Goal: Task Accomplishment & Management: Manage account settings

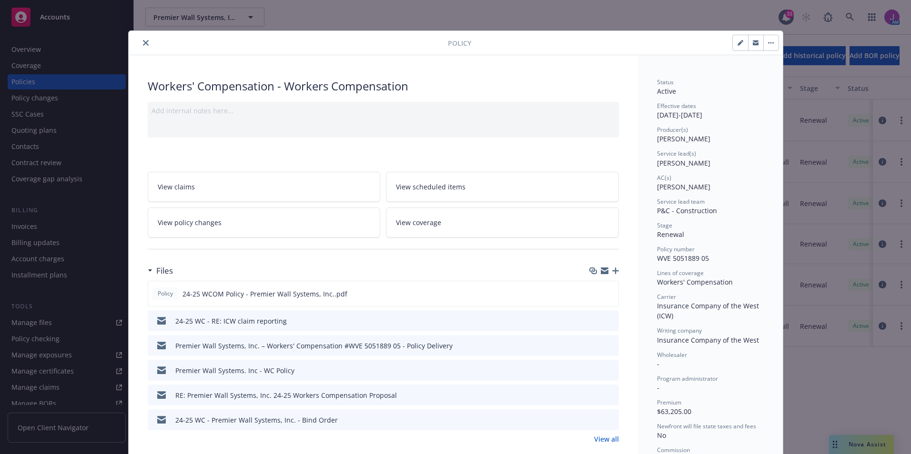
scroll to position [29, 0]
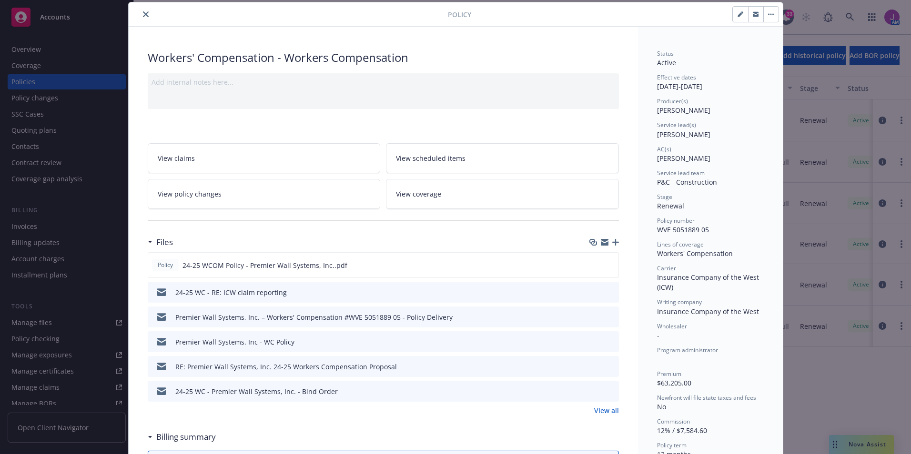
click at [143, 16] on icon "close" at bounding box center [146, 14] width 6 height 6
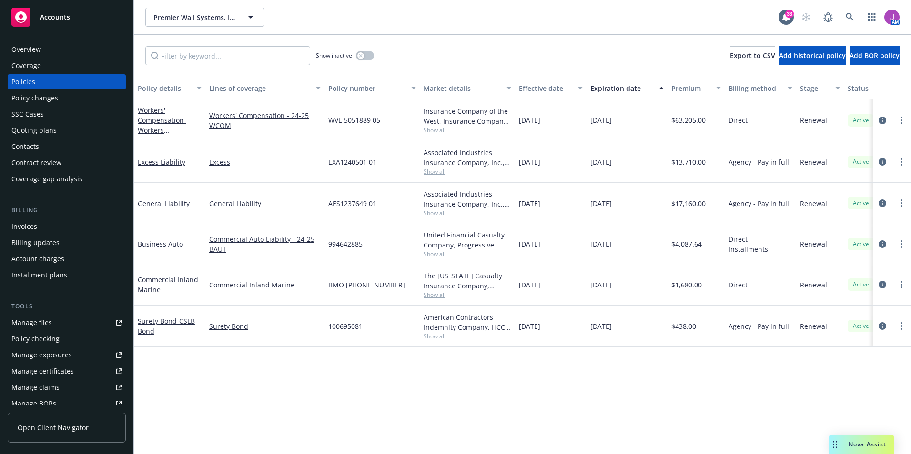
click at [36, 128] on div "Quoting plans" at bounding box center [33, 130] width 45 height 15
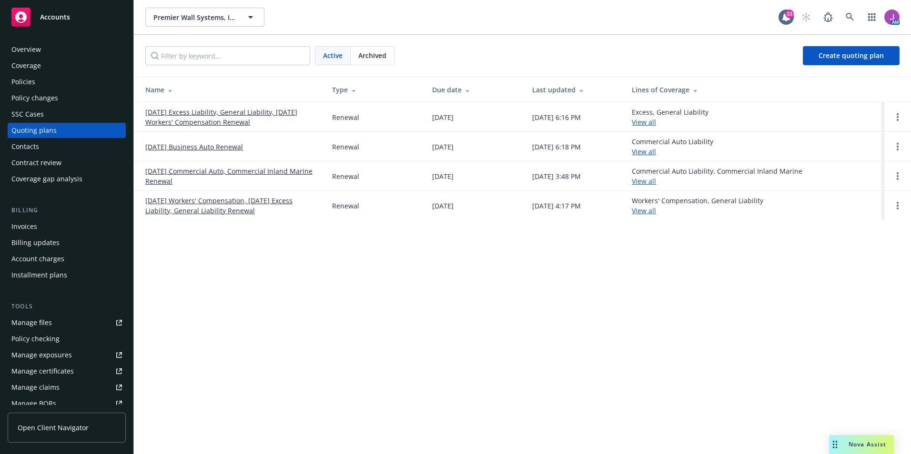
click at [216, 113] on link "11/23/25 Excess Liability, General Liability, 11/18/25 Workers' Compensation Re…" at bounding box center [231, 117] width 172 height 20
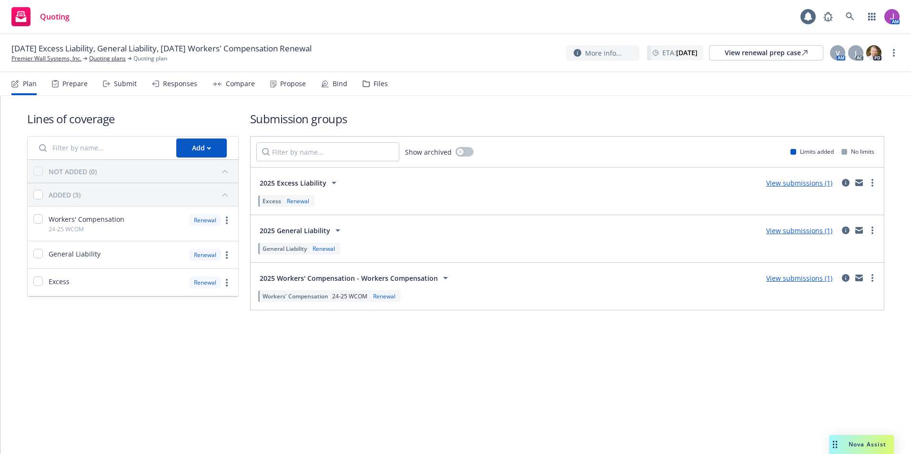
click at [380, 82] on div "Files" at bounding box center [380, 84] width 14 height 8
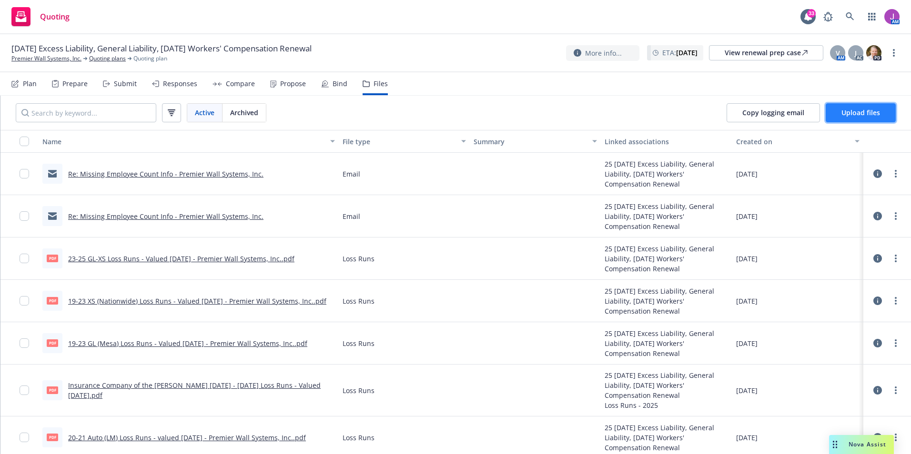
click at [843, 114] on span "Upload files" at bounding box center [860, 112] width 39 height 9
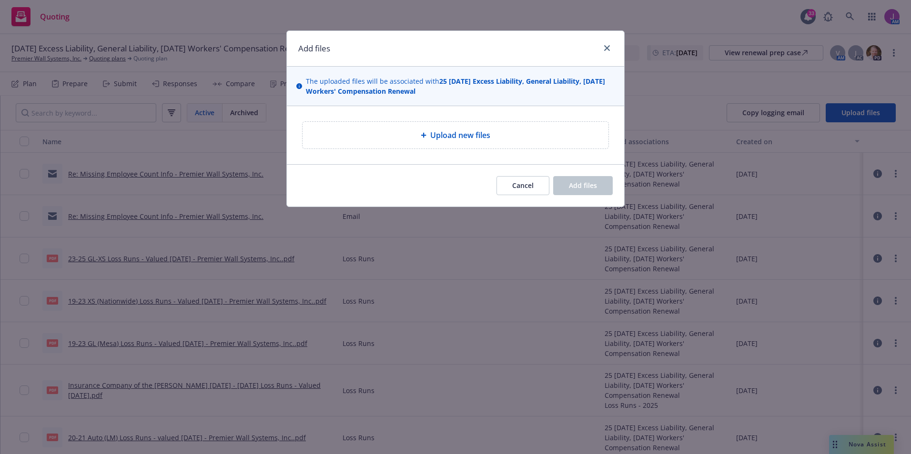
click at [467, 134] on span "Upload new files" at bounding box center [460, 135] width 60 height 11
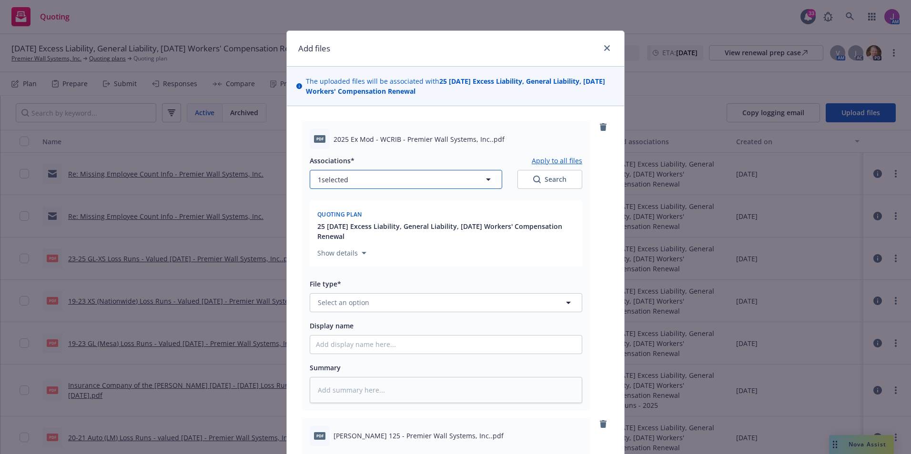
click at [376, 183] on button "1 selected" at bounding box center [406, 179] width 192 height 19
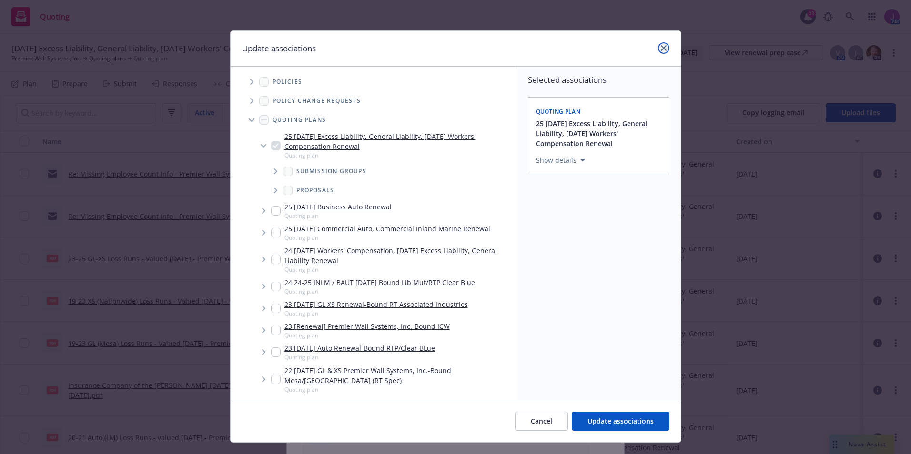
click at [664, 47] on link "close" at bounding box center [663, 47] width 11 height 11
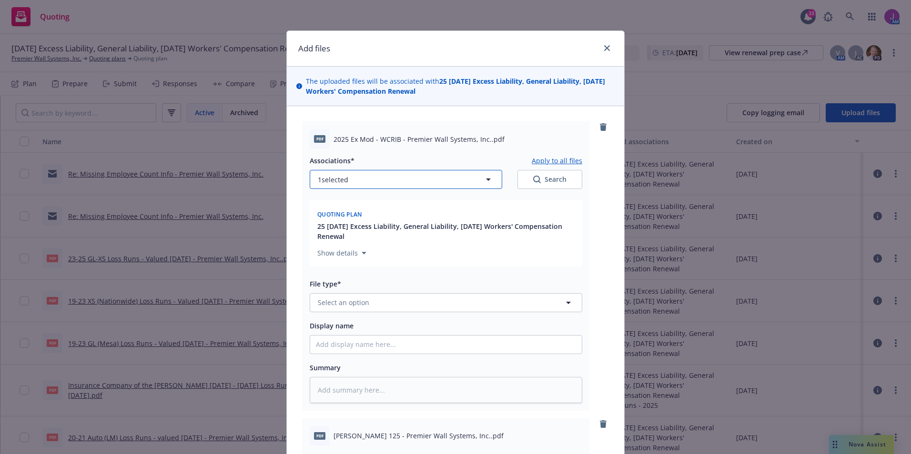
click at [483, 182] on icon "button" at bounding box center [488, 179] width 11 height 11
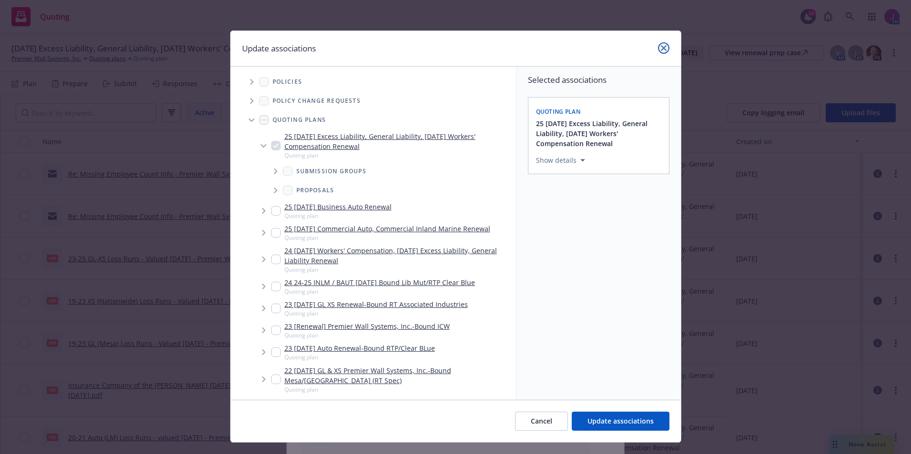
click at [658, 51] on link "close" at bounding box center [663, 47] width 11 height 11
type textarea "x"
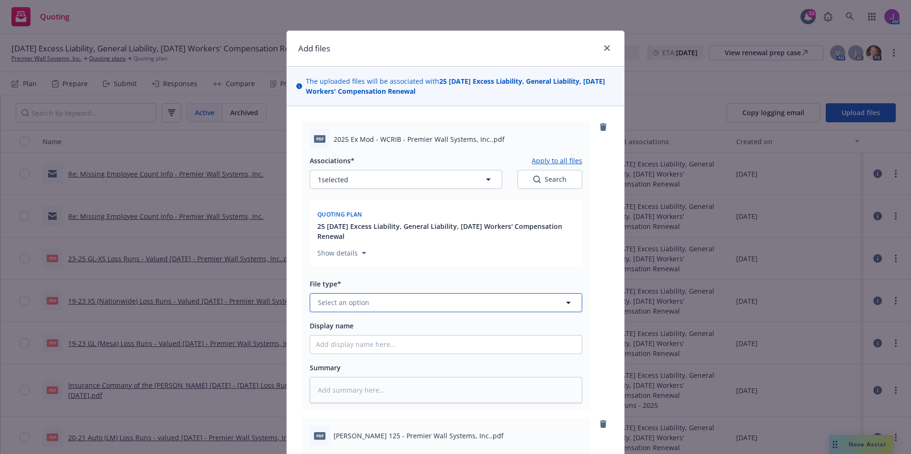
click at [367, 308] on button "Select an option" at bounding box center [446, 302] width 272 height 19
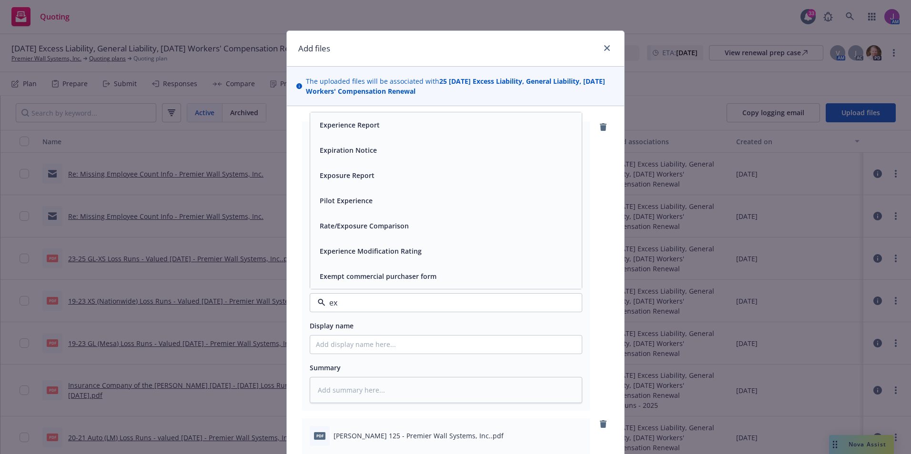
type input "exp"
click at [393, 272] on span "Experience Modification Rating" at bounding box center [371, 277] width 102 height 10
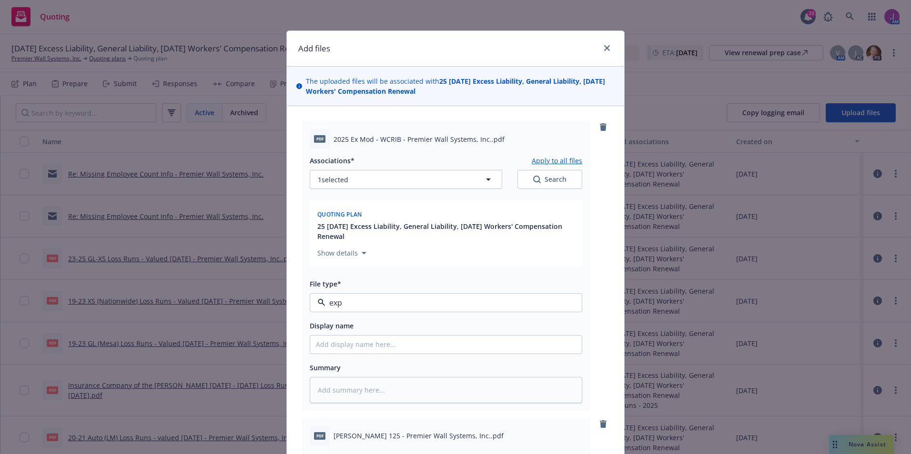
type textarea "x"
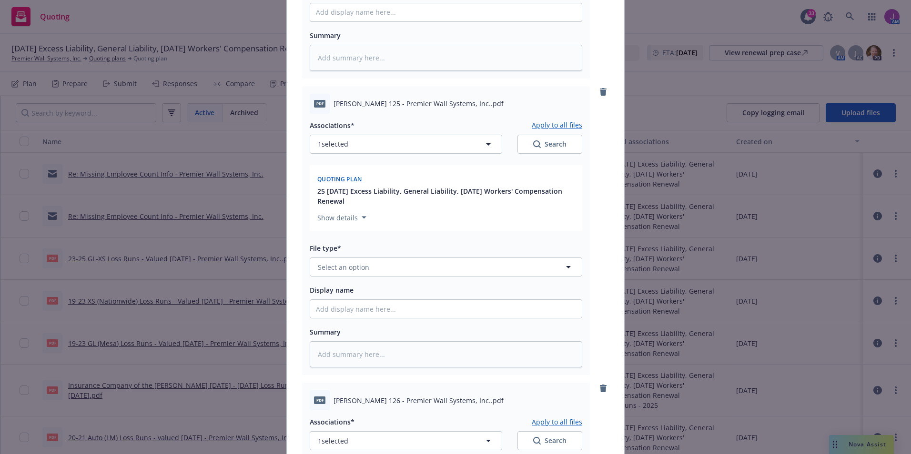
scroll to position [333, 0]
click at [350, 268] on span "Select an option" at bounding box center [343, 267] width 51 height 10
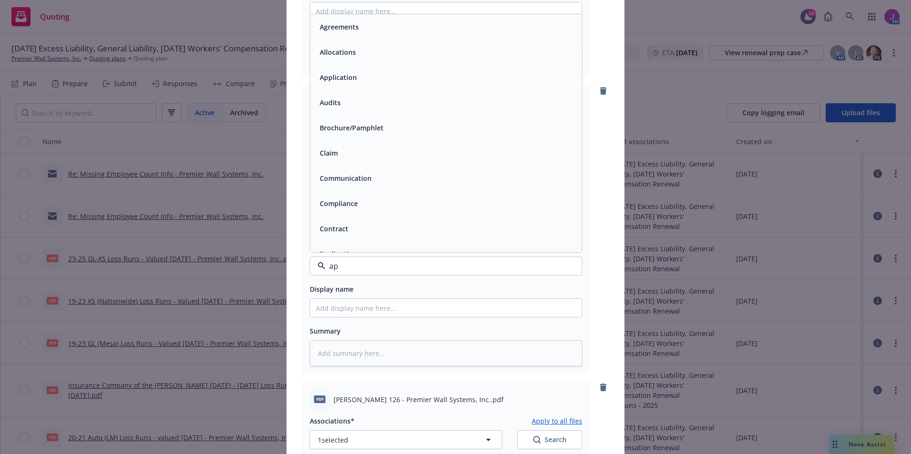
type input "app"
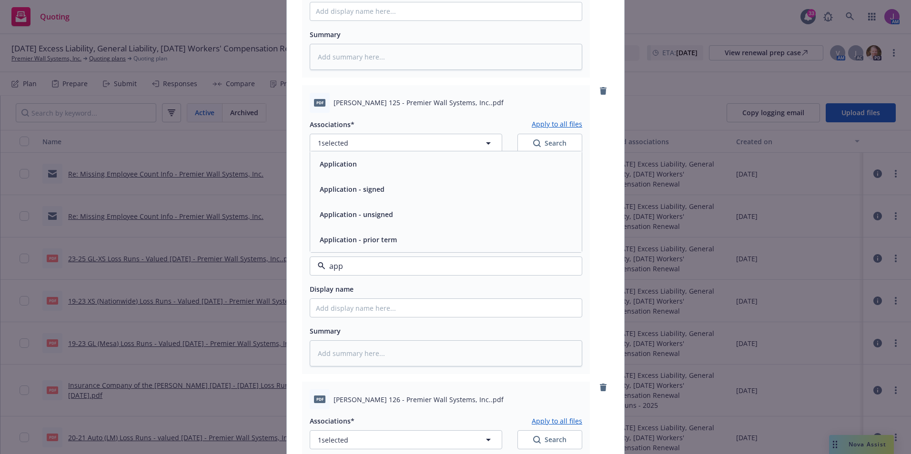
click at [346, 170] on div "Application" at bounding box center [337, 164] width 43 height 14
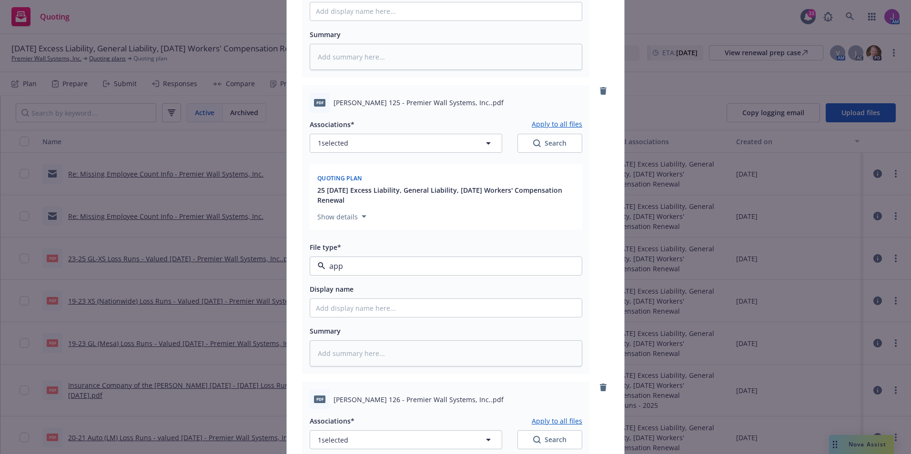
type textarea "x"
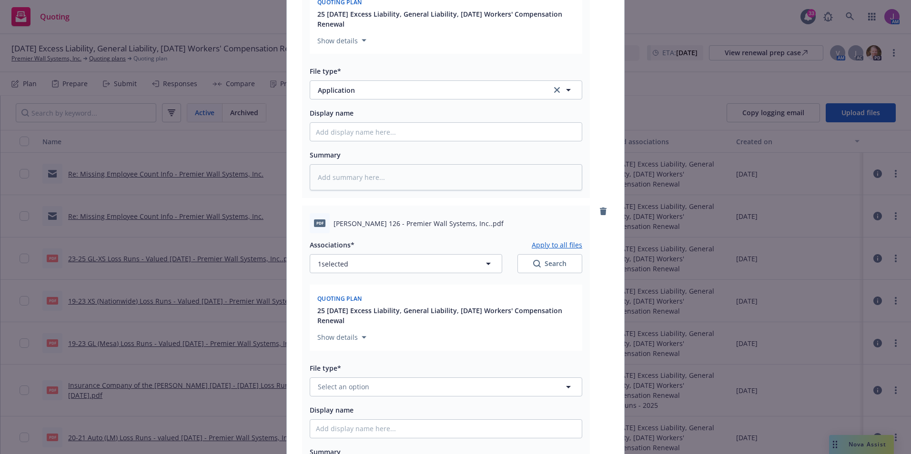
scroll to position [572, 0]
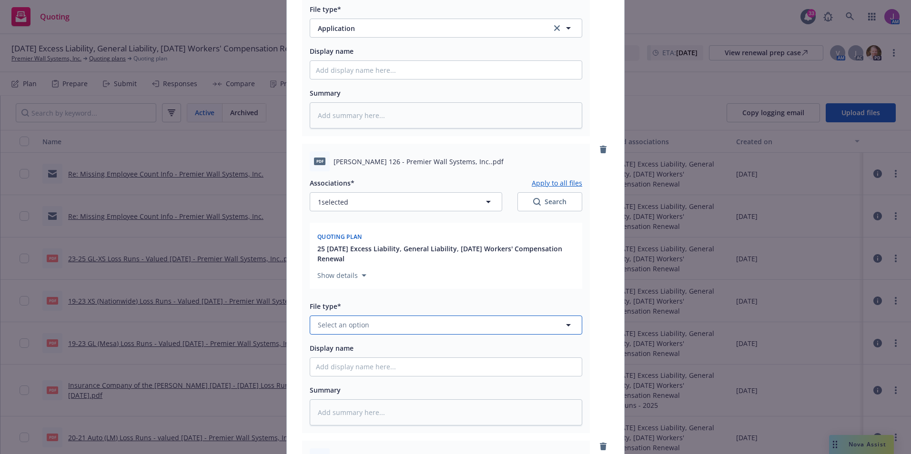
click at [373, 325] on button "Select an option" at bounding box center [446, 325] width 272 height 19
type input "app"
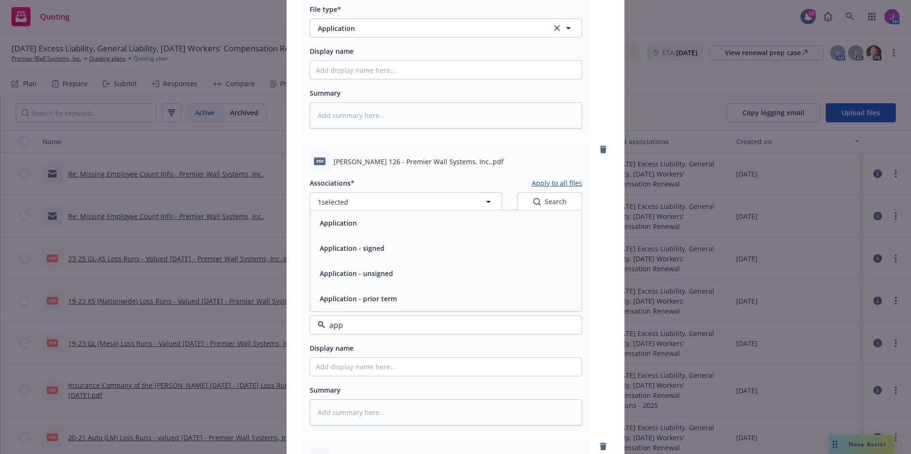
click at [364, 227] on div "Application" at bounding box center [446, 223] width 260 height 14
type textarea "x"
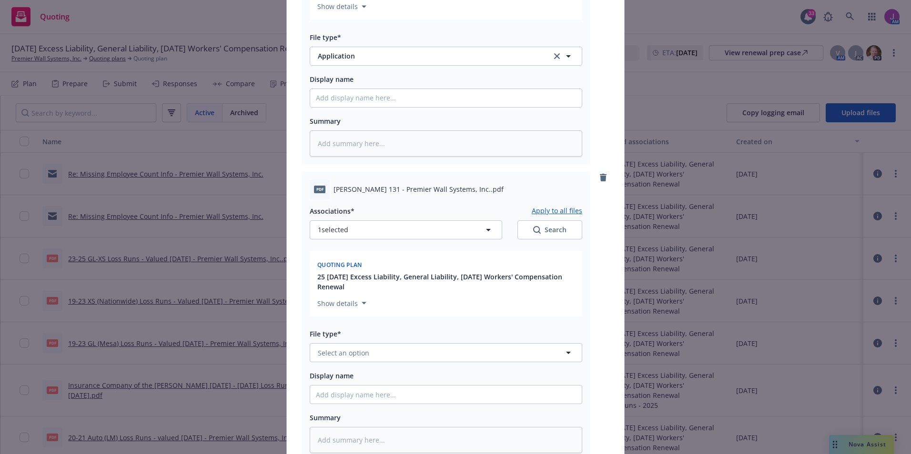
scroll to position [905, 0]
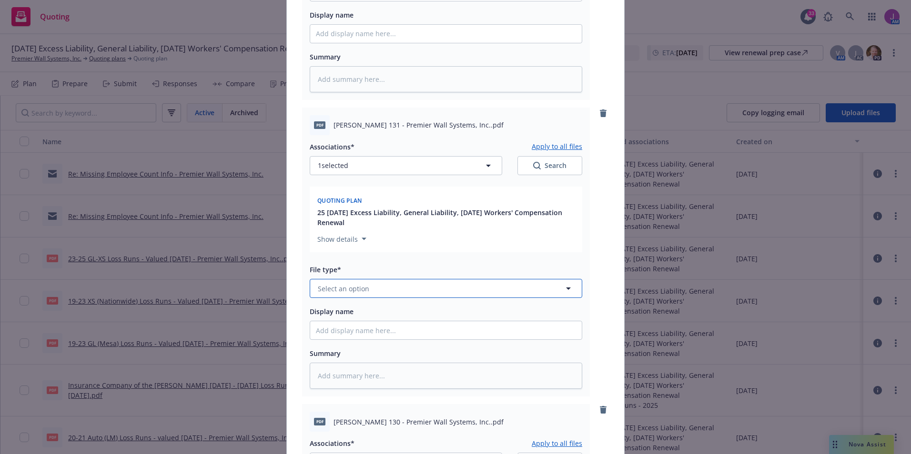
click at [346, 295] on button "Select an option" at bounding box center [446, 288] width 272 height 19
type input "app"
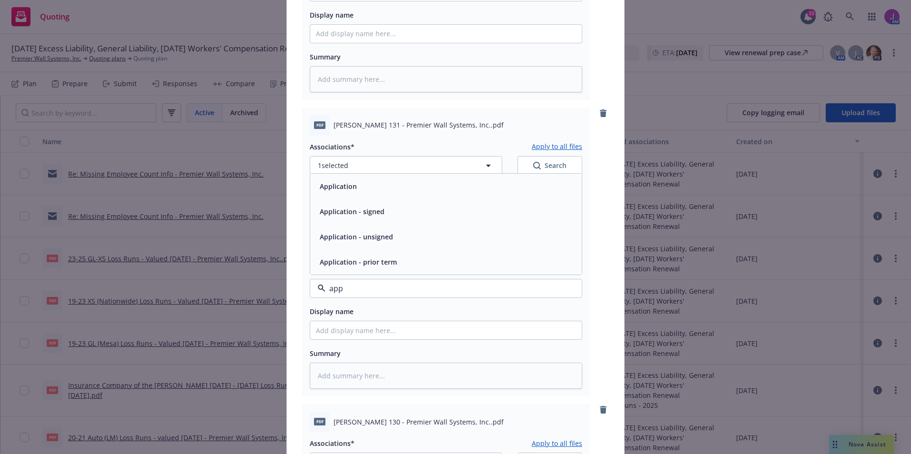
click at [340, 183] on span "Application" at bounding box center [338, 187] width 37 height 10
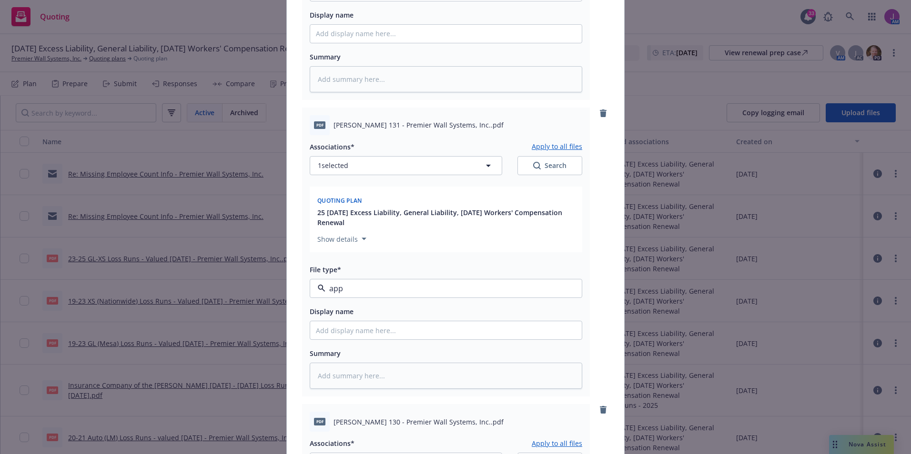
type textarea "x"
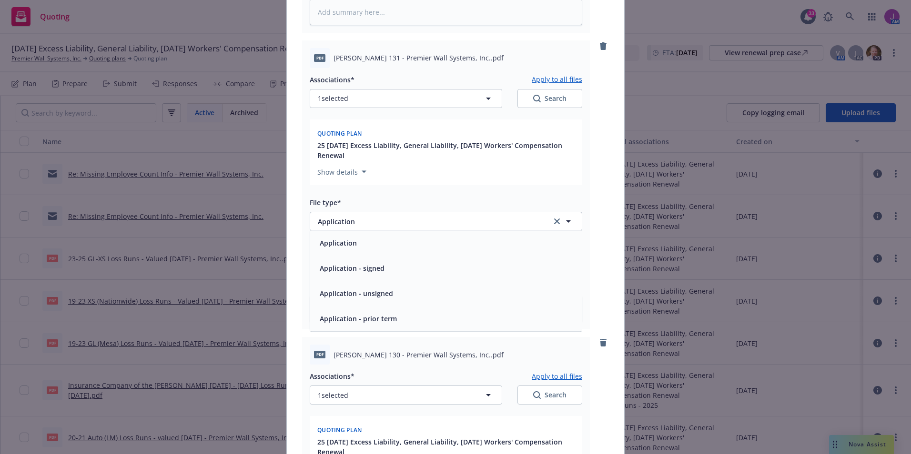
scroll to position [1096, 0]
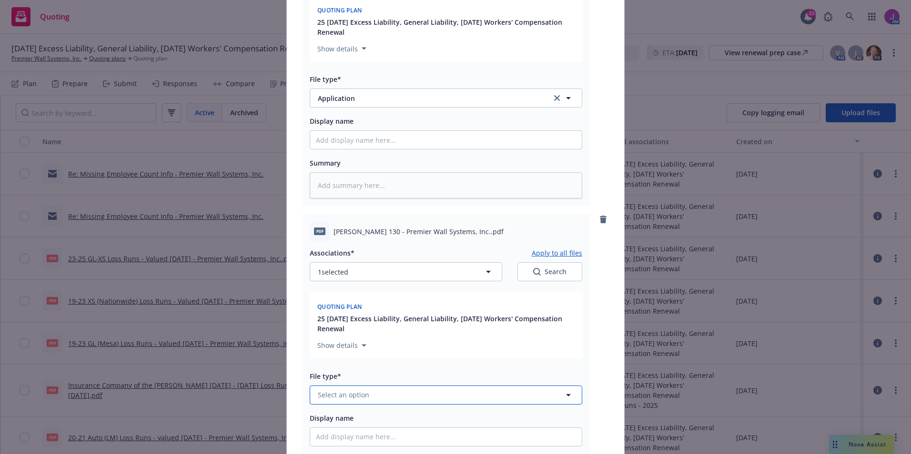
click at [363, 391] on button "Select an option" at bounding box center [446, 395] width 272 height 19
type input "app"
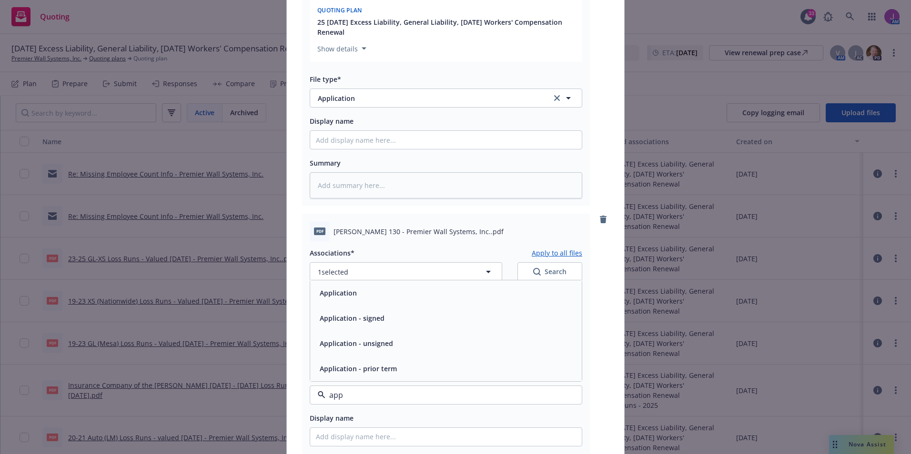
click at [345, 302] on div "Application" at bounding box center [446, 293] width 272 height 25
type textarea "x"
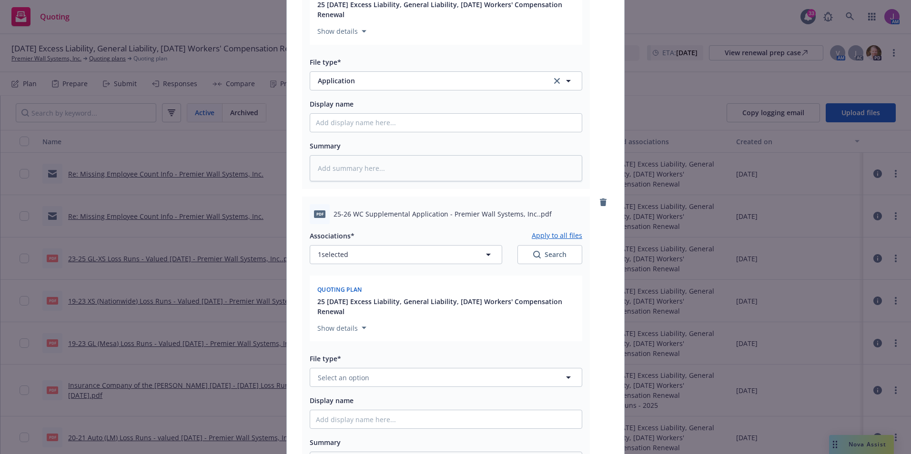
scroll to position [1524, 0]
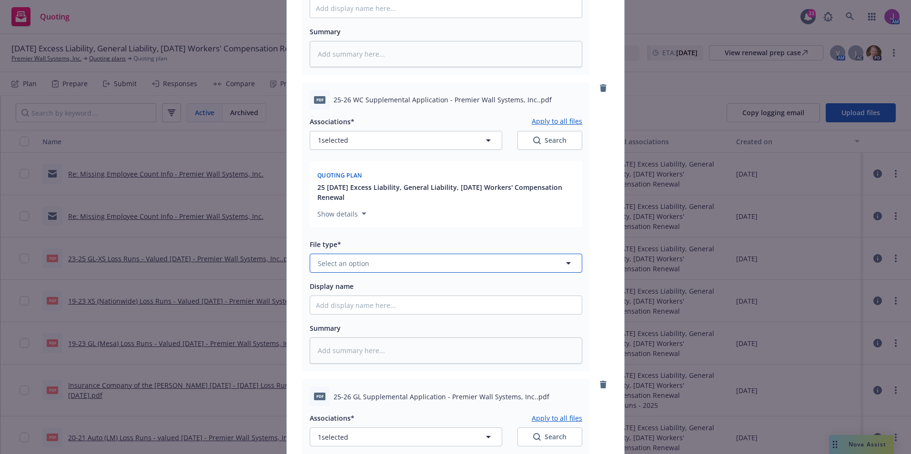
click at [337, 268] on span "Select an option" at bounding box center [343, 264] width 51 height 10
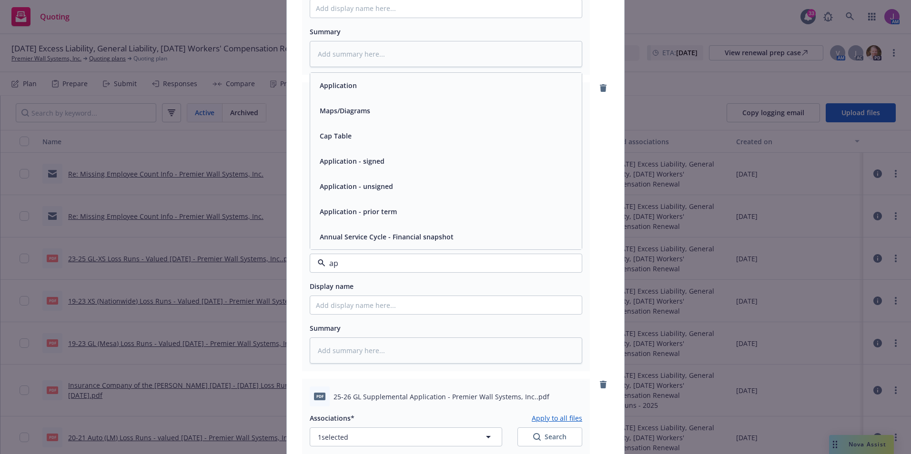
type input "app"
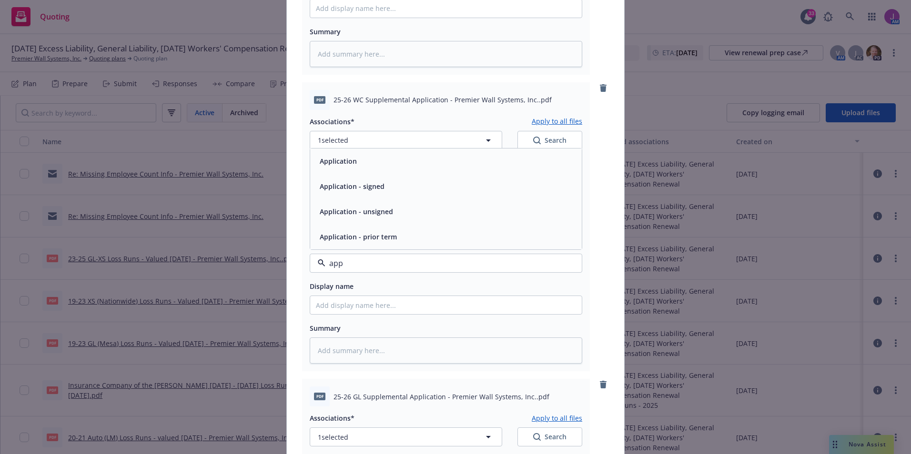
click at [333, 197] on div "Application - signed" at bounding box center [446, 186] width 272 height 25
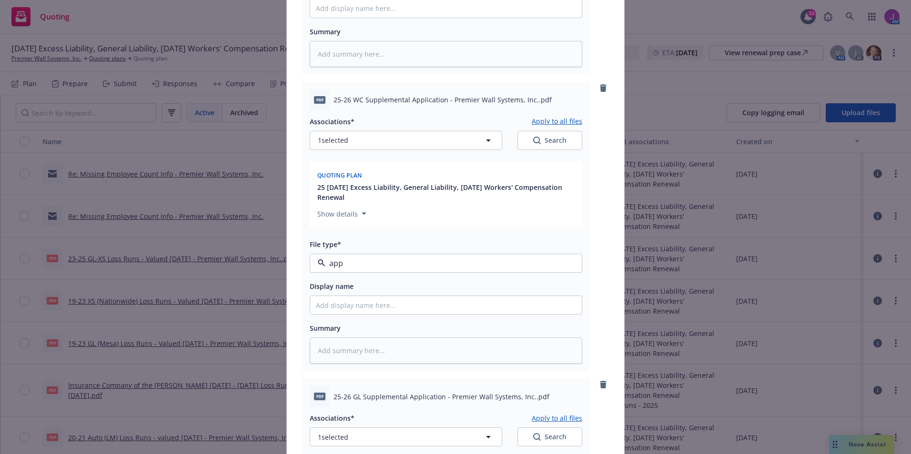
type textarea "x"
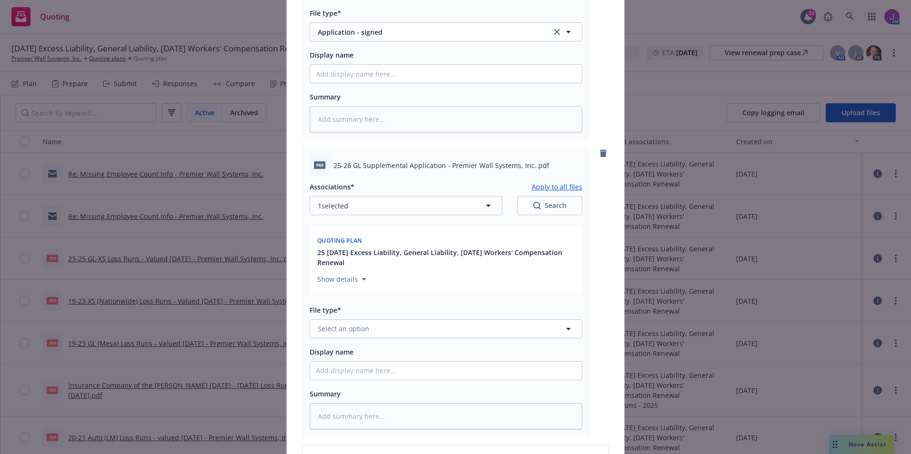
scroll to position [1763, 0]
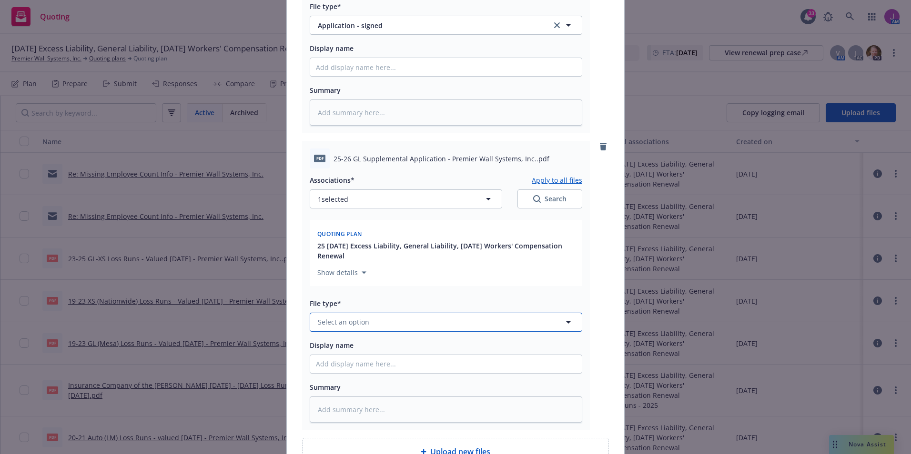
click at [345, 326] on span "Select an option" at bounding box center [343, 322] width 51 height 10
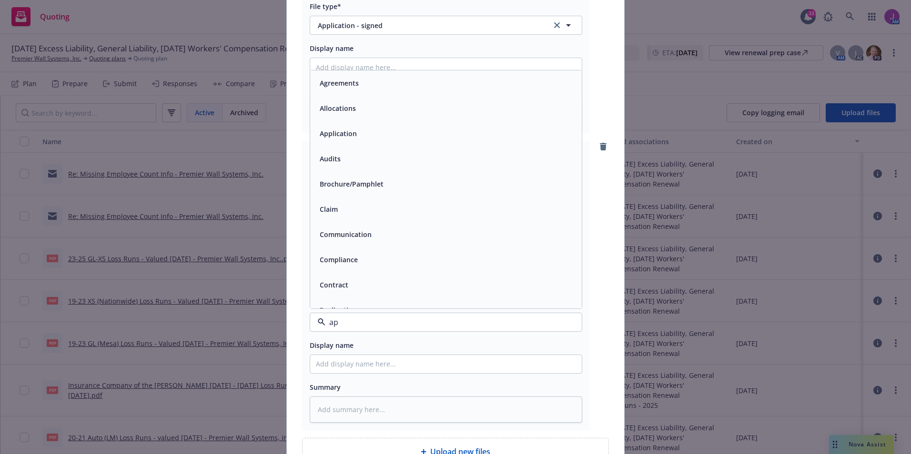
type input "app"
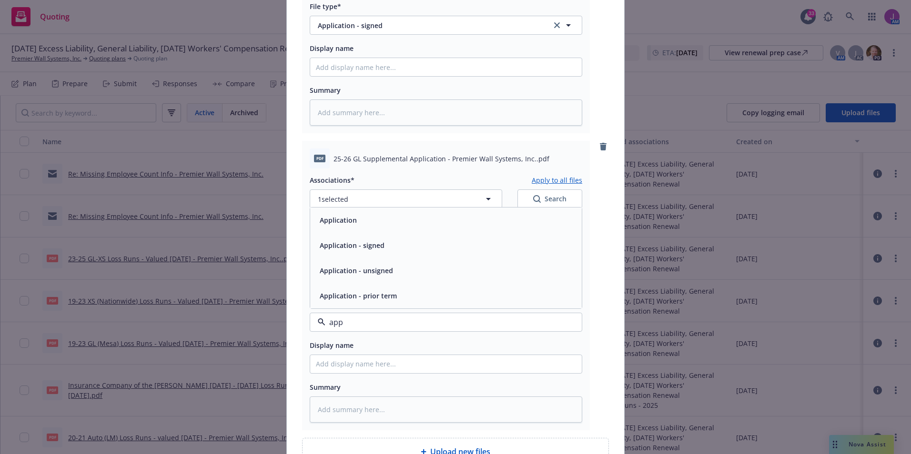
click at [349, 240] on div "Application - signed" at bounding box center [351, 246] width 71 height 14
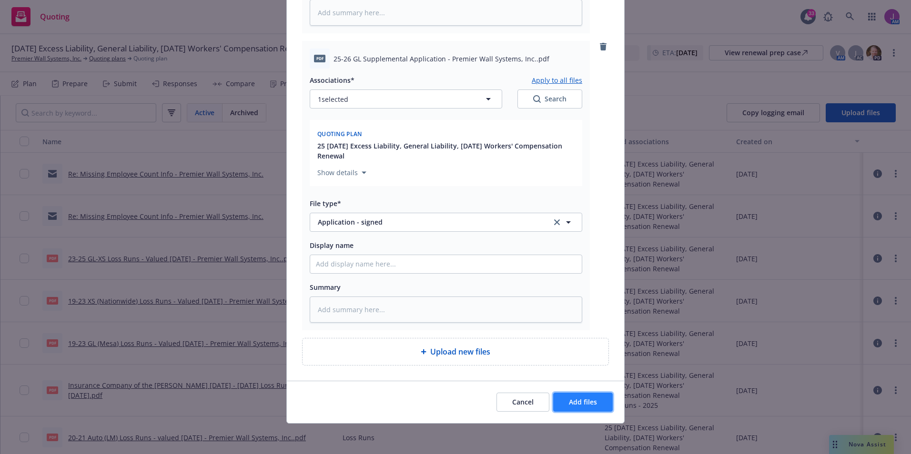
click at [569, 402] on span "Add files" at bounding box center [583, 402] width 28 height 9
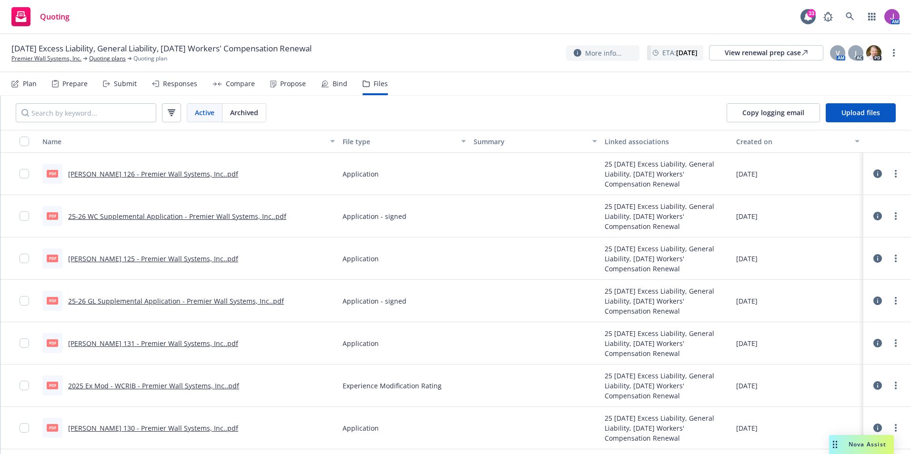
scroll to position [95, 0]
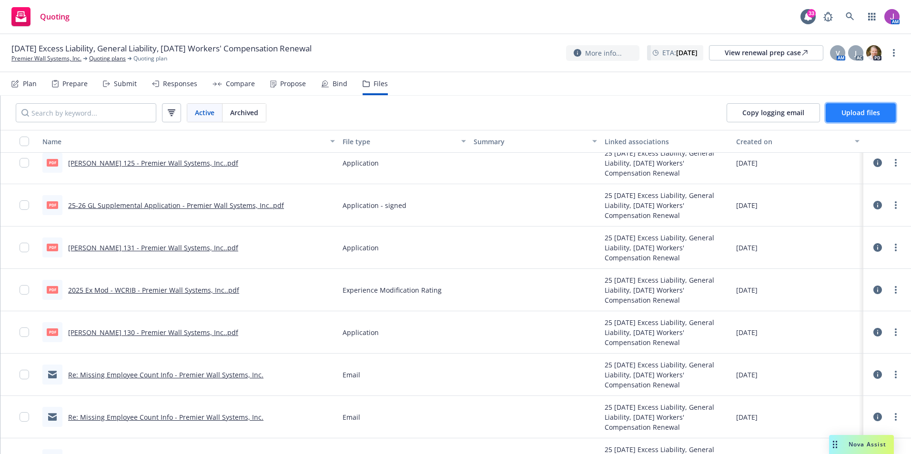
click at [844, 117] on button "Upload files" at bounding box center [861, 112] width 70 height 19
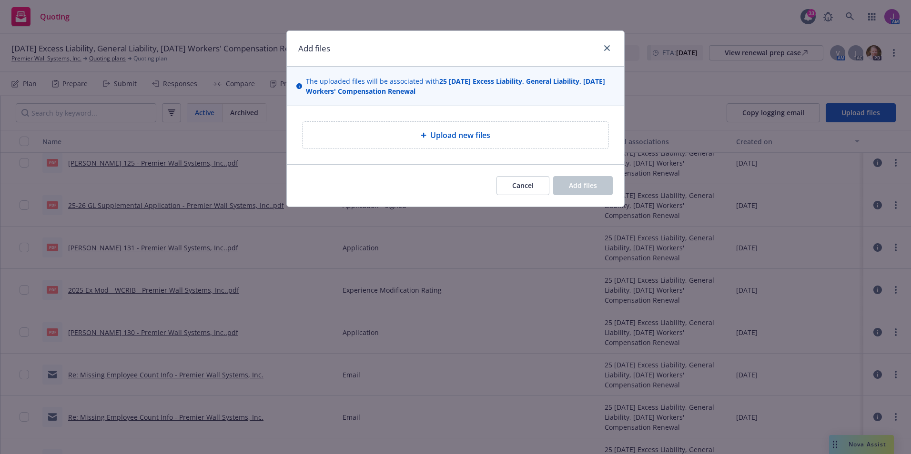
click at [441, 136] on span "Upload new files" at bounding box center [460, 135] width 60 height 11
type textarea "x"
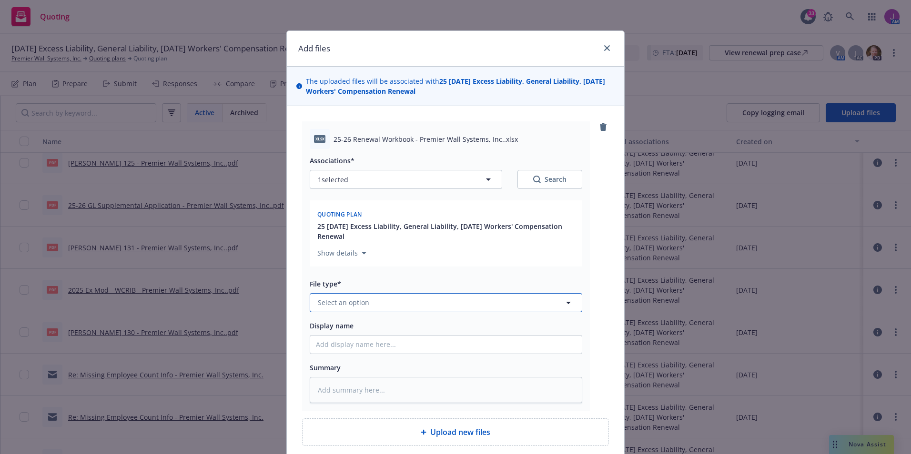
click at [432, 306] on button "Select an option" at bounding box center [446, 302] width 272 height 19
type input "other"
click at [351, 280] on div "Other" at bounding box center [446, 277] width 260 height 14
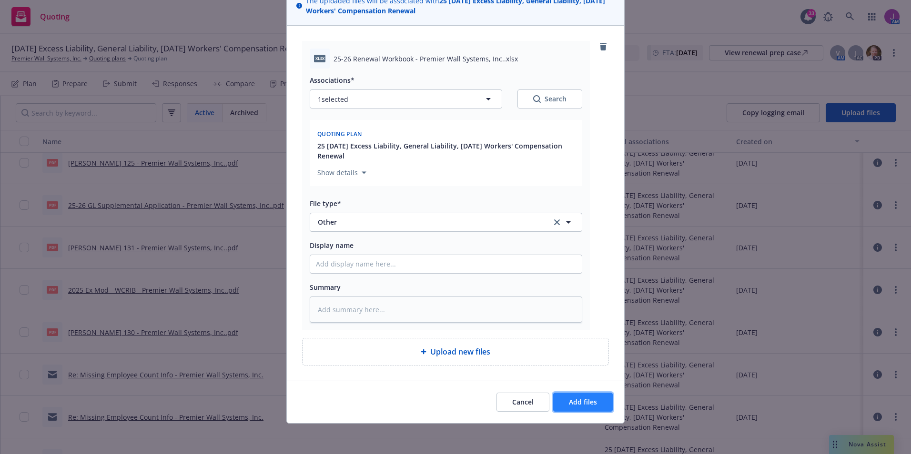
click at [583, 398] on span "Add files" at bounding box center [583, 402] width 28 height 9
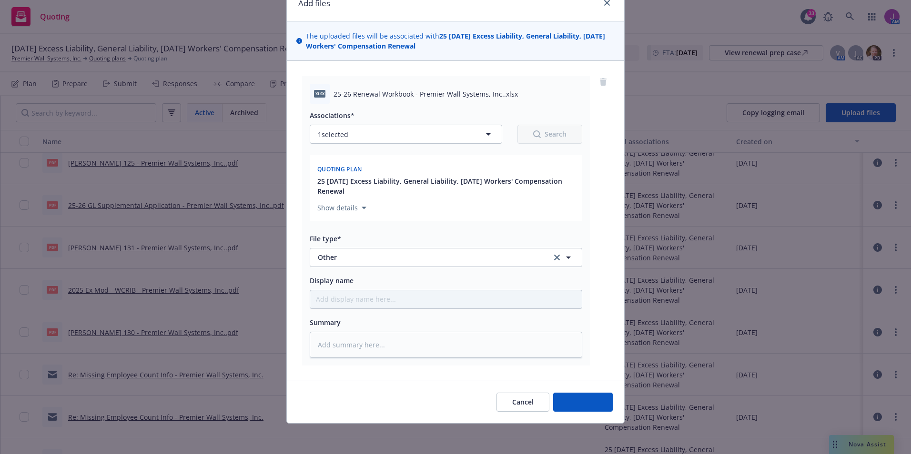
scroll to position [45, 0]
type textarea "x"
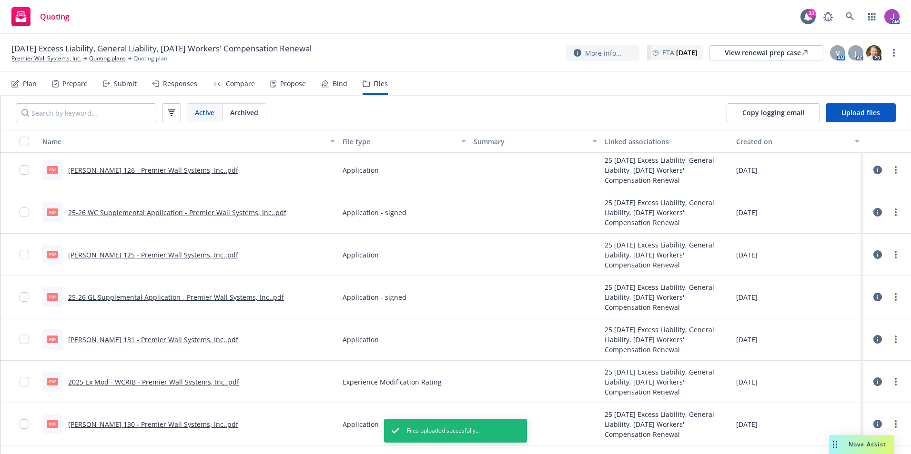
scroll to position [0, 0]
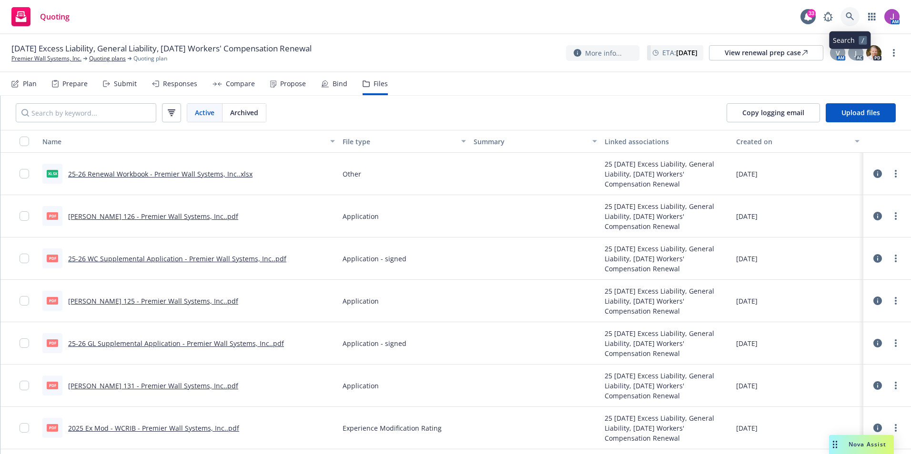
click at [846, 21] on link at bounding box center [849, 16] width 19 height 19
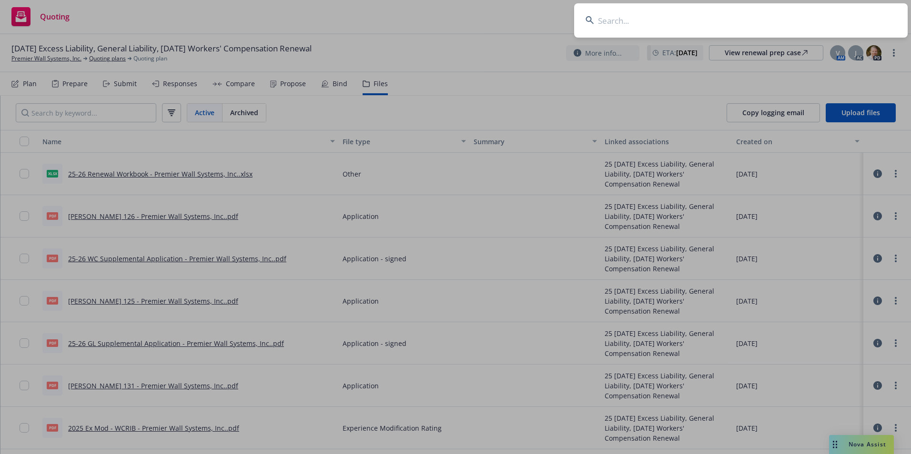
type input "v"
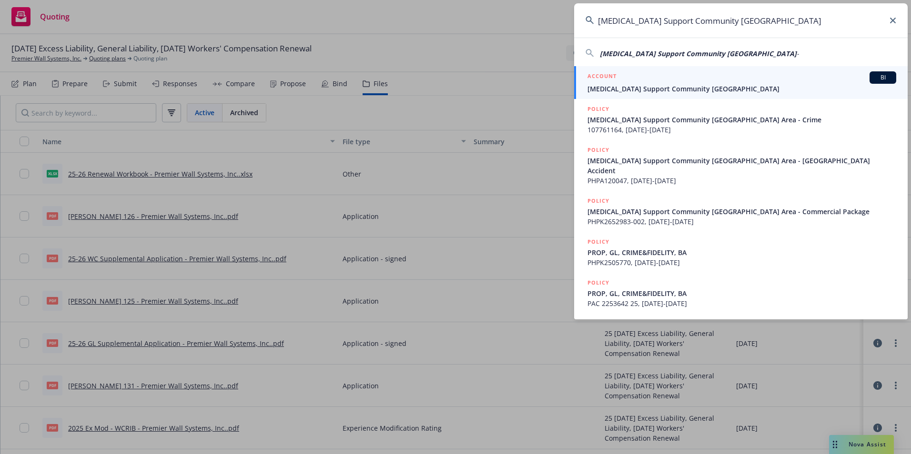
type input "[MEDICAL_DATA] Support Community [GEOGRAPHIC_DATA]"
click at [655, 96] on link "ACCOUNT BI Cancer Support Community San Francisco Bay Area" at bounding box center [740, 82] width 333 height 33
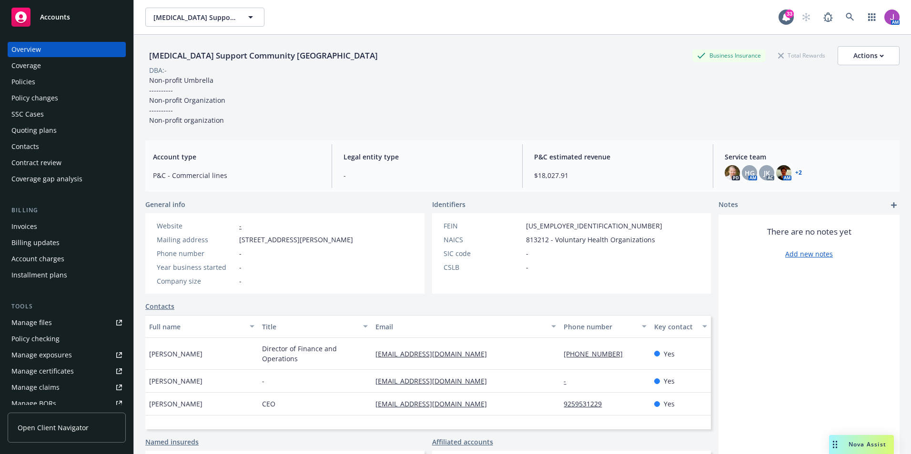
click at [54, 83] on div "Policies" at bounding box center [66, 81] width 111 height 15
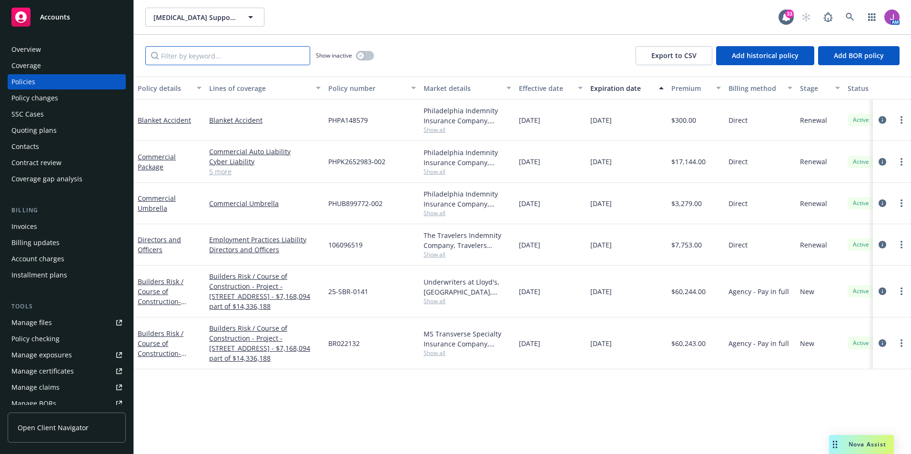
click at [237, 59] on input "Filter by keyword..." at bounding box center [227, 55] width 165 height 19
paste input "BR022132 001"
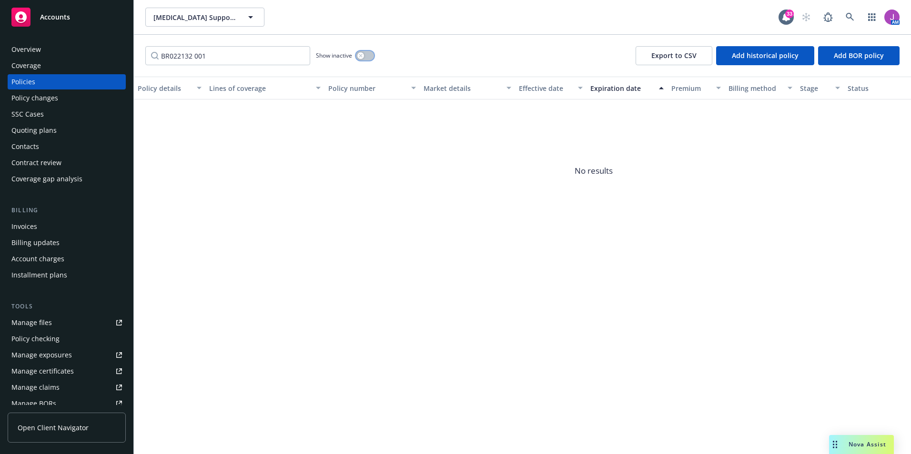
click at [364, 55] on div "button" at bounding box center [360, 55] width 7 height 7
click at [364, 55] on button "button" at bounding box center [365, 56] width 18 height 10
click at [196, 58] on input "BR022132 001" at bounding box center [227, 55] width 165 height 19
click at [195, 55] on input "BR022132 001" at bounding box center [227, 55] width 165 height 19
type input "BR022132001"
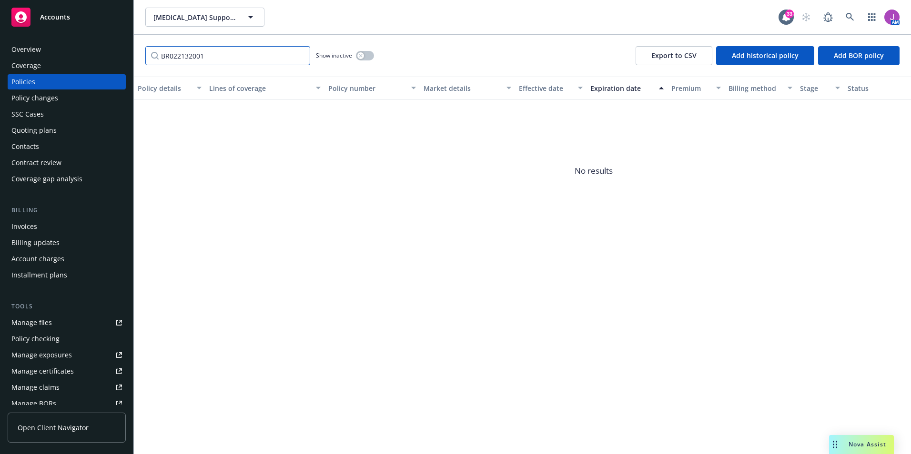
click at [162, 56] on input "BR022132001" at bounding box center [227, 55] width 165 height 19
click at [299, 54] on input "BR022132001" at bounding box center [227, 55] width 165 height 19
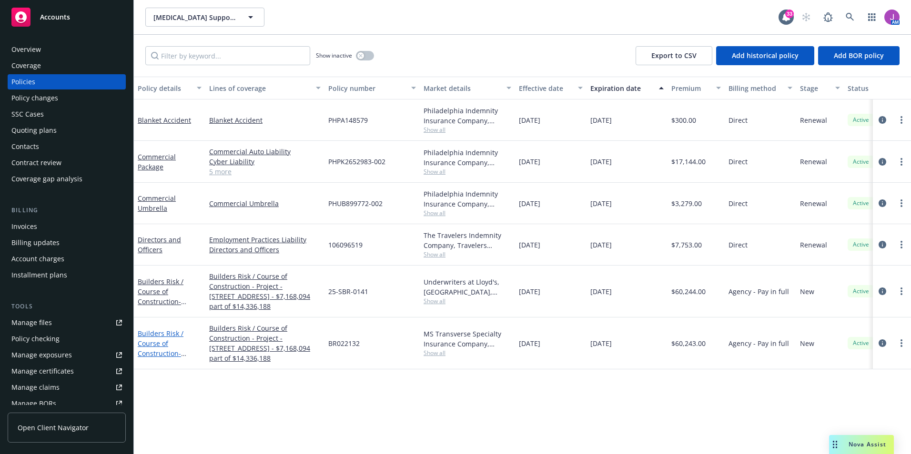
click at [163, 338] on link "Builders Risk / Course of Construction - Project - 3939 Mt Diablo Boulevard, La…" at bounding box center [169, 363] width 62 height 69
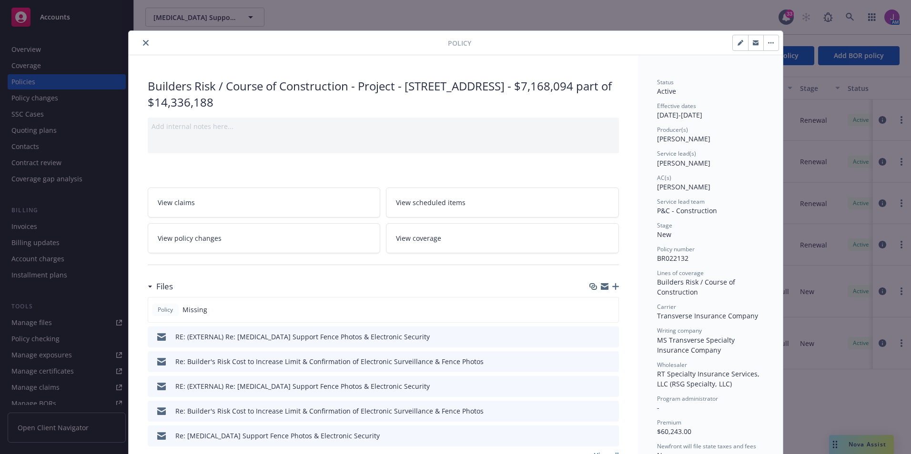
click at [237, 236] on link "View policy changes" at bounding box center [264, 238] width 233 height 30
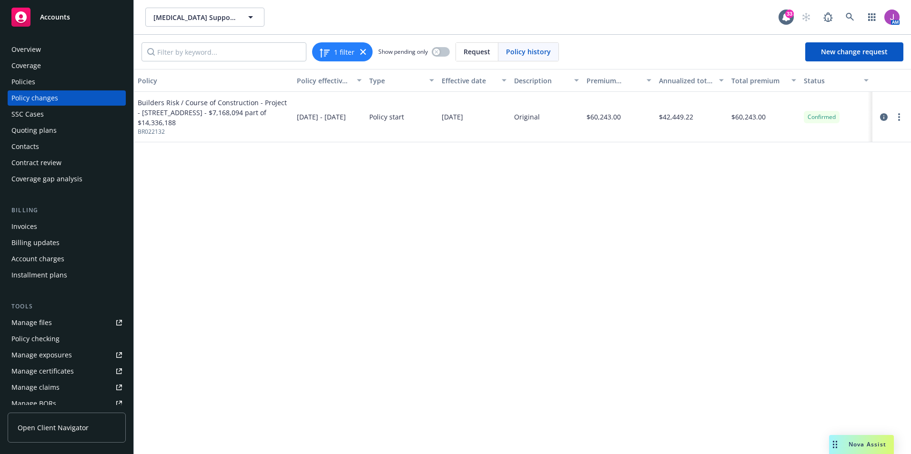
click at [50, 79] on div "Policies" at bounding box center [66, 81] width 111 height 15
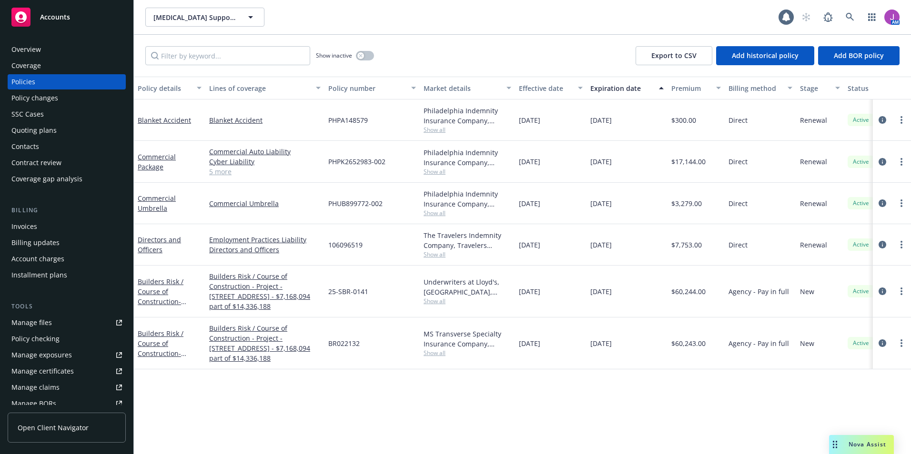
click at [162, 349] on div "Builders Risk / Course of Construction - Project - 3939 Mt Diablo Boulevard, La…" at bounding box center [170, 344] width 64 height 30
click at [162, 348] on link "Builders Risk / Course of Construction - Project - 3939 Mt Diablo Boulevard, La…" at bounding box center [169, 363] width 62 height 69
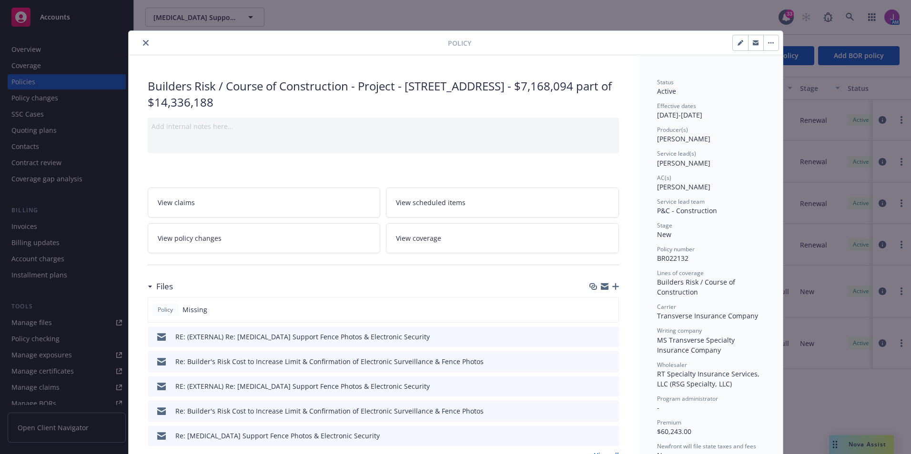
scroll to position [29, 0]
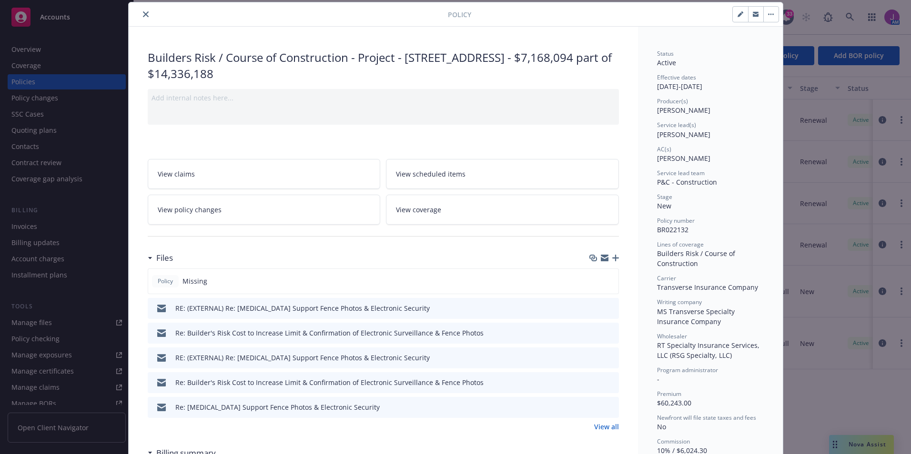
click at [605, 305] on icon "preview file" at bounding box center [609, 307] width 9 height 7
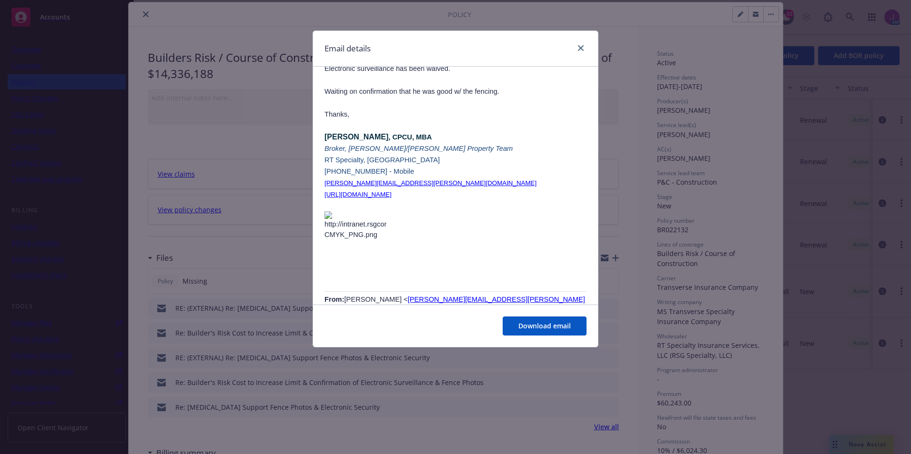
scroll to position [524, 0]
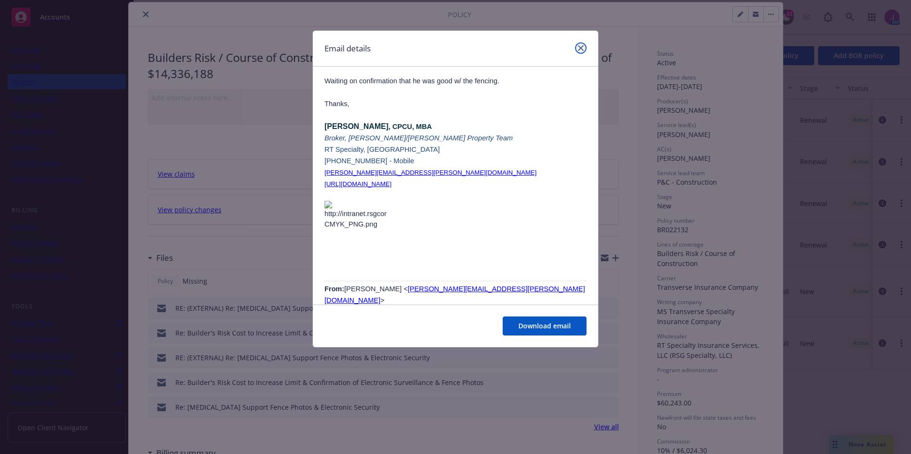
click at [583, 52] on link "close" at bounding box center [580, 47] width 11 height 11
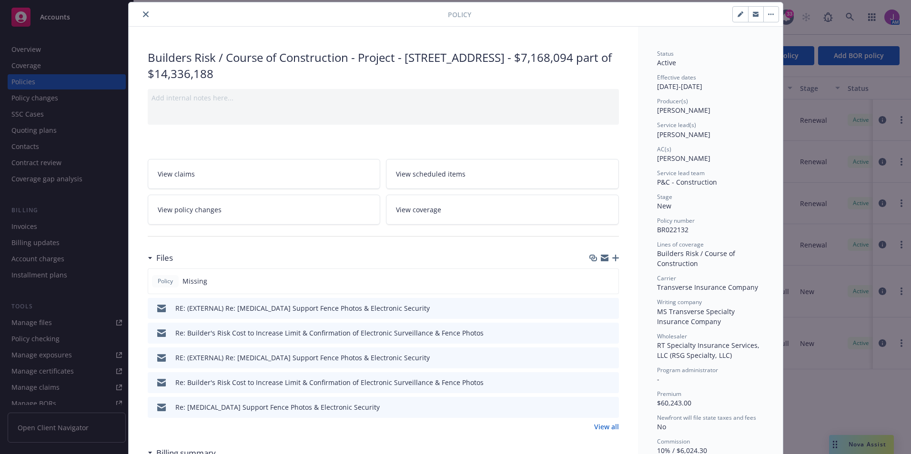
click at [608, 331] on icon "preview file" at bounding box center [609, 332] width 9 height 7
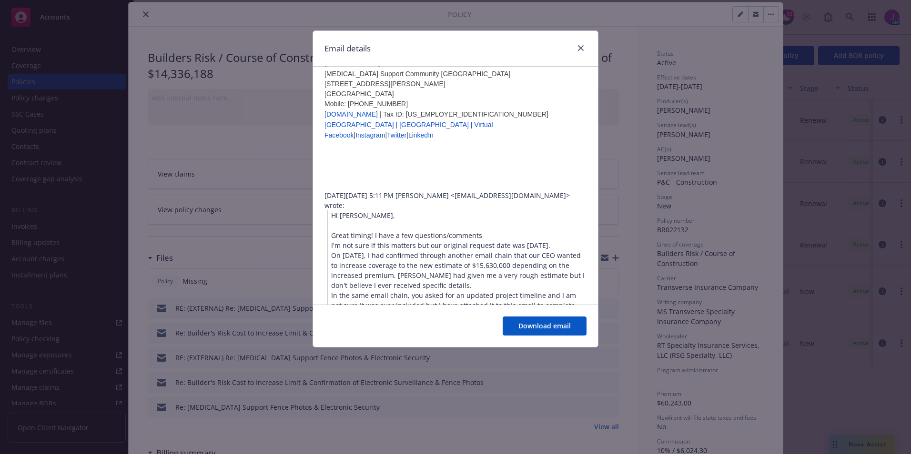
scroll to position [1286, 0]
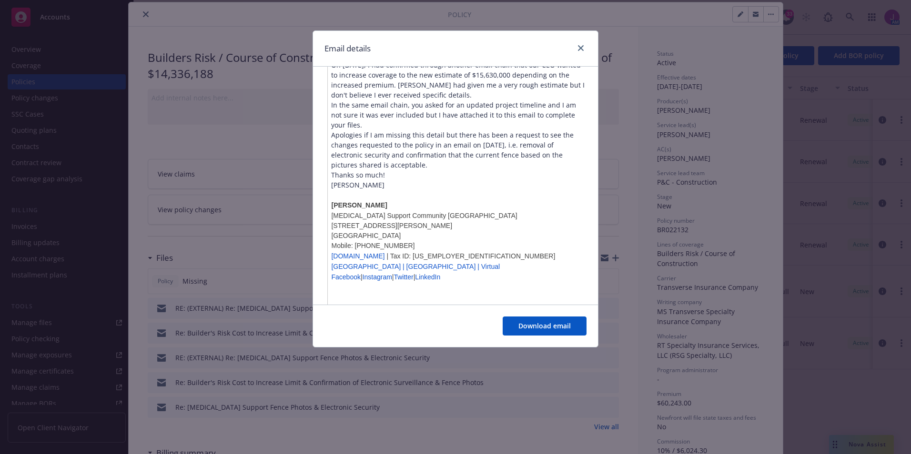
click at [449, 180] on div "Thanks so much!" at bounding box center [458, 175] width 255 height 10
click at [397, 170] on li "Apologies if I am missing this detail but there has been a request to see the c…" at bounding box center [458, 150] width 255 height 40
click at [398, 170] on li "Apologies if I am missing this detail but there has been a request to see the c…" at bounding box center [458, 150] width 255 height 40
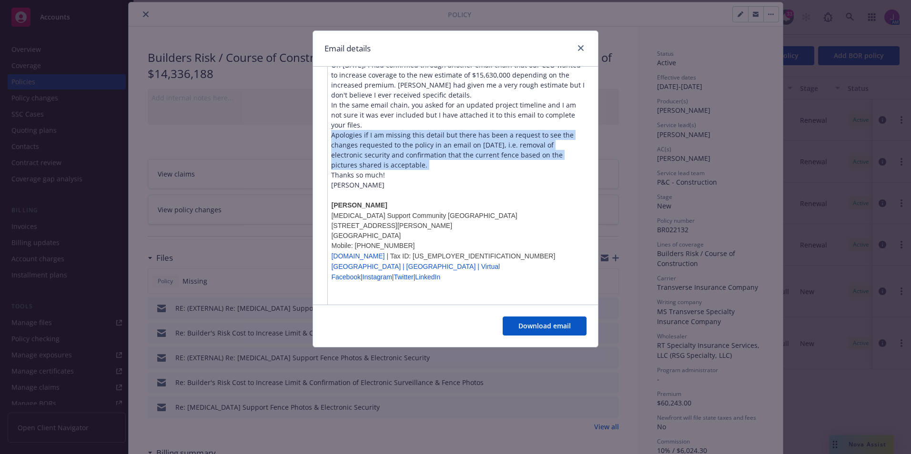
click at [398, 170] on li "Apologies if I am missing this detail but there has been a request to see the c…" at bounding box center [458, 150] width 255 height 40
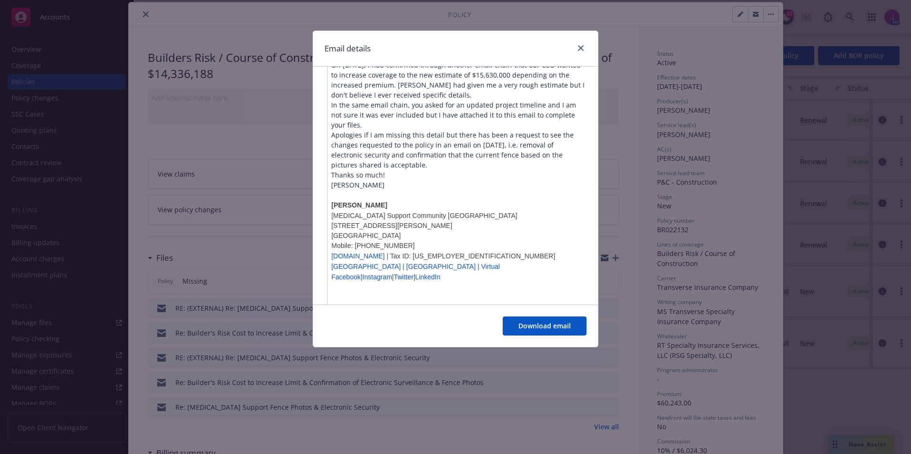
drag, startPoint x: 398, startPoint y: 202, endPoint x: 362, endPoint y: 212, distance: 37.4
click at [362, 180] on div "Thanks so much!" at bounding box center [458, 175] width 255 height 10
click at [356, 190] on div "Cheryl" at bounding box center [458, 185] width 255 height 10
click at [356, 190] on div "[PERSON_NAME]" at bounding box center [458, 185] width 255 height 10
click at [354, 190] on div "[PERSON_NAME]" at bounding box center [458, 185] width 255 height 10
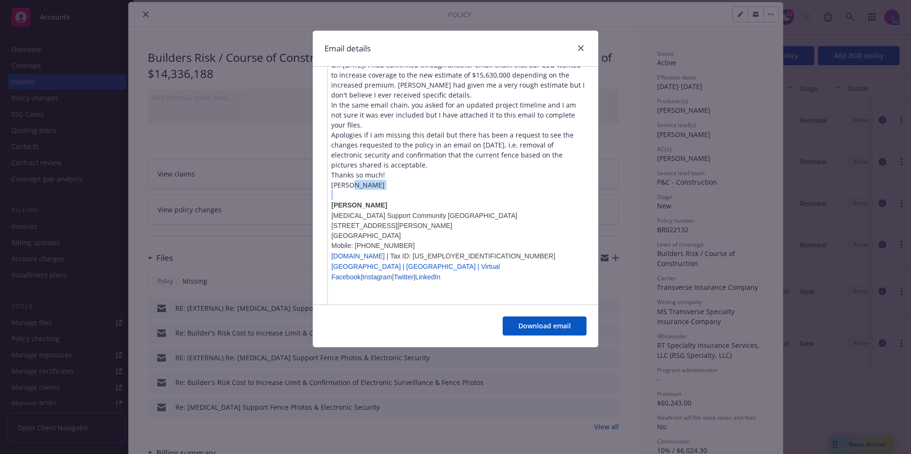
click at [353, 190] on div "[PERSON_NAME]" at bounding box center [458, 185] width 255 height 10
click at [464, 190] on div "[PERSON_NAME]" at bounding box center [458, 185] width 255 height 10
click at [554, 190] on div "[PERSON_NAME]" at bounding box center [458, 185] width 255 height 10
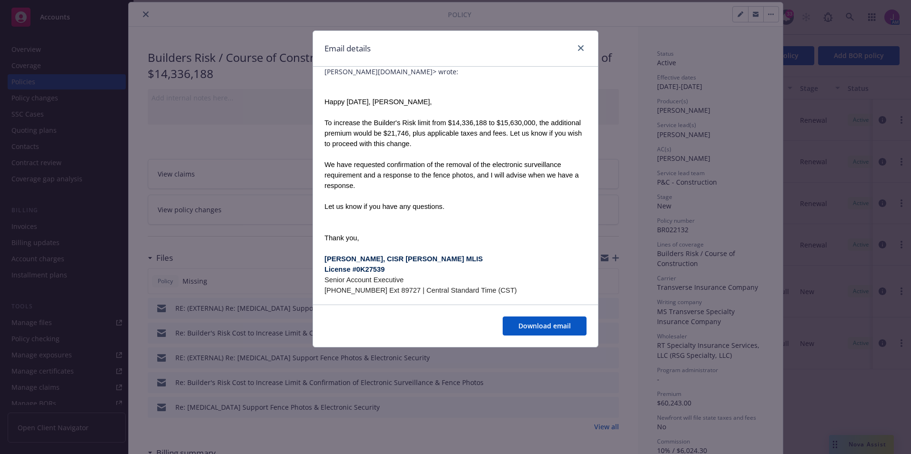
scroll to position [0, 0]
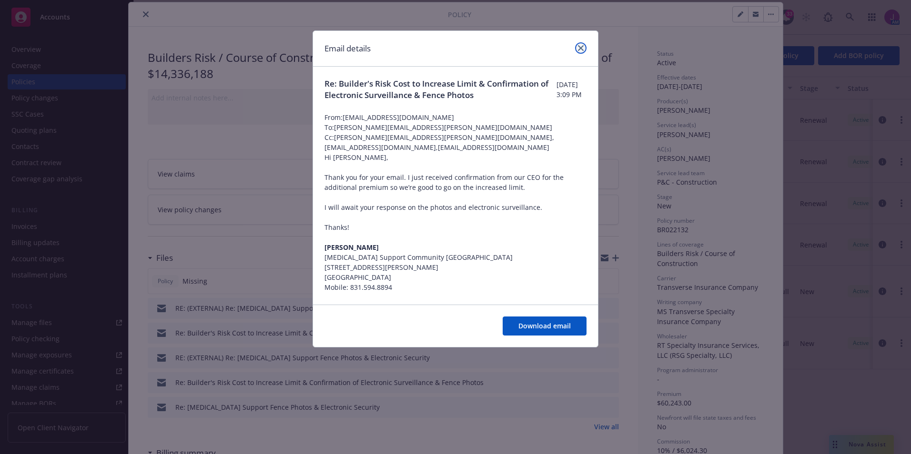
click at [579, 48] on icon "close" at bounding box center [581, 48] width 6 height 6
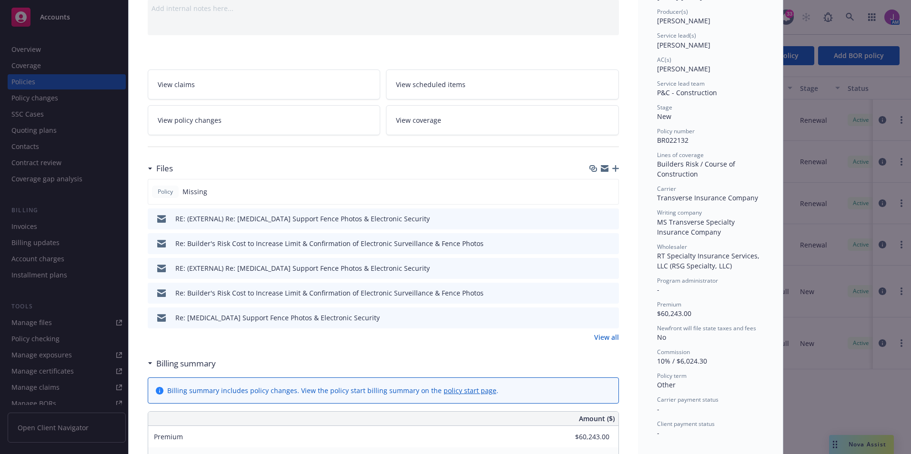
scroll to position [124, 0]
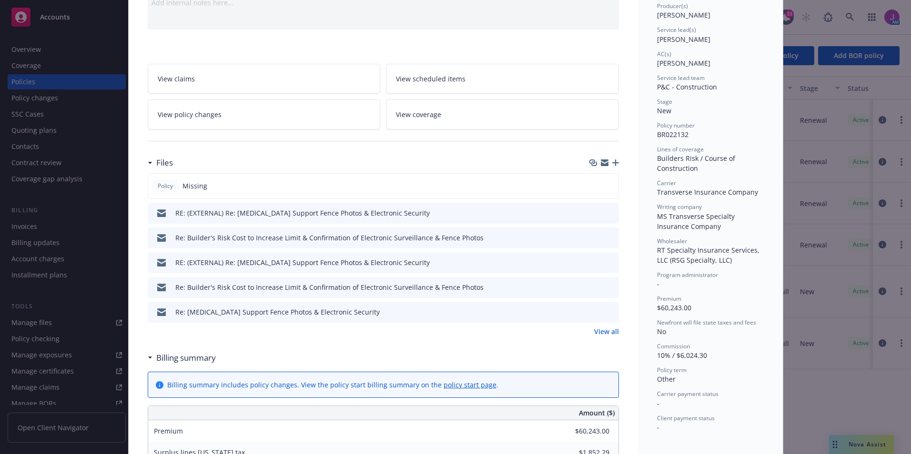
click at [607, 260] on icon "preview file" at bounding box center [609, 262] width 9 height 7
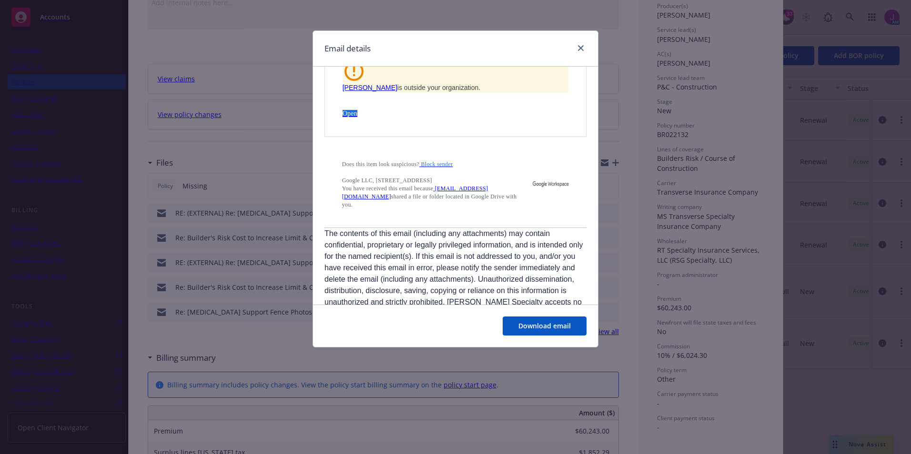
scroll to position [2697, 0]
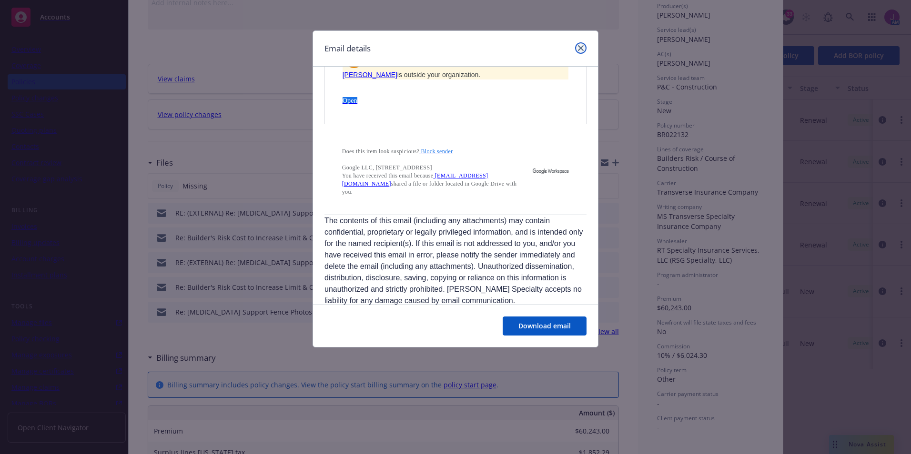
click at [580, 46] on icon "close" at bounding box center [581, 48] width 6 height 6
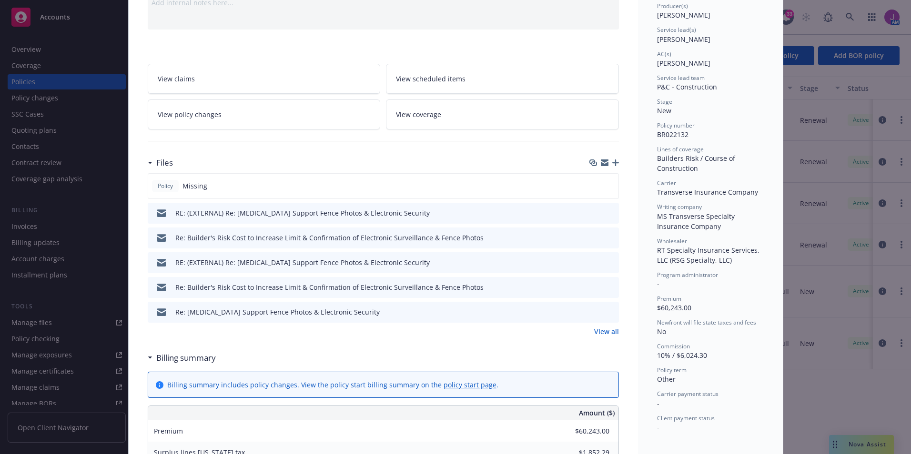
click at [608, 285] on icon "preview file" at bounding box center [609, 286] width 9 height 7
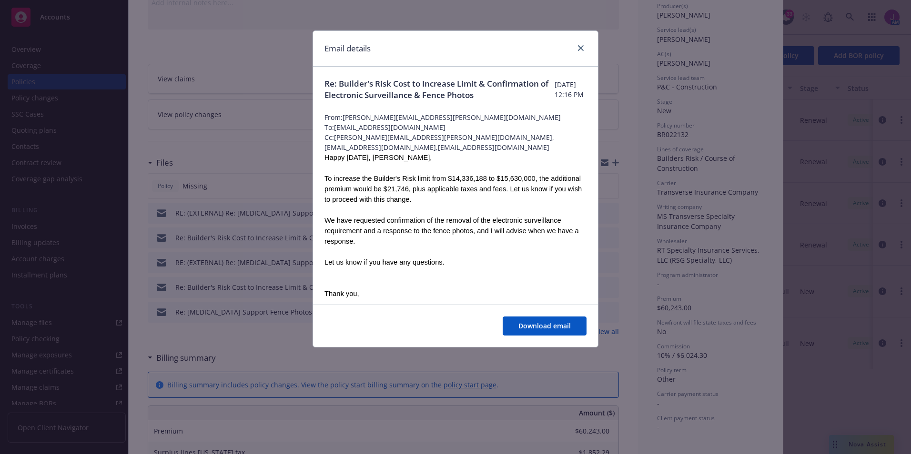
drag, startPoint x: 323, startPoint y: 198, endPoint x: 524, endPoint y: 225, distance: 202.9
copy div "To increase the Builder's Risk limit from $14,336,188 to $15,630,000, the addit…"
click at [580, 50] on icon "close" at bounding box center [581, 48] width 6 height 6
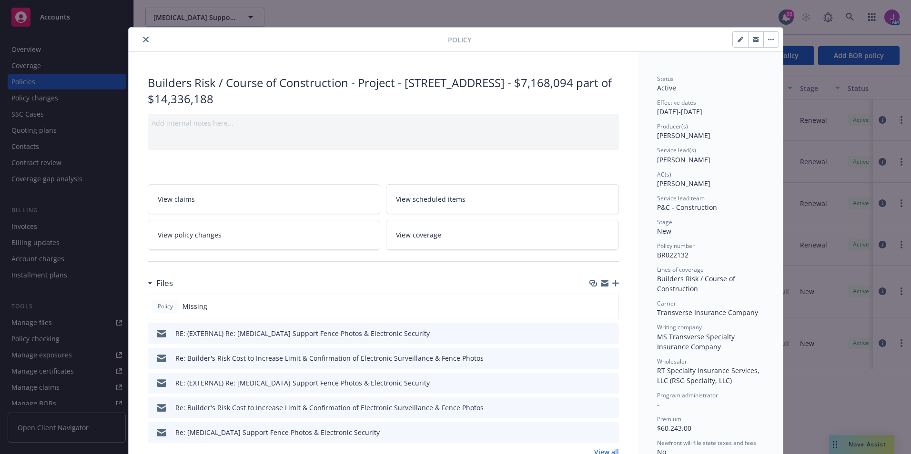
scroll to position [0, 0]
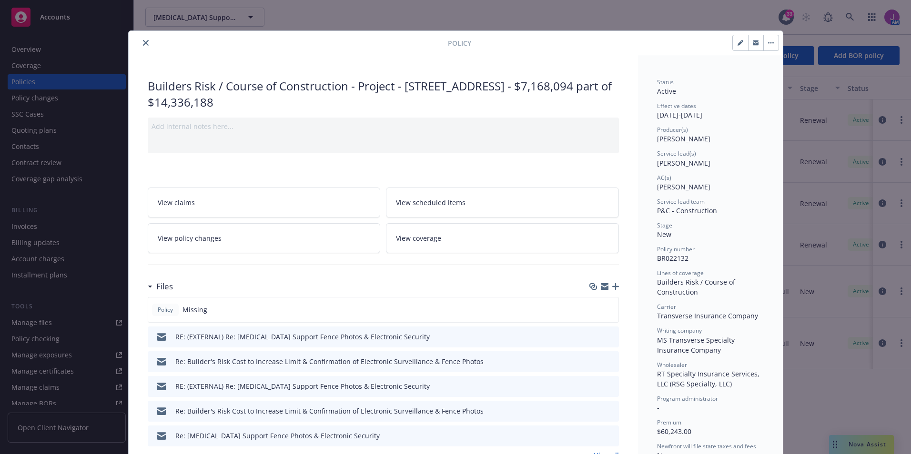
click at [145, 44] on button "close" at bounding box center [145, 42] width 11 height 11
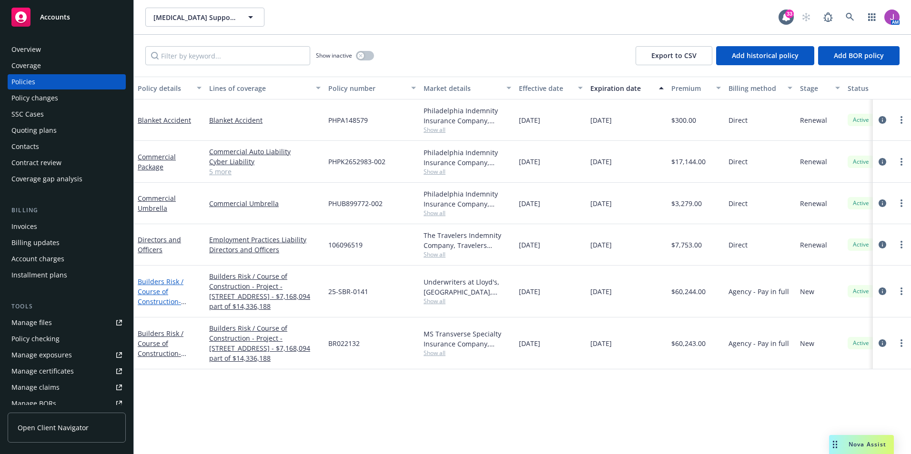
click at [159, 298] on link "Builders Risk / Course of Construction - Project - [STREET_ADDRESS] - $7,168,09…" at bounding box center [169, 311] width 62 height 69
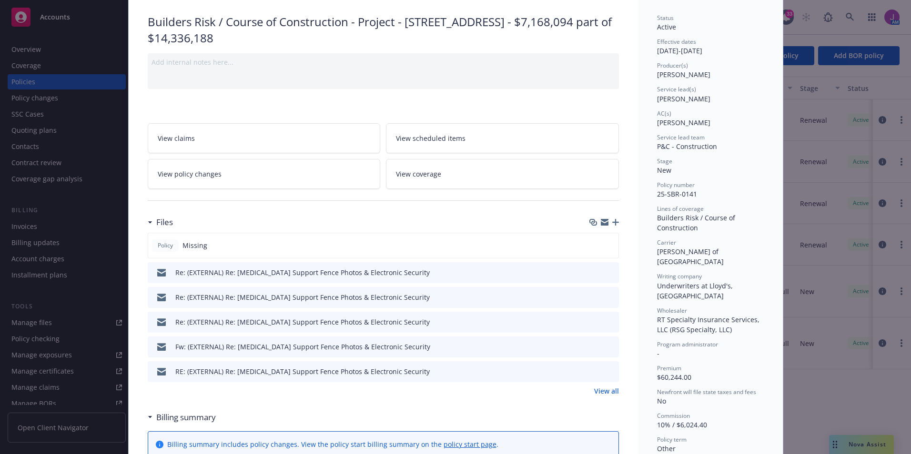
scroll to position [191, 0]
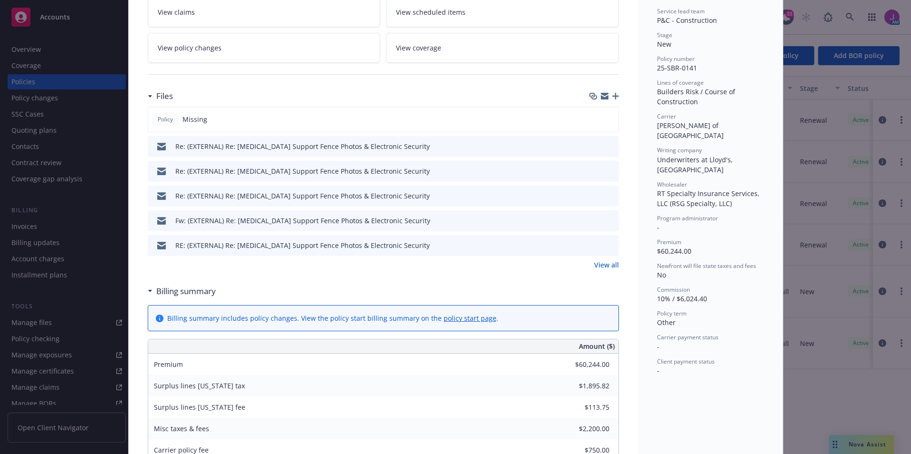
click at [607, 143] on icon "preview file" at bounding box center [609, 145] width 9 height 7
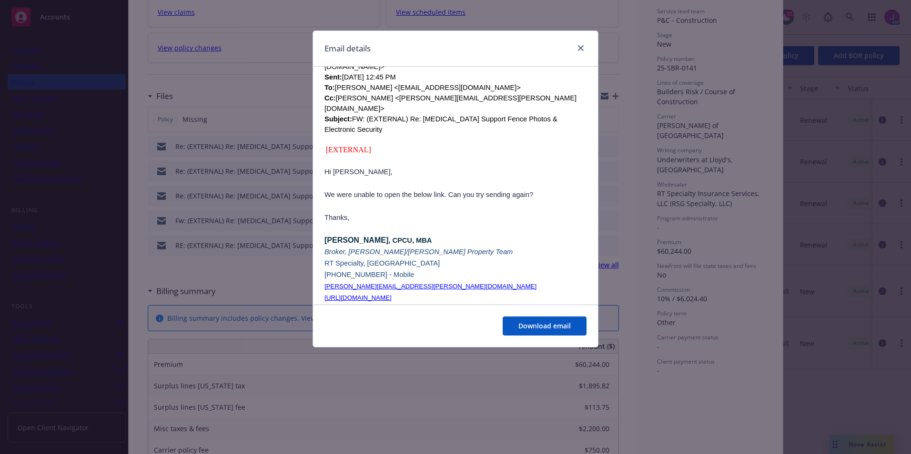
scroll to position [429, 0]
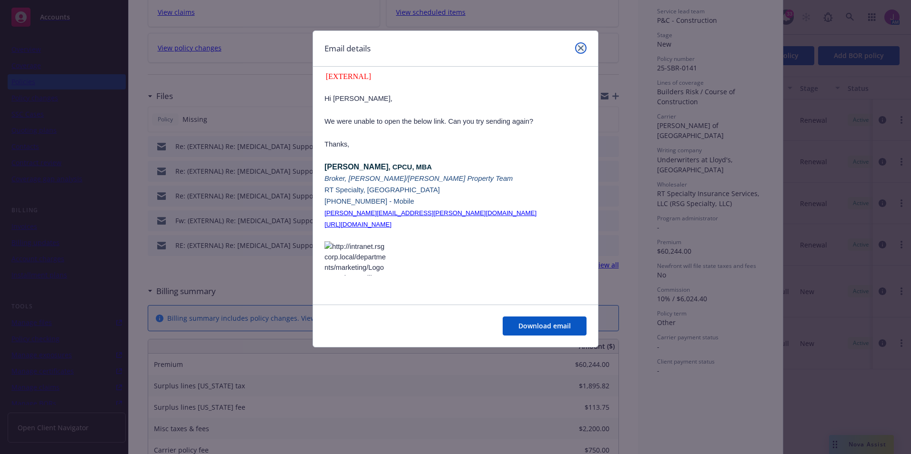
click at [580, 48] on icon "close" at bounding box center [581, 48] width 6 height 6
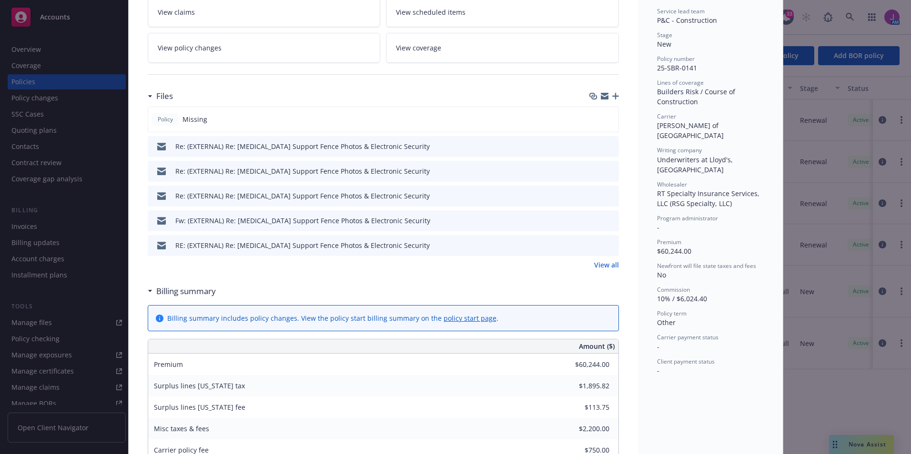
click at [597, 265] on link "View all" at bounding box center [606, 265] width 25 height 10
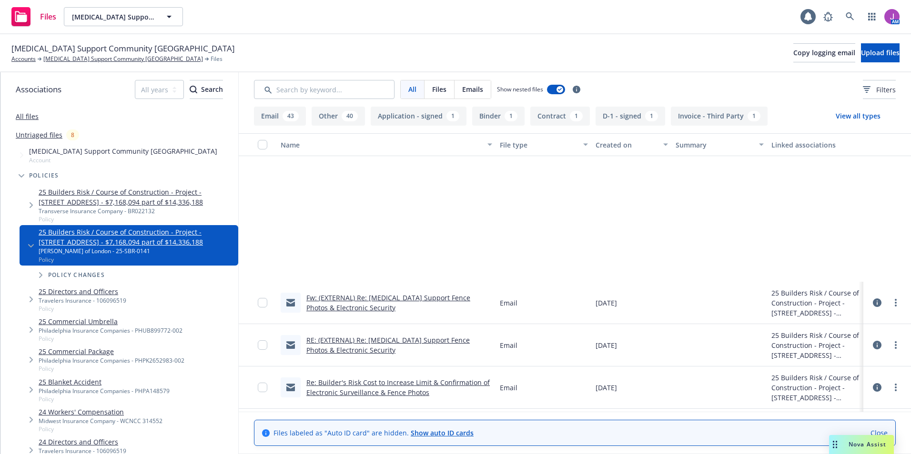
scroll to position [191, 0]
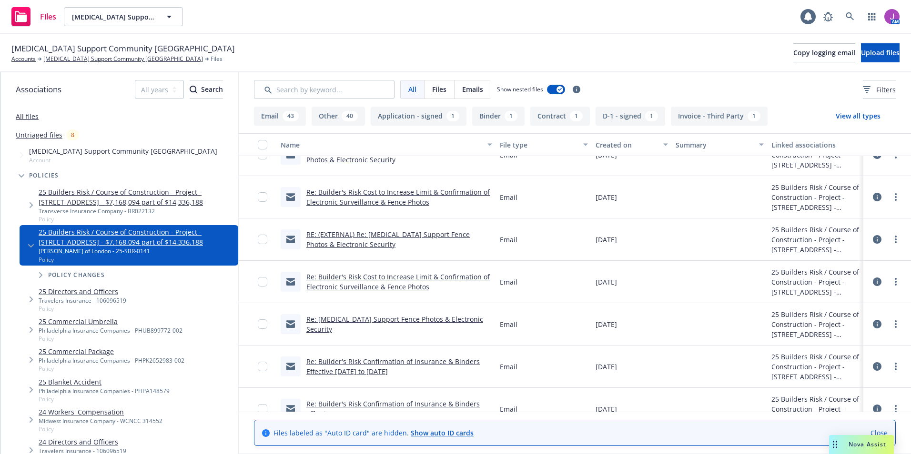
click at [378, 190] on link "Re: Builder's Risk Cost to Increase Limit & Confirmation of Electronic Surveill…" at bounding box center [397, 197] width 183 height 19
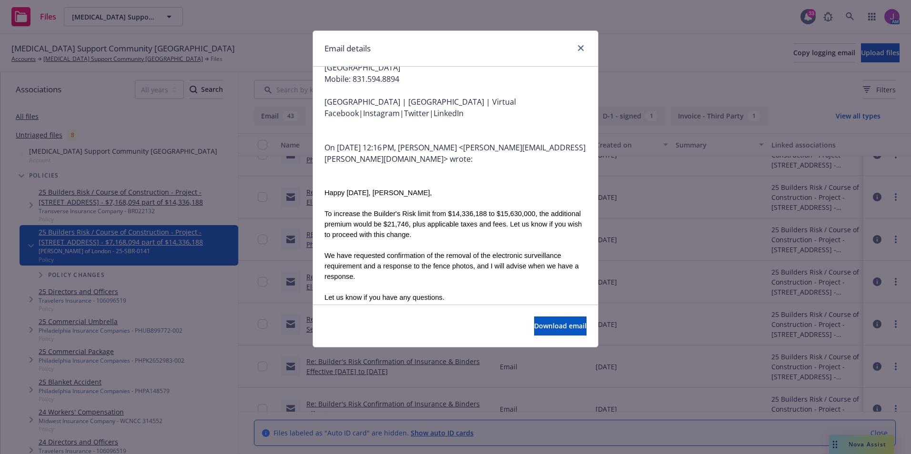
scroll to position [238, 0]
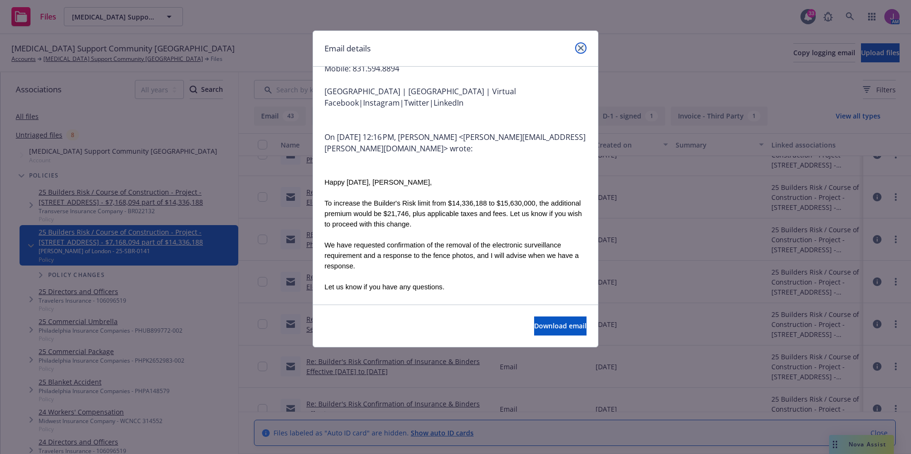
click at [580, 49] on icon "close" at bounding box center [581, 48] width 6 height 6
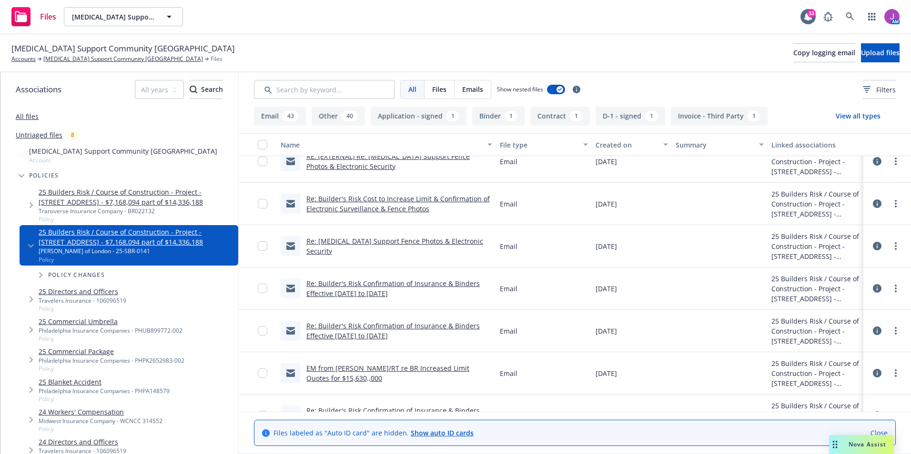
scroll to position [333, 0]
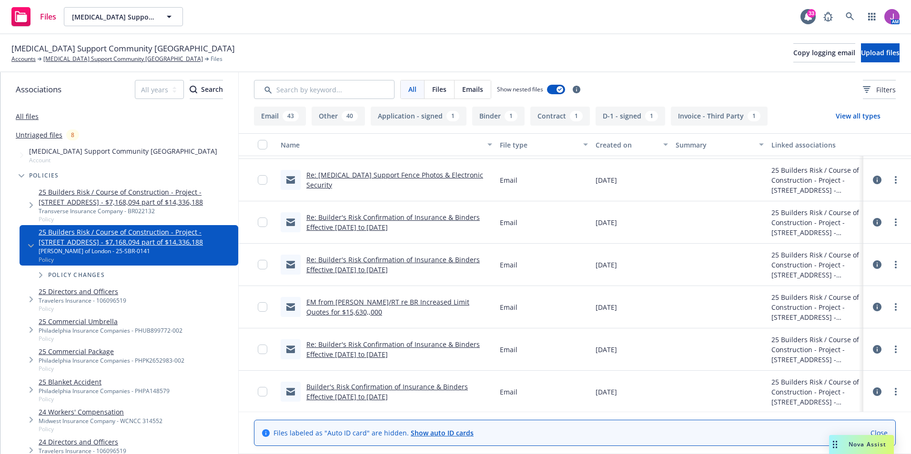
click at [405, 260] on link "Re: Builder's Risk Confirmation of Insurance & Binders Effective 07/24/2025 to …" at bounding box center [392, 264] width 173 height 19
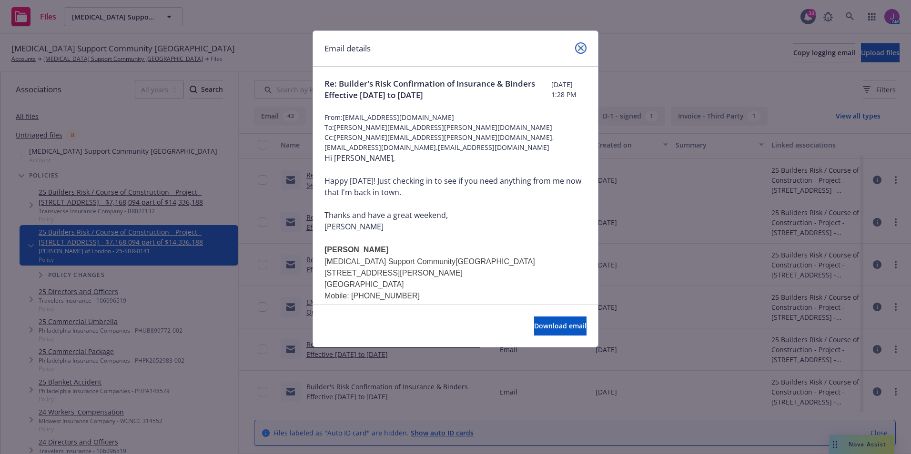
click at [581, 45] on icon "close" at bounding box center [581, 48] width 6 height 6
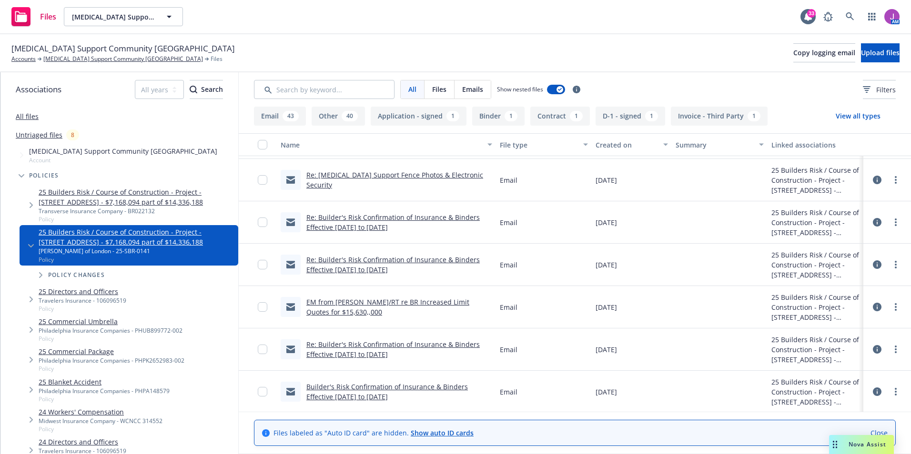
click at [365, 302] on link "EM from Kevin/RT re BR Increased Limit Quotes for $15,630,,000" at bounding box center [387, 307] width 163 height 19
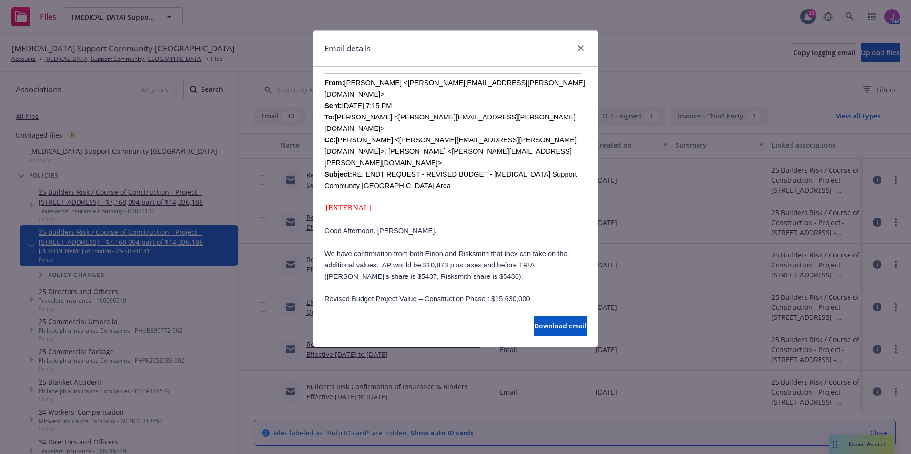
scroll to position [429, 0]
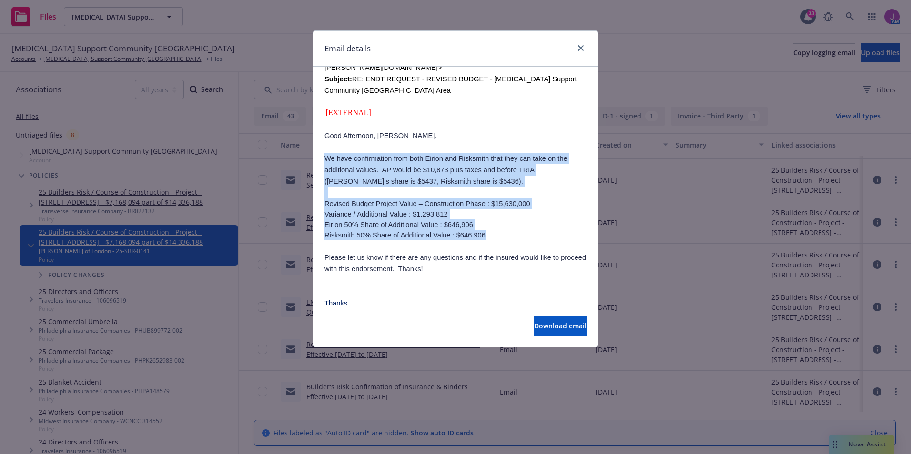
drag, startPoint x: 327, startPoint y: 162, endPoint x: 527, endPoint y: 238, distance: 213.9
copy div "We have confirmation from both Eirion and Risksmith that they can take on the a…"
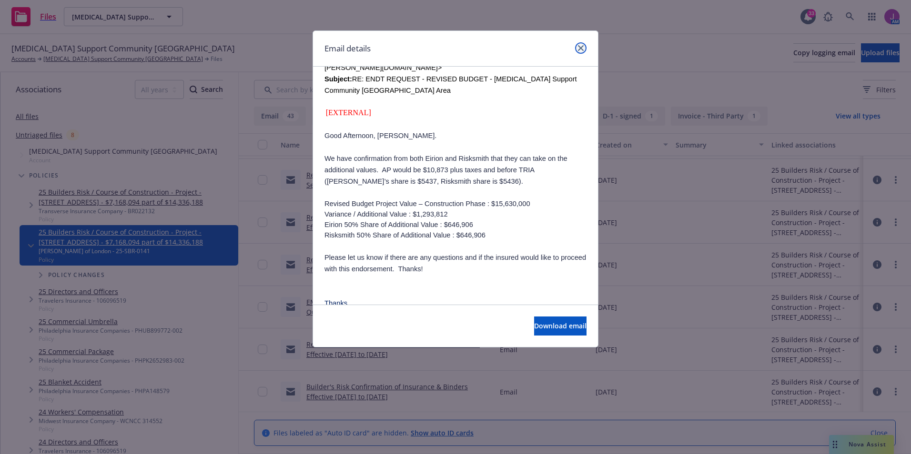
click at [579, 50] on icon "close" at bounding box center [581, 48] width 6 height 6
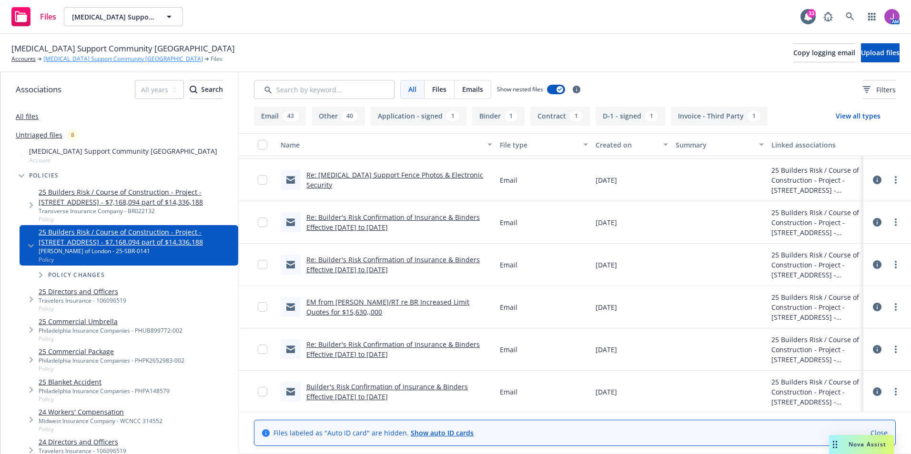
click at [118, 62] on link "[MEDICAL_DATA] Support Community [GEOGRAPHIC_DATA]" at bounding box center [123, 59] width 160 height 9
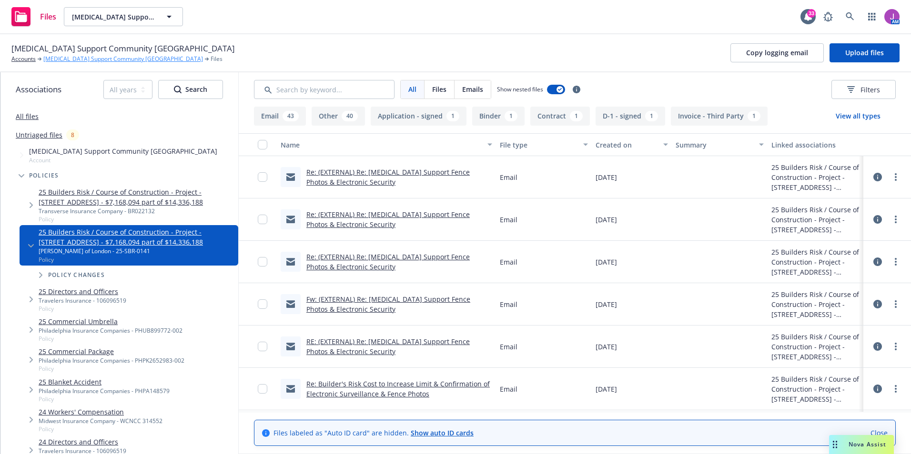
click at [83, 59] on link "[MEDICAL_DATA] Support Community [GEOGRAPHIC_DATA]" at bounding box center [123, 59] width 160 height 9
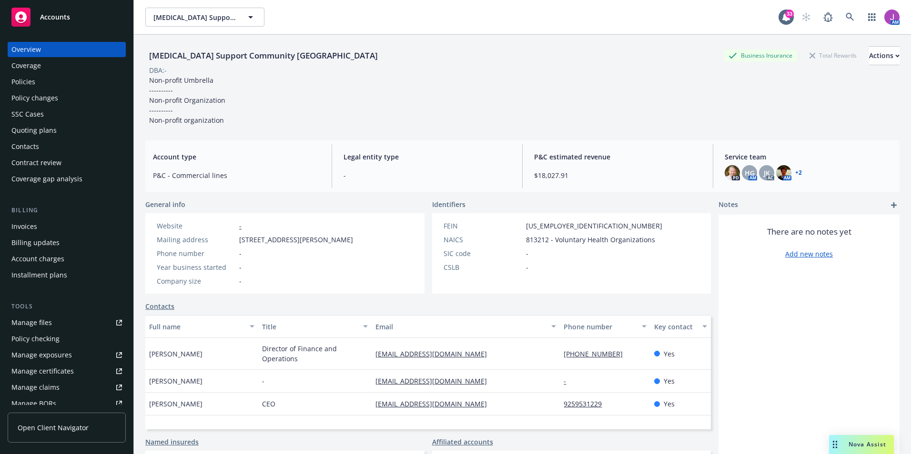
click at [37, 73] on div "Coverage" at bounding box center [26, 65] width 30 height 15
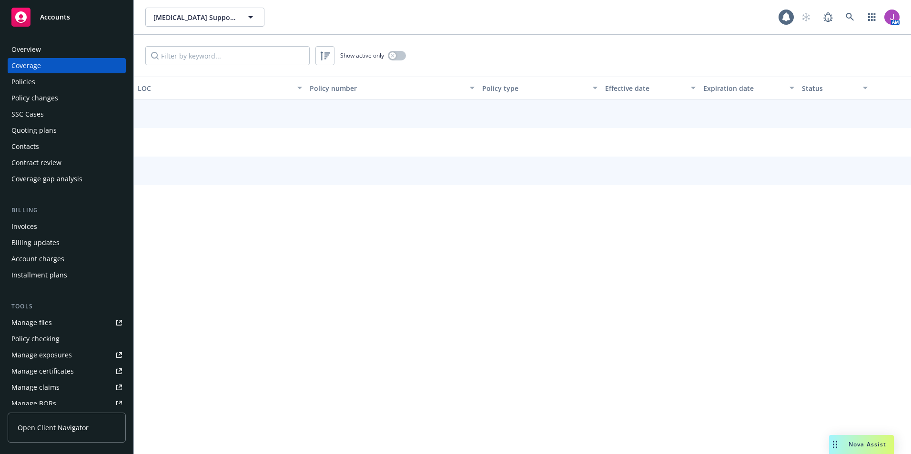
click at [26, 82] on div "Policies" at bounding box center [23, 81] width 24 height 15
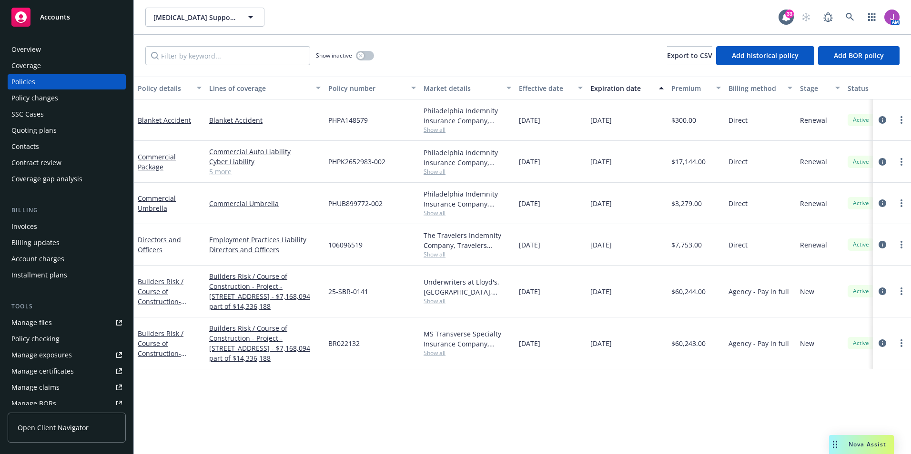
click at [437, 301] on span "Show all" at bounding box center [468, 301] width 88 height 8
click at [539, 383] on div "Policy details Lines of coverage Policy number Market details Effective date Ex…" at bounding box center [522, 266] width 777 height 378
click at [427, 350] on span "Show all" at bounding box center [468, 353] width 88 height 8
click at [486, 373] on div "Policy details Lines of coverage Policy number Market details Effective date Ex…" at bounding box center [522, 266] width 777 height 378
click at [430, 353] on span "Show all" at bounding box center [468, 353] width 88 height 8
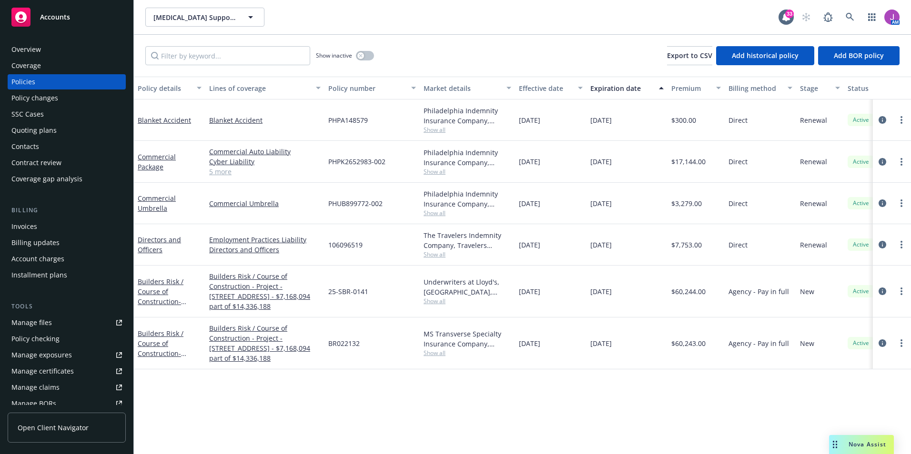
click at [390, 381] on div "Policy details Lines of coverage Policy number Market details Effective date Ex…" at bounding box center [522, 266] width 777 height 378
click at [162, 292] on link "Builders Risk / Course of Construction - Project - 3939 Mt Diablo Boulevard, La…" at bounding box center [169, 311] width 62 height 69
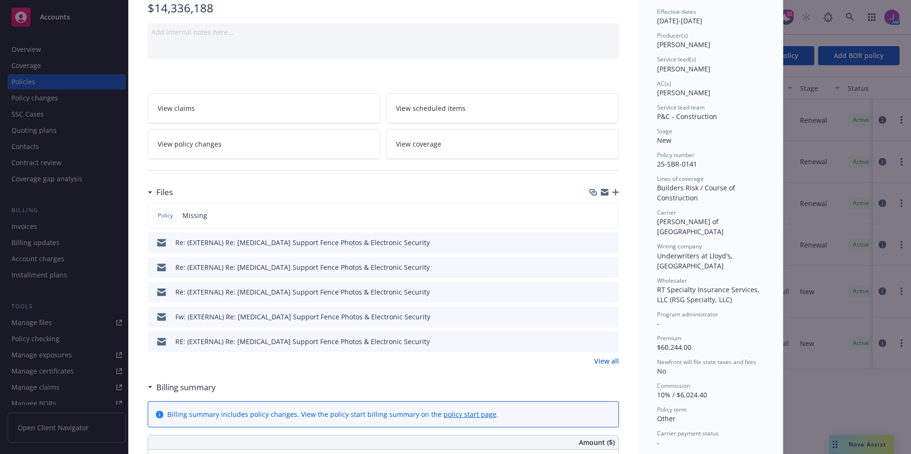
scroll to position [95, 0]
click at [609, 359] on link "View all" at bounding box center [606, 360] width 25 height 10
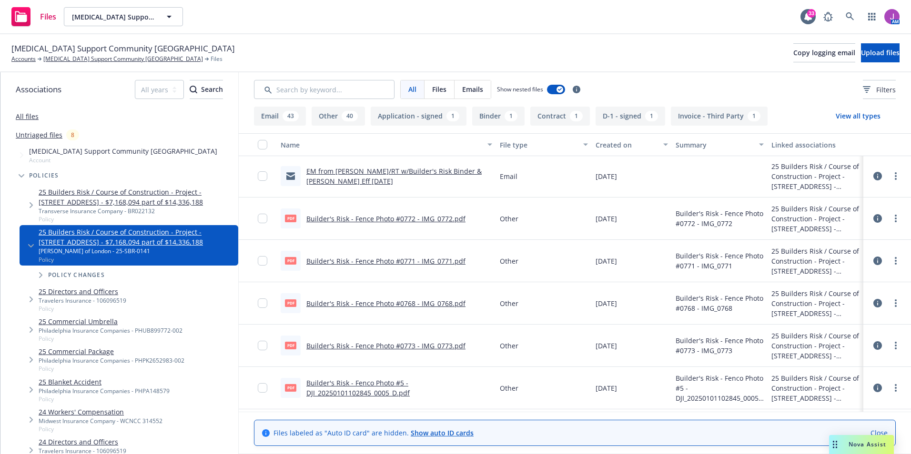
scroll to position [429, 0]
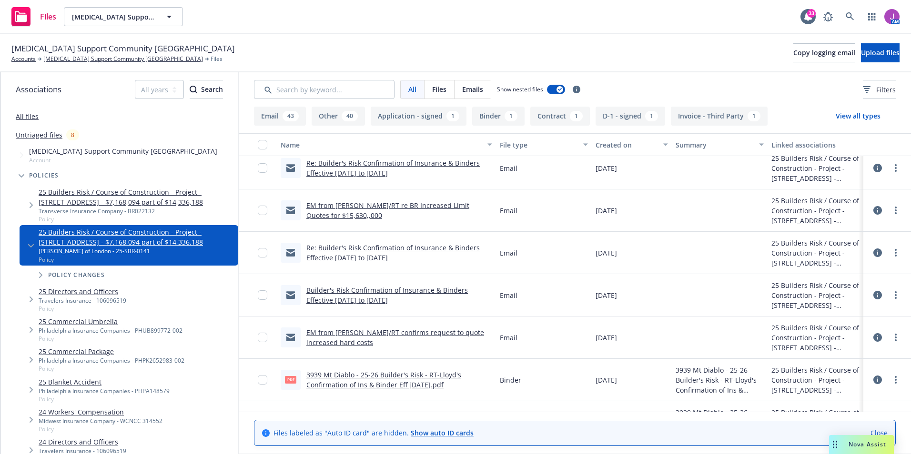
click at [376, 248] on link "Re: Builder's Risk Confirmation of Insurance & Binders Effective [DATE] to [DAT…" at bounding box center [392, 252] width 173 height 19
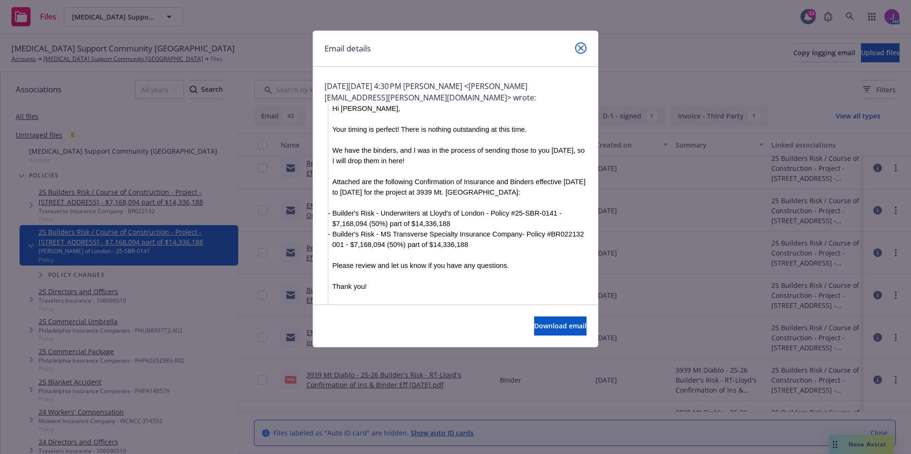
click at [579, 48] on icon "close" at bounding box center [581, 48] width 6 height 6
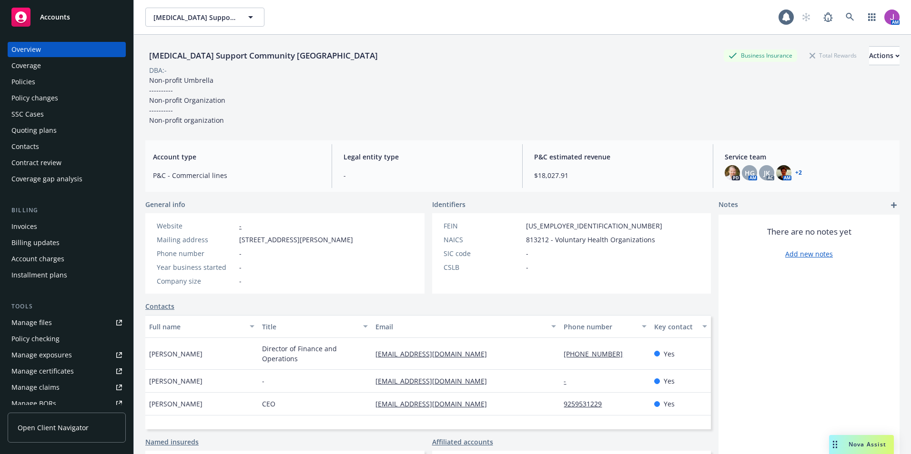
click at [50, 95] on div "Policy changes" at bounding box center [34, 98] width 47 height 15
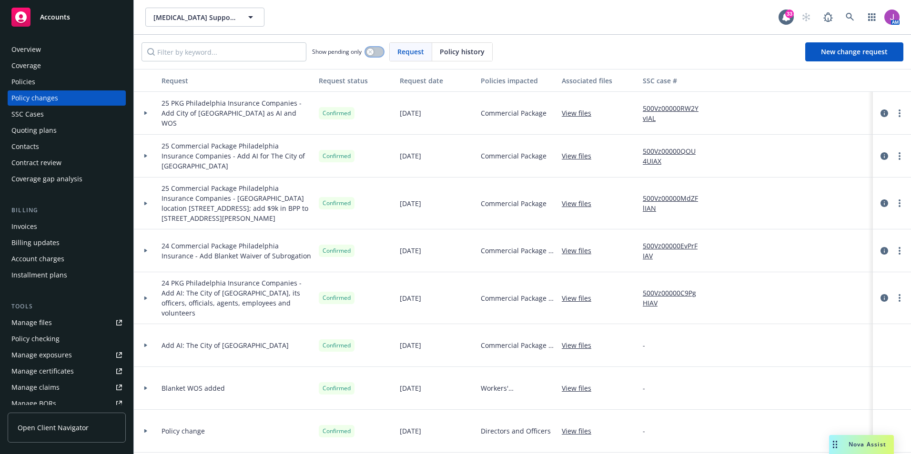
click at [371, 56] on button "button" at bounding box center [374, 52] width 18 height 10
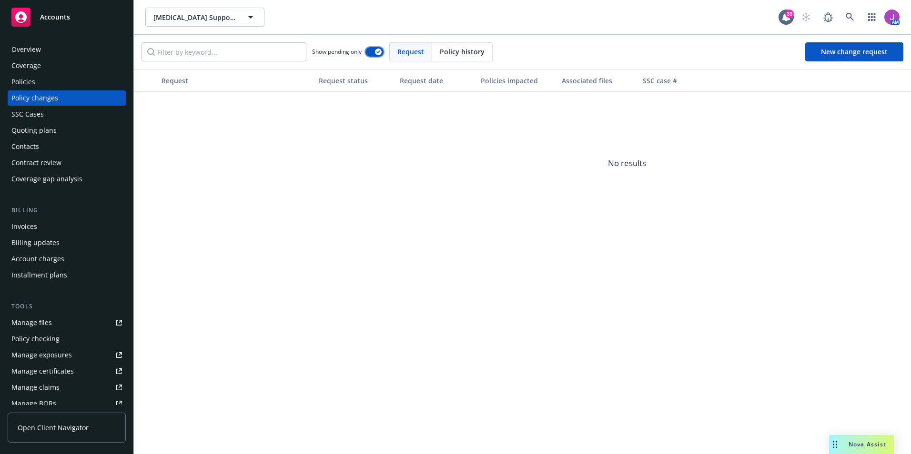
click at [373, 52] on button "button" at bounding box center [374, 52] width 18 height 10
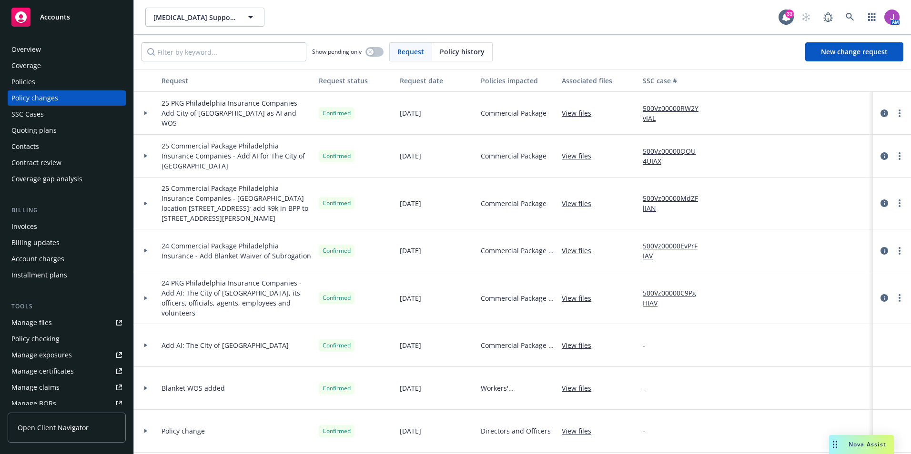
click at [53, 226] on div "Invoices" at bounding box center [66, 226] width 111 height 15
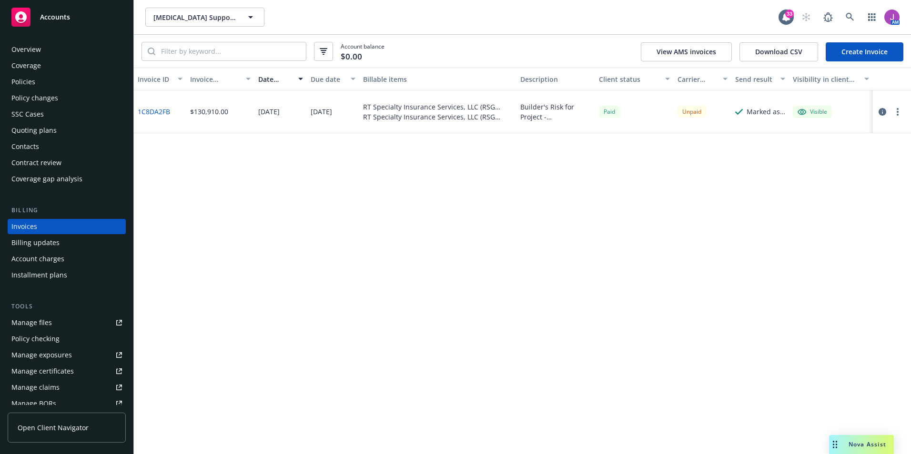
click at [165, 111] on link "1C8DA2FB" at bounding box center [154, 112] width 32 height 10
click at [81, 94] on div "Policy changes" at bounding box center [66, 98] width 111 height 15
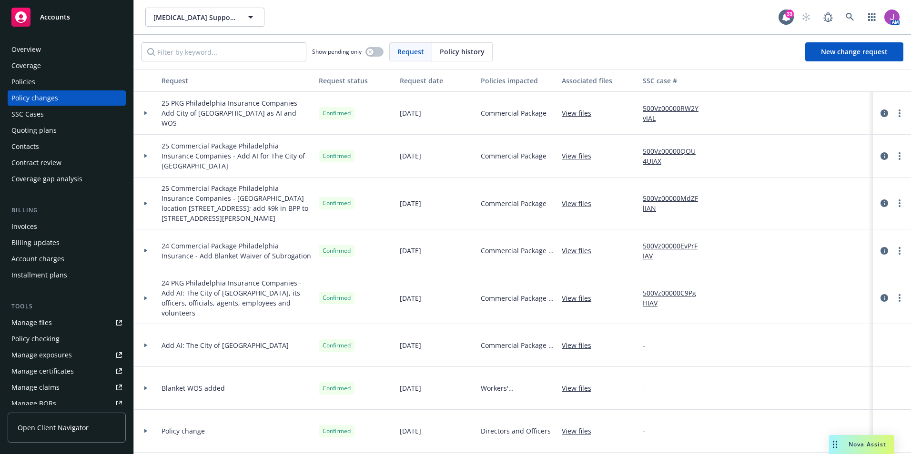
click at [53, 83] on div "Policies" at bounding box center [66, 81] width 111 height 15
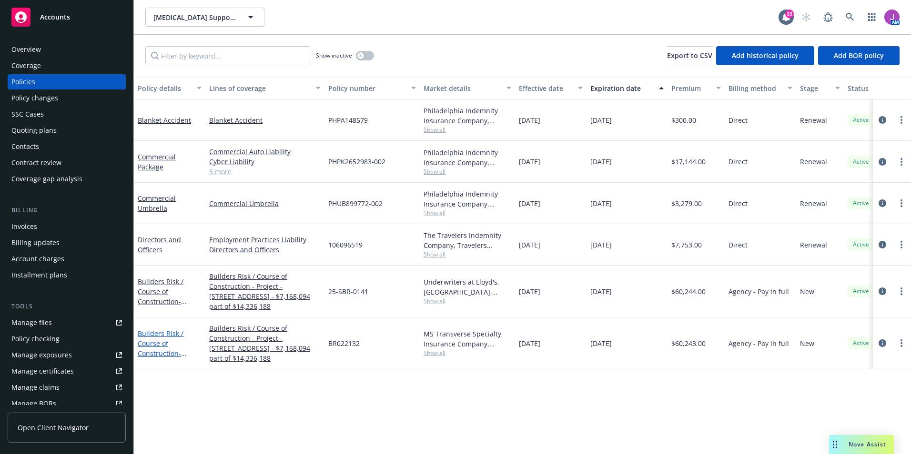
click at [143, 344] on link "Builders Risk / Course of Construction - Project - 3939 Mt Diablo Boulevard, La…" at bounding box center [169, 363] width 62 height 69
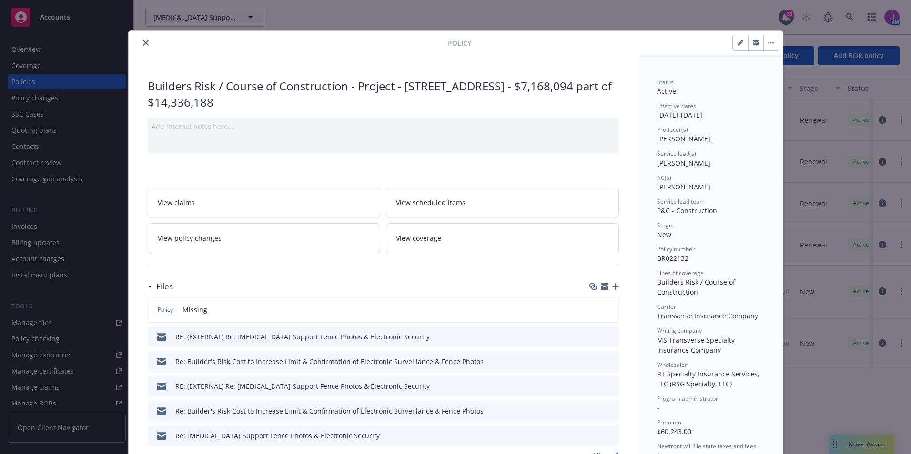
click at [190, 242] on span "View policy changes" at bounding box center [190, 238] width 64 height 10
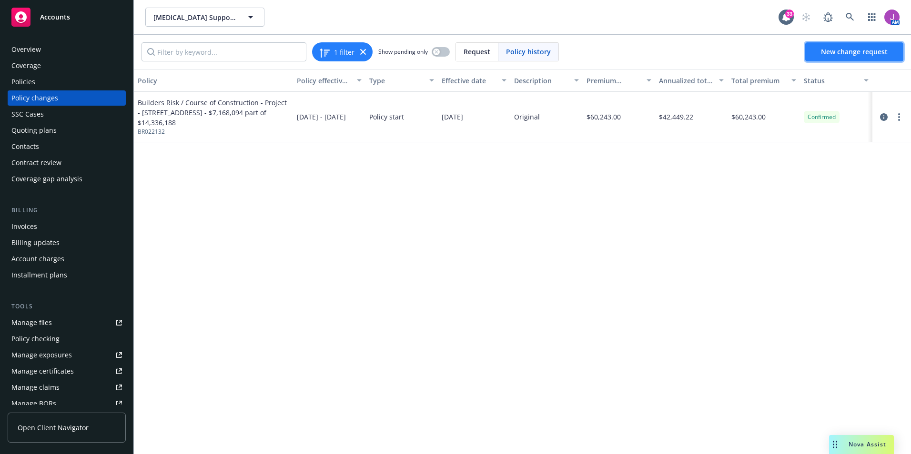
click at [838, 54] on span "New change request" at bounding box center [854, 51] width 67 height 9
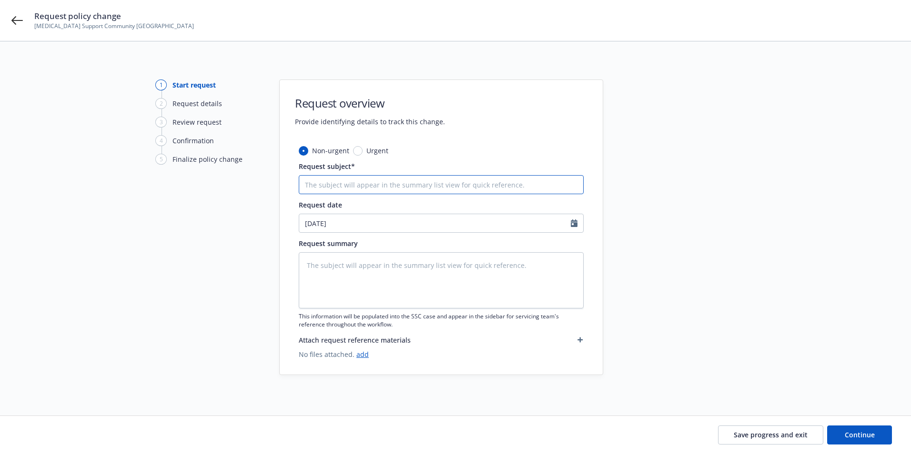
click at [350, 182] on input "Request subject*" at bounding box center [441, 184] width 285 height 19
type textarea "x"
type input "2"
type textarea "x"
type input "25"
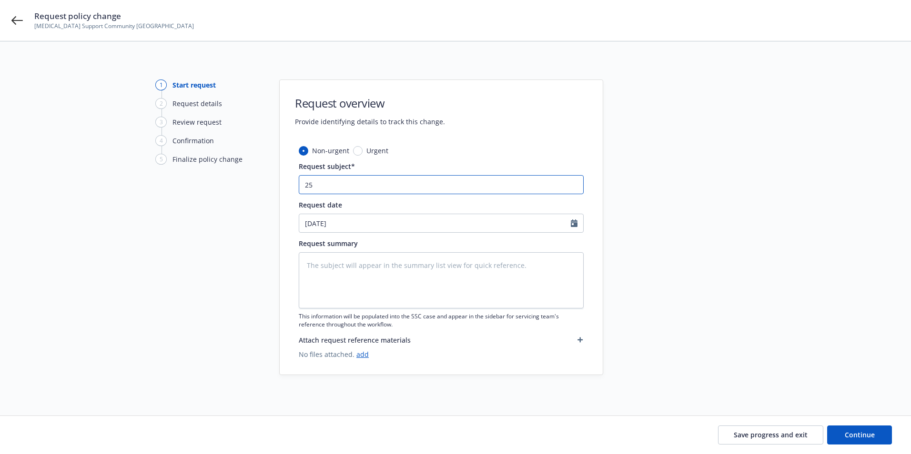
type textarea "x"
type input "25-"
type textarea "x"
type input "25-2"
type textarea "x"
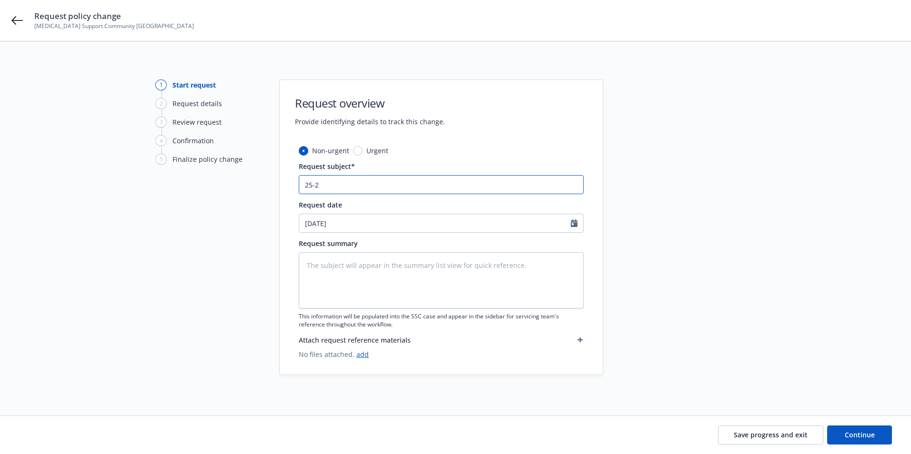
type input "25-26"
type textarea "x"
type input "25-26"
type textarea "x"
type input "25-26 B"
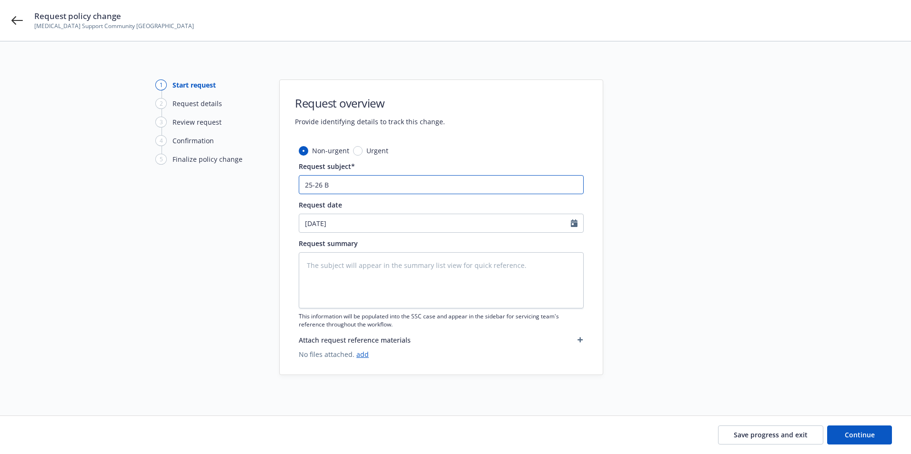
type textarea "x"
type input "25-26 B:"
type textarea "x"
type input "25-26 B:d"
type textarea "x"
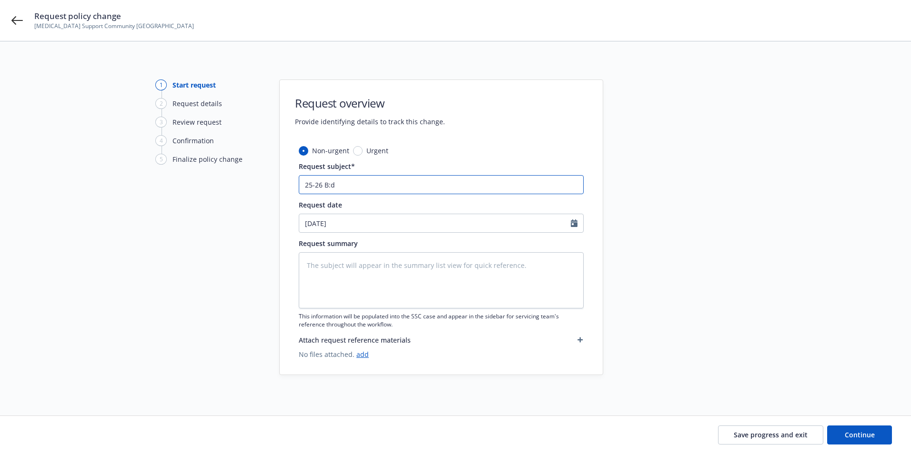
type input "25-26 B:dr"
type textarea "x"
type input "25-26 B:d"
type textarea "x"
type input "25-26 B:"
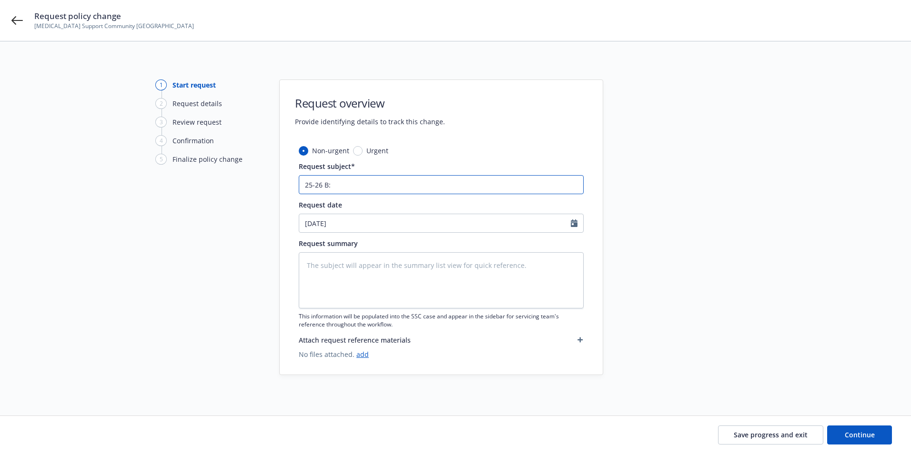
type textarea "x"
type input "25-26 B"
type textarea "x"
type input "25-26 B;"
type textarea "x"
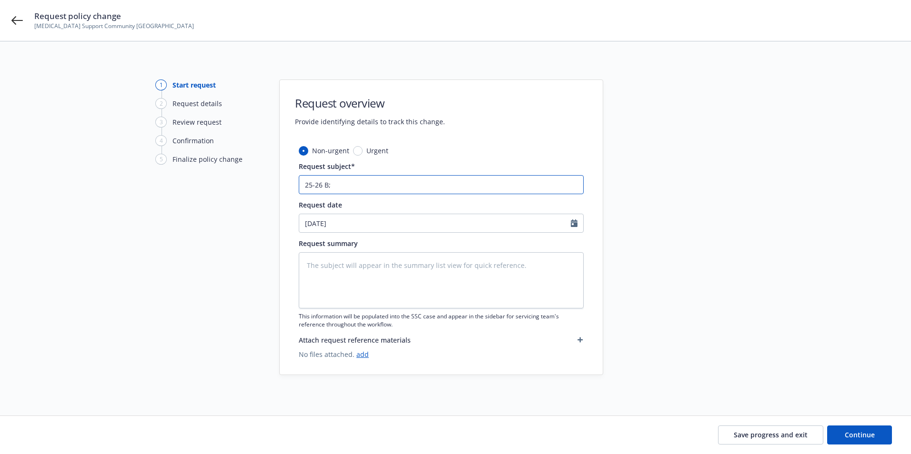
type input "25-26 B;d"
type textarea "x"
type input "25-26 B;dr"
type textarea "x"
type input "25-26 B;drs"
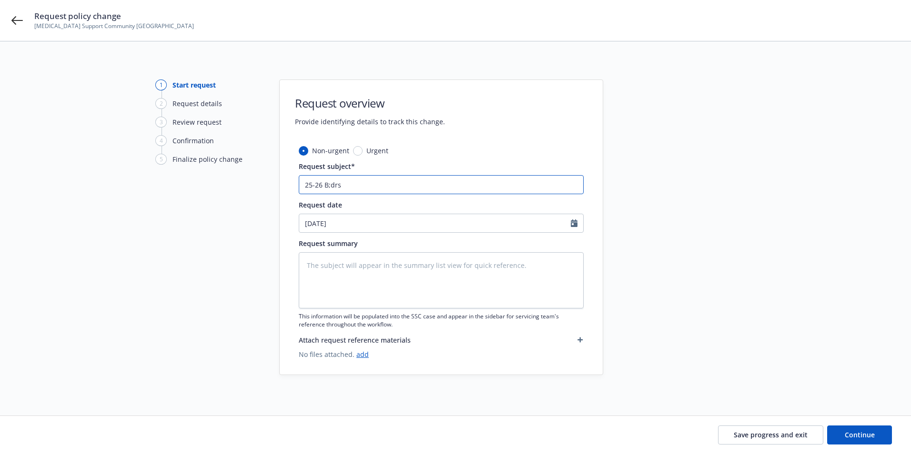
type textarea "x"
type input "25-26 B;dr"
type textarea "x"
type input "25-26 B;d"
type textarea "x"
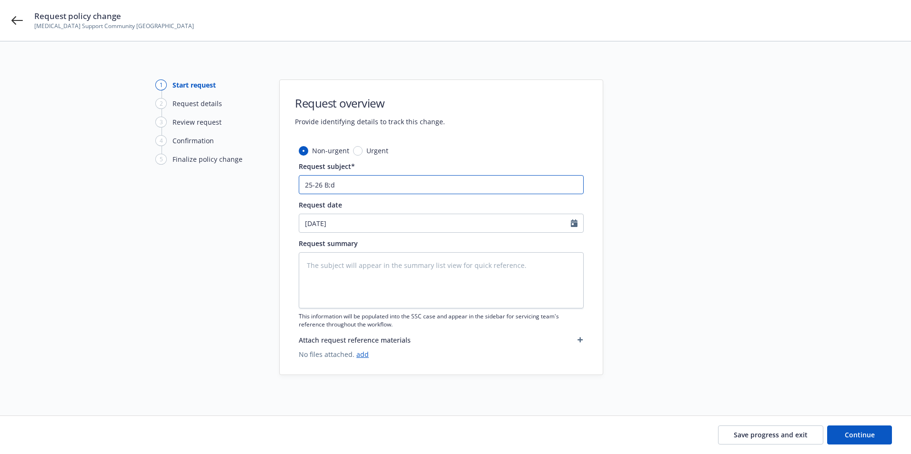
type input "25-26 B;"
type textarea "x"
type input "25-26 B"
type textarea "x"
type input "25-26 Bl"
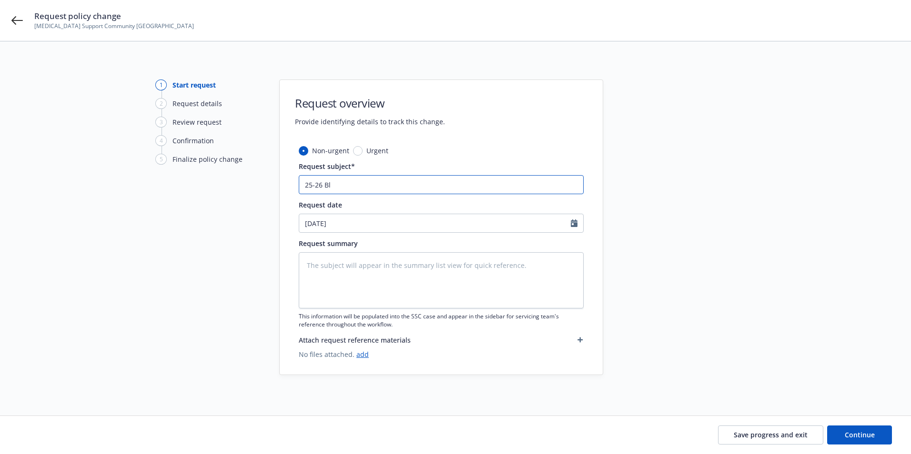
type textarea "x"
type input "25-26 Bld"
type textarea "x"
type input "25-26 Bldr"
type textarea "x"
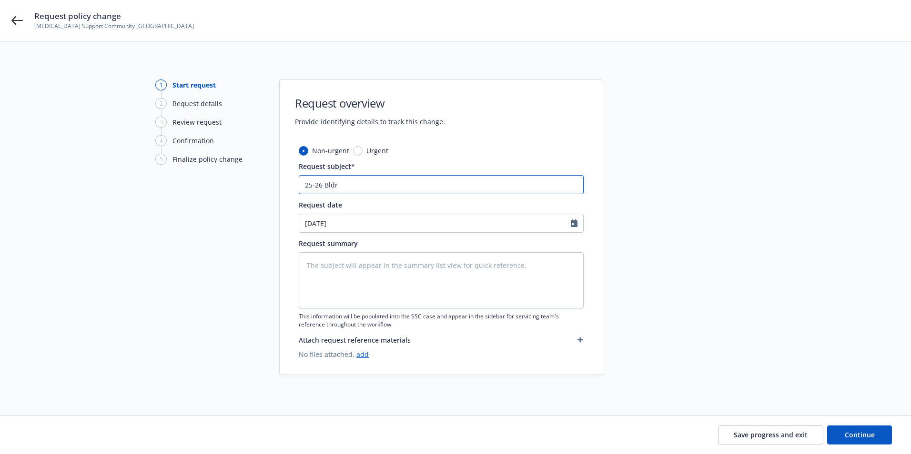
type input "25-26 Bldrs"
type textarea "x"
type input "25-26 Bldrs"
type textarea "x"
type input "25-26 Bldrs R"
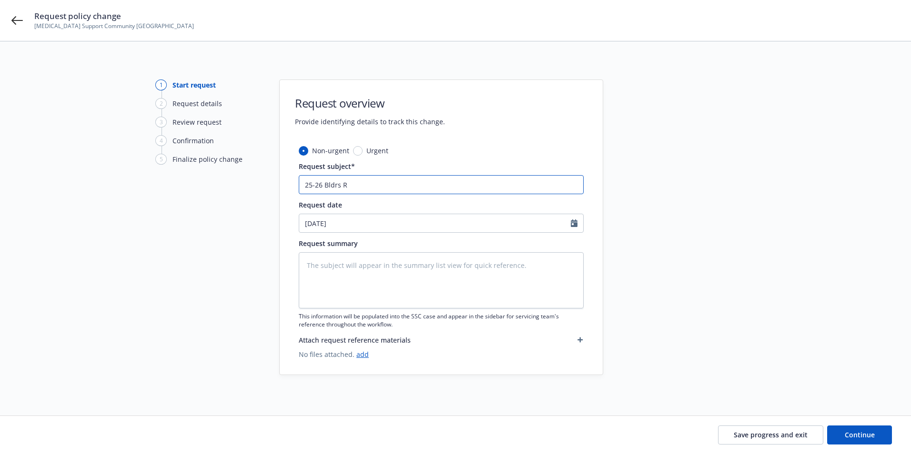
type textarea "x"
type input "25-26 Bldrs Ri"
type textarea "x"
type input "25-26 Bldrs Ris"
type textarea "x"
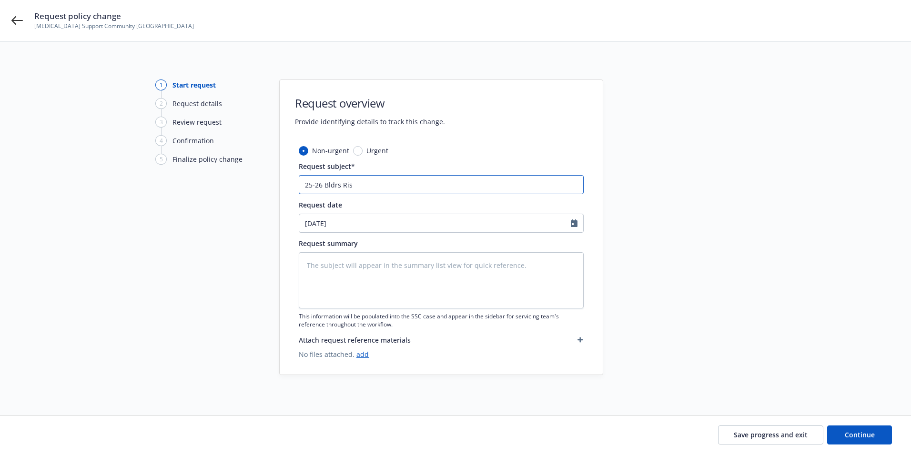
type input "25-26 Bldrs Risk"
type textarea "x"
type input "25-26 Bldrs Risk"
type textarea "x"
type input "25-26 Bldrs Risk -"
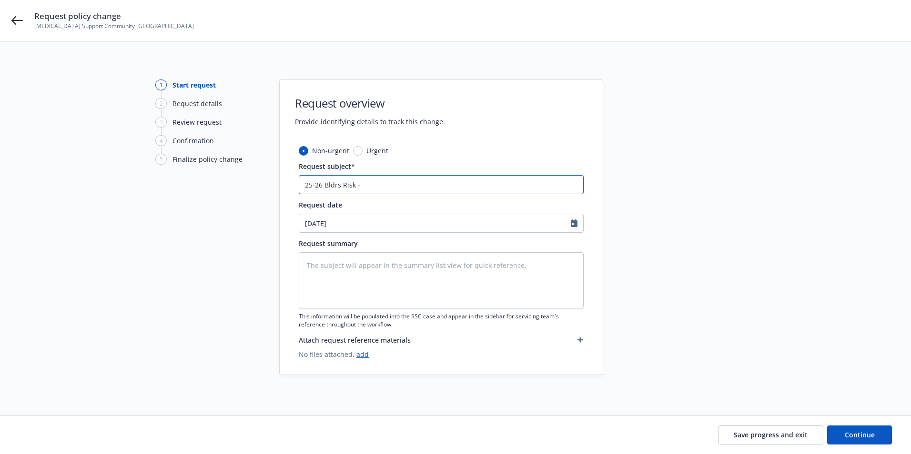
type textarea "x"
type input "25-26 Bldrs Risk -"
type textarea "x"
type input "25-26 Bldrs Risk - A"
type textarea "x"
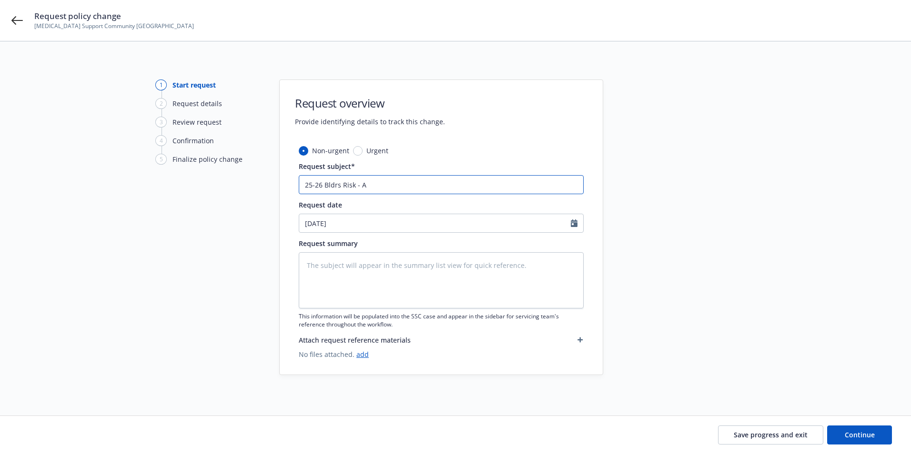
type input "25-26 Bldrs Risk -"
type textarea "x"
type input "25-26 Bldrs Risk - P"
type textarea "x"
type input "25-26 Bldrs Risk - Pr"
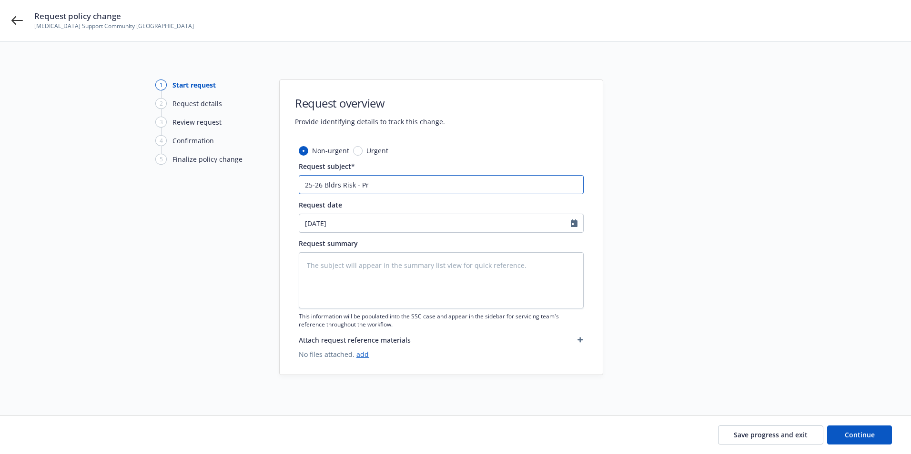
type textarea "x"
type input "25-26 Bldrs Risk - P"
type textarea "x"
type input "25-26 Bldrs Risk -"
type textarea "x"
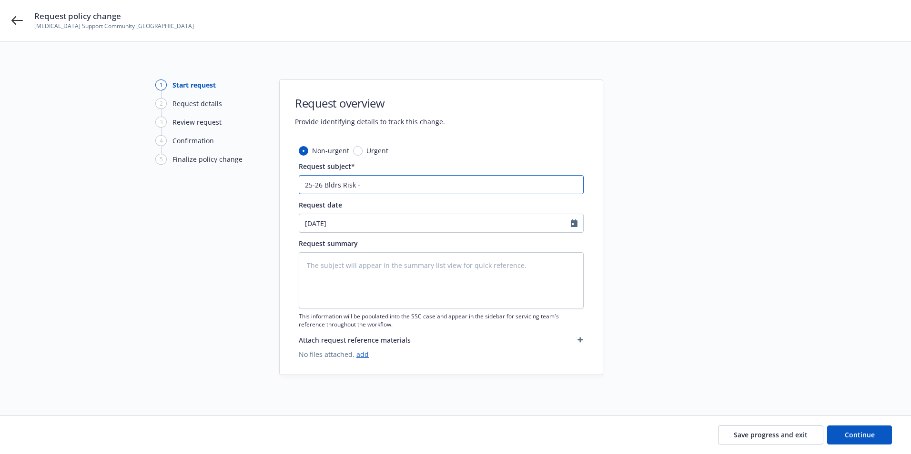
type input "25-26 Bldrs Risk - A"
type textarea "x"
type input "25-26 Bldrs Risk - Am"
type textarea "x"
type input "25-26 Bldrs Risk - Ame"
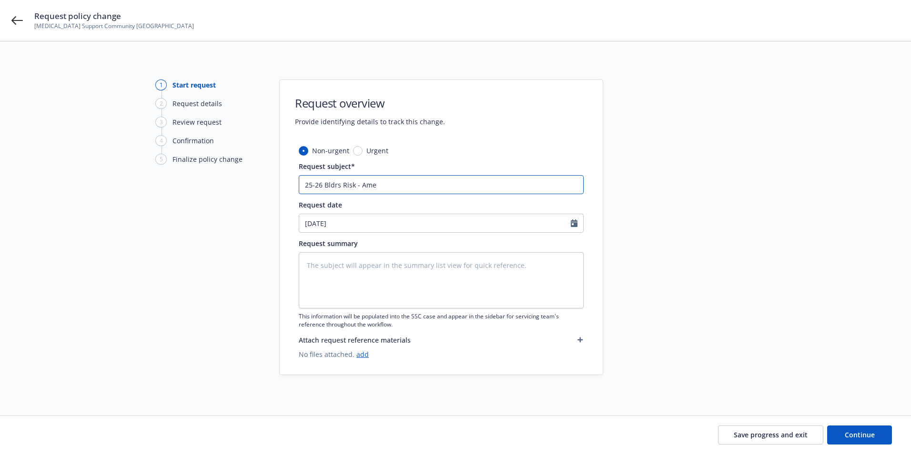
type textarea "x"
type input "25-26 Bldrs Risk - Amen"
type textarea "x"
type input "25-26 Bldrs Risk - Amend"
type textarea "x"
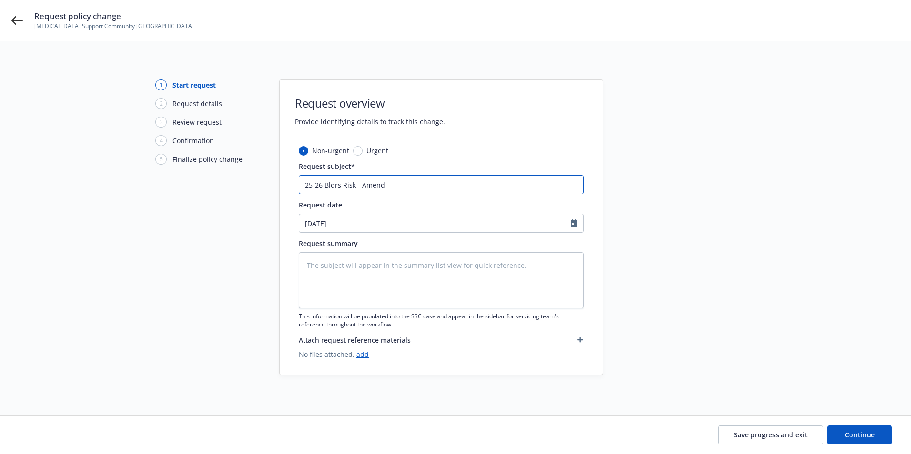
type input "25-26 Bldrs Risk - Amende"
type textarea "x"
type input "25-26 Bldrs Risk - Amended"
type textarea "x"
type input "25-26 Bldrs Risk - Amended"
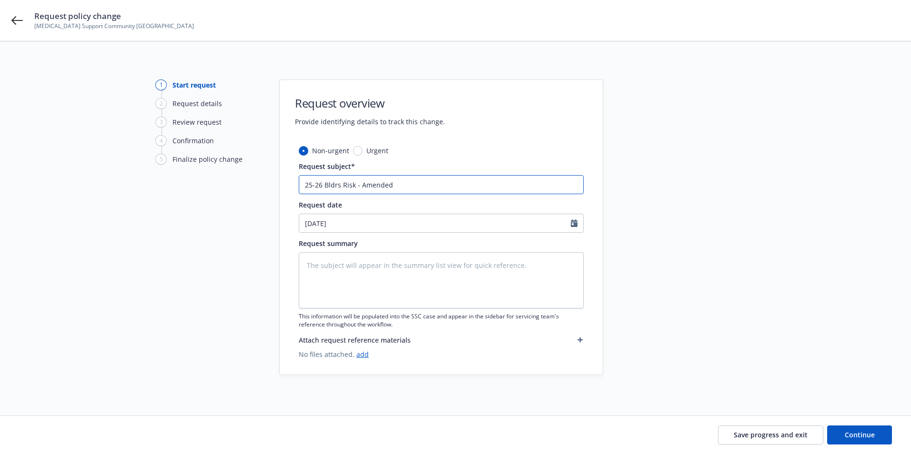
type textarea "x"
type input "25-26 Bldrs Risk - Amended p"
type textarea "x"
type input "25-26 Bldrs Risk - Amended pr"
type textarea "x"
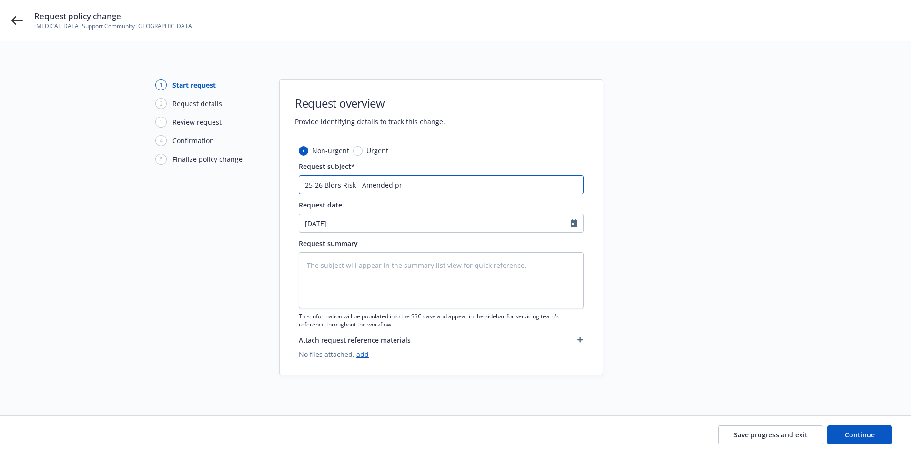
type input "25-26 Bldrs Risk - Amended pro"
type textarea "x"
type input "25-26 Bldrs Risk - Amended proj"
type textarea "x"
type input "25-26 Bldrs Risk - Amended proje"
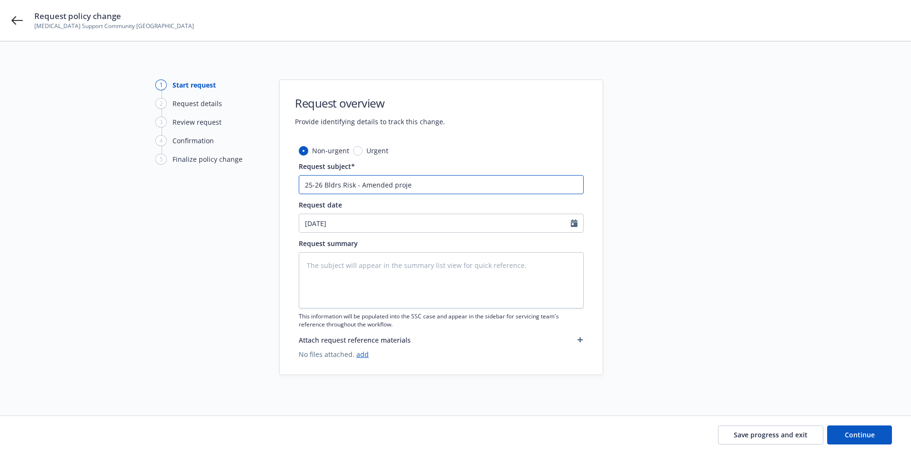
type textarea "x"
type input "25-26 Bldrs Risk - Amended projec"
type textarea "x"
type input "25-26 Bldrs Risk - Amended project"
type textarea "x"
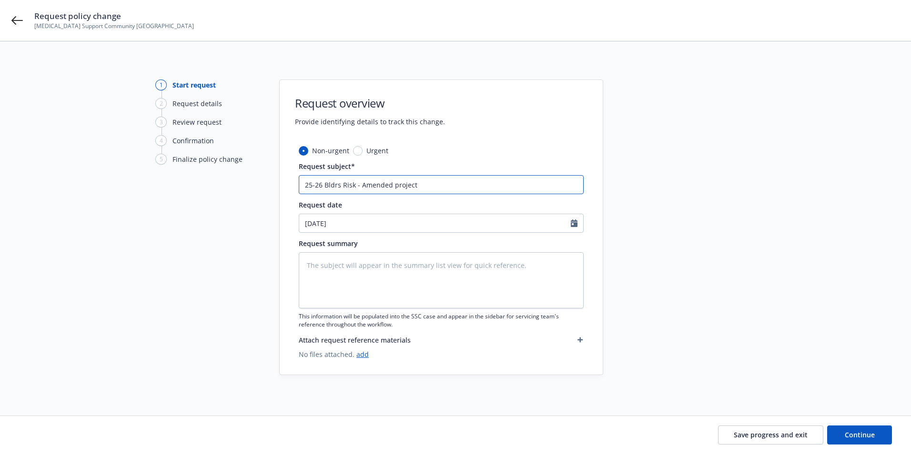
type input "25-26 Bldrs Risk - Amended project"
type textarea "x"
type input "25-26 Bldrs Risk - Amended project v"
type textarea "x"
type input "25-26 Bldrs Risk - Amended project va"
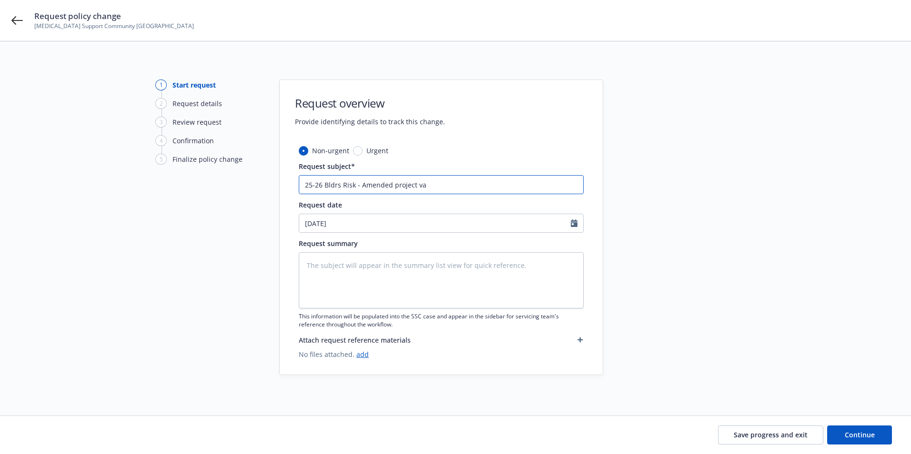
type textarea "x"
type input "25-26 Bldrs Risk - Amended project val"
type textarea "x"
type input "25-26 Bldrs Risk - Amended project valu"
type textarea "x"
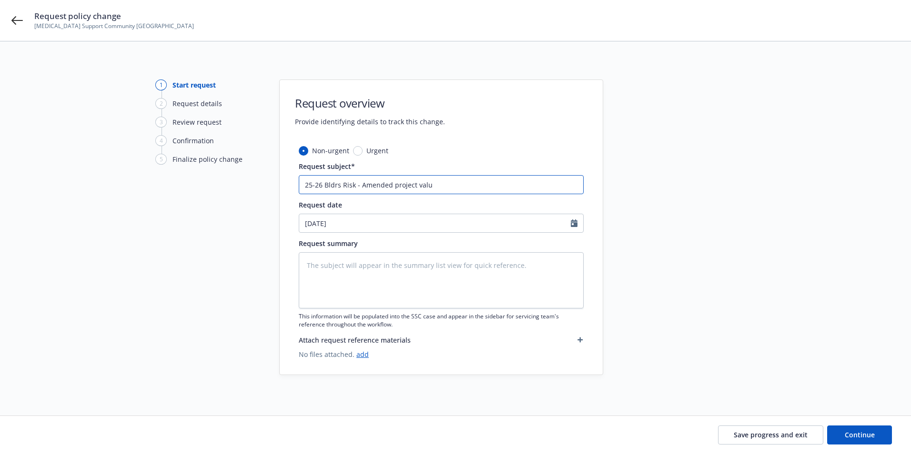
type input "25-26 Bldrs Risk - Amended project value"
type textarea "x"
type input "25-26 Bldrs Risk - Amended project values"
click at [328, 263] on textarea at bounding box center [441, 280] width 285 height 56
paste textarea "The Project Values are amended as follows:  Original Bound Project Value: $14,…"
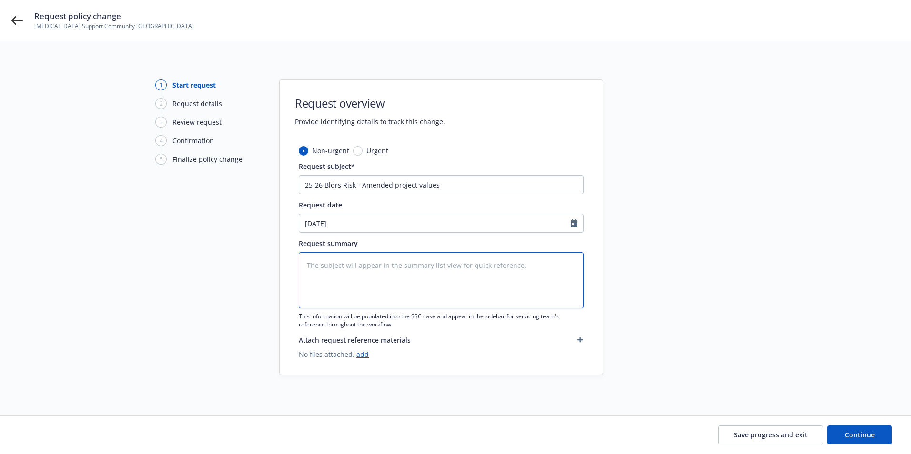
type textarea "x"
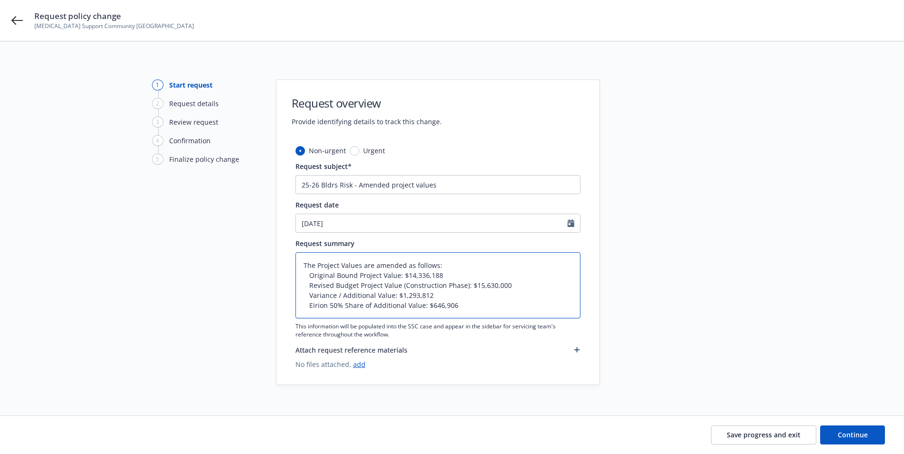
type textarea "The Project Values are amended as follows:  Original Bound Project Value: $14,…"
click at [337, 212] on div "Request date 09/22/2025" at bounding box center [437, 216] width 285 height 33
click at [359, 220] on input "09/22/2025" at bounding box center [432, 223] width 272 height 18
select select "9"
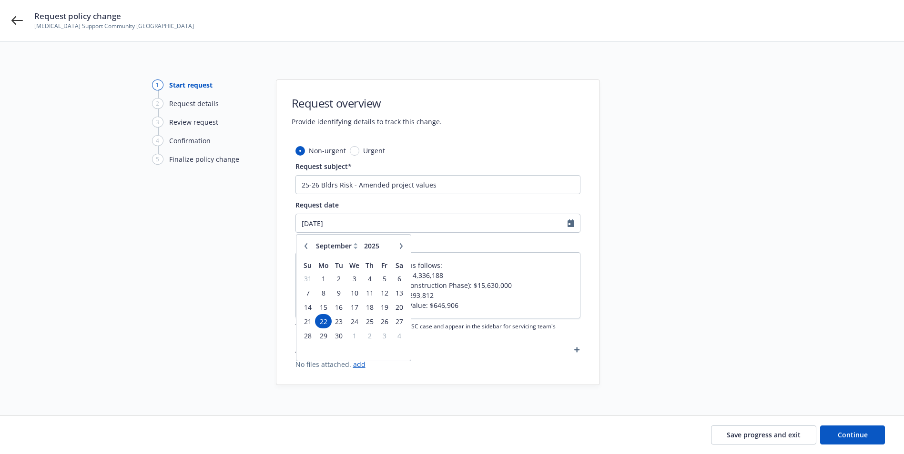
type textarea "x"
click at [307, 244] on icon "button" at bounding box center [306, 246] width 6 height 6
select select "7"
click at [376, 325] on table "Su Mo Tu We Th Fr Sa 29 30 1 2 3 4 5 6 7 8 9 10 11 12 13 14 15 16 17 18 19 20 2…" at bounding box center [353, 307] width 107 height 100
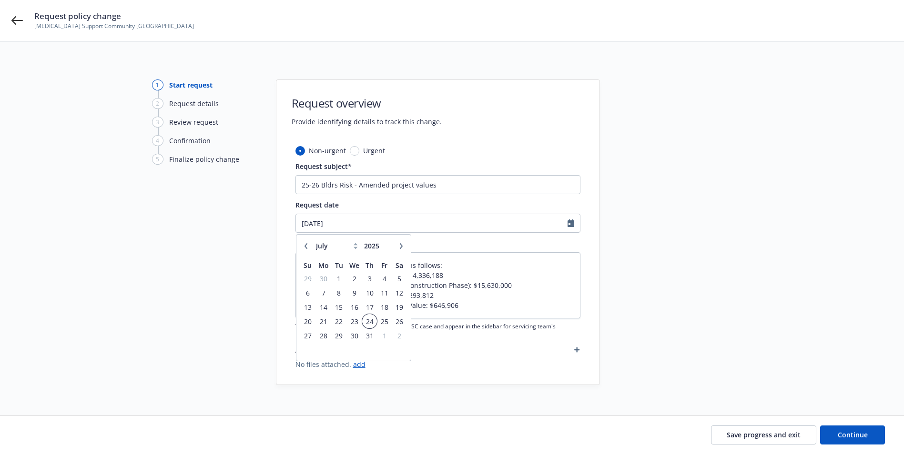
click at [371, 323] on span "24" at bounding box center [369, 322] width 13 height 12
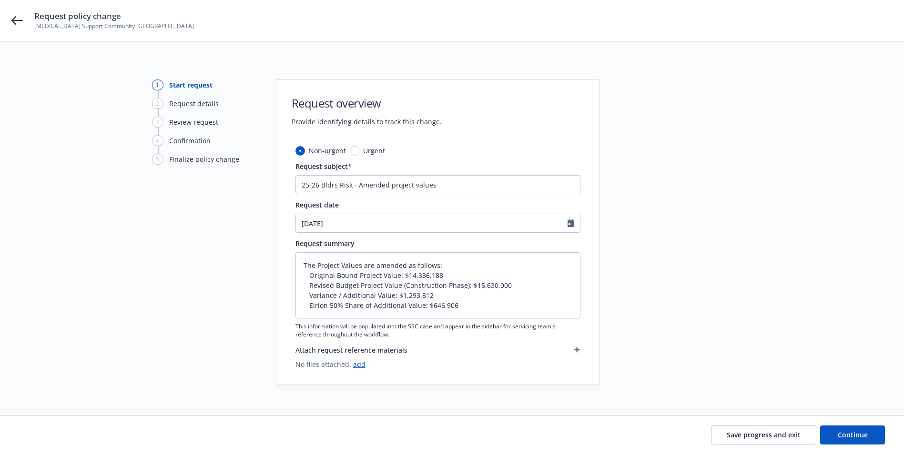
type textarea "x"
type input "[DATE]"
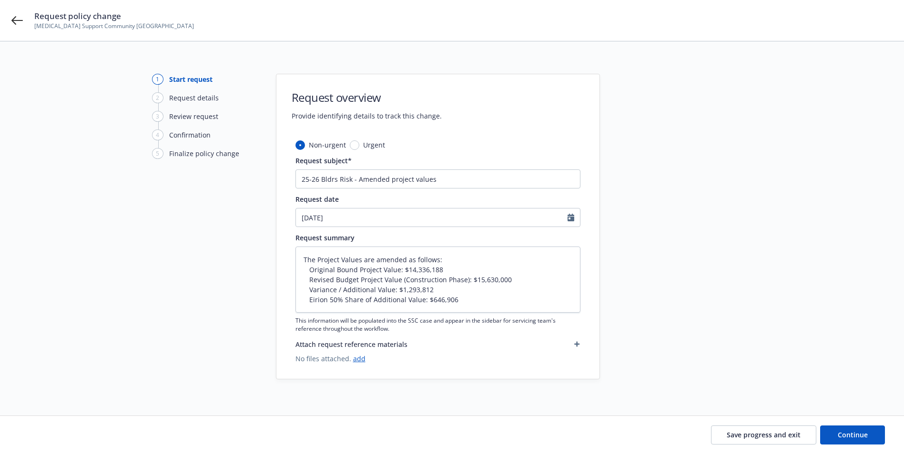
scroll to position [8, 0]
click at [859, 436] on span "Continue" at bounding box center [852, 435] width 30 height 9
type textarea "x"
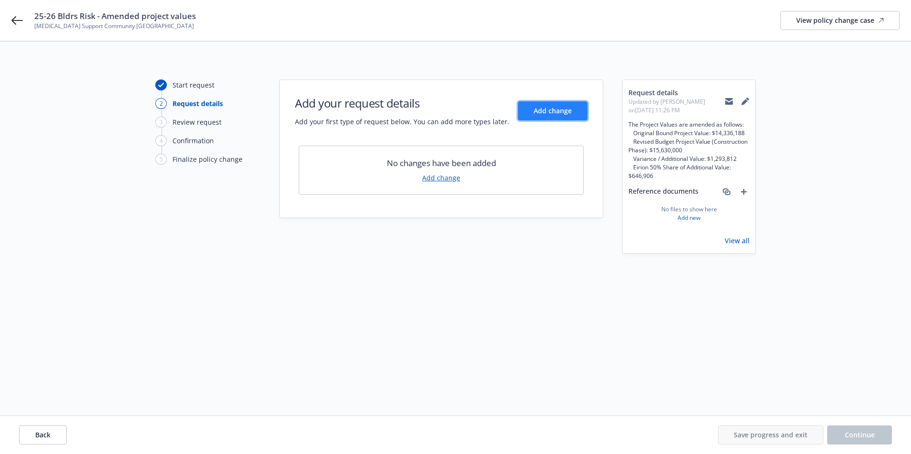
click at [551, 111] on span "Add change" at bounding box center [553, 110] width 38 height 9
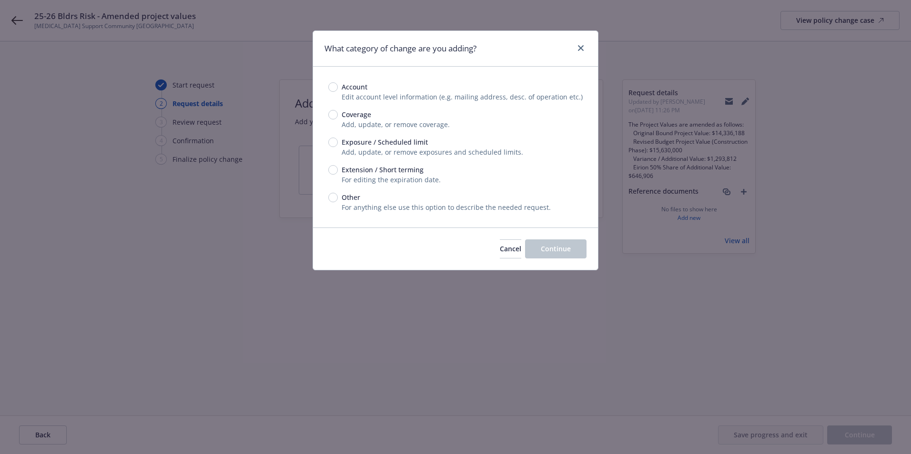
click at [363, 141] on span "Exposure / Scheduled limit" at bounding box center [385, 142] width 86 height 10
click at [338, 141] on input "Exposure / Scheduled limit" at bounding box center [333, 143] width 10 height 10
radio input "true"
click at [334, 199] on input "Other" at bounding box center [333, 198] width 10 height 10
radio input "true"
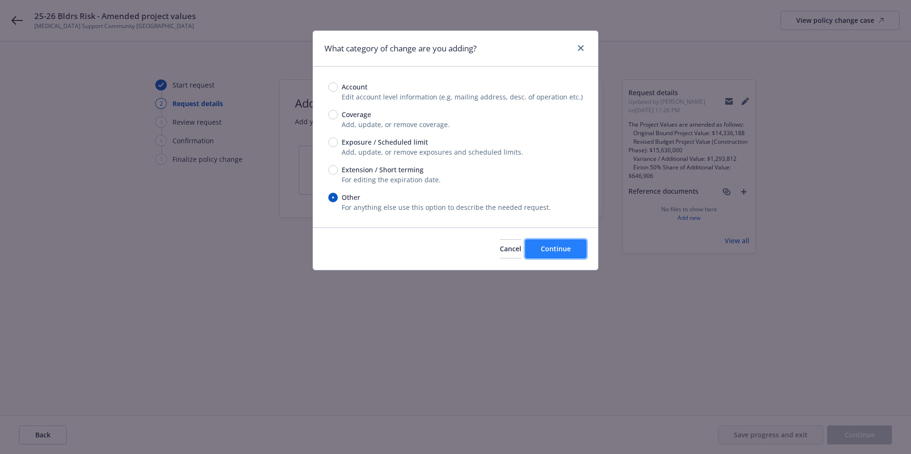
click at [570, 252] on span "Continue" at bounding box center [556, 248] width 30 height 9
type textarea "x"
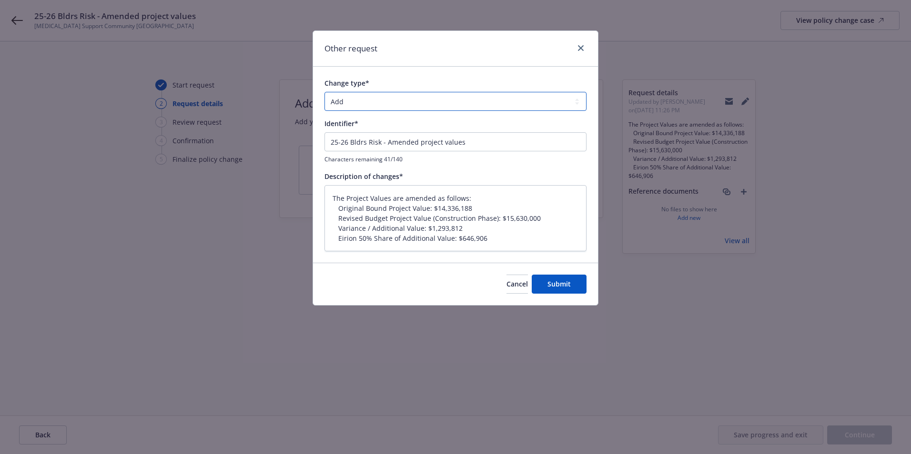
click at [360, 102] on select "Add Audit Change Remove" at bounding box center [455, 101] width 262 height 19
select select "CHANGE"
click at [324, 92] on select "Add Audit Change Remove" at bounding box center [455, 101] width 262 height 19
click at [563, 291] on button "Submit" at bounding box center [559, 284] width 55 height 19
type textarea "x"
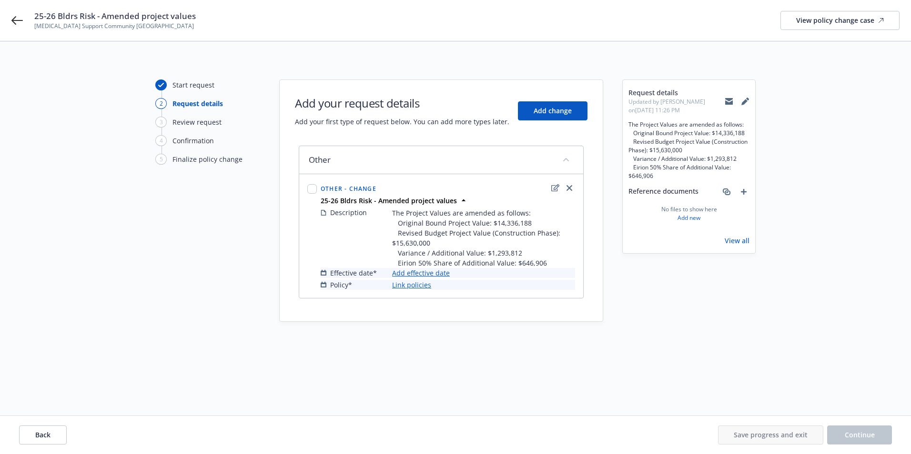
click at [418, 274] on link "Add effective date" at bounding box center [421, 273] width 58 height 10
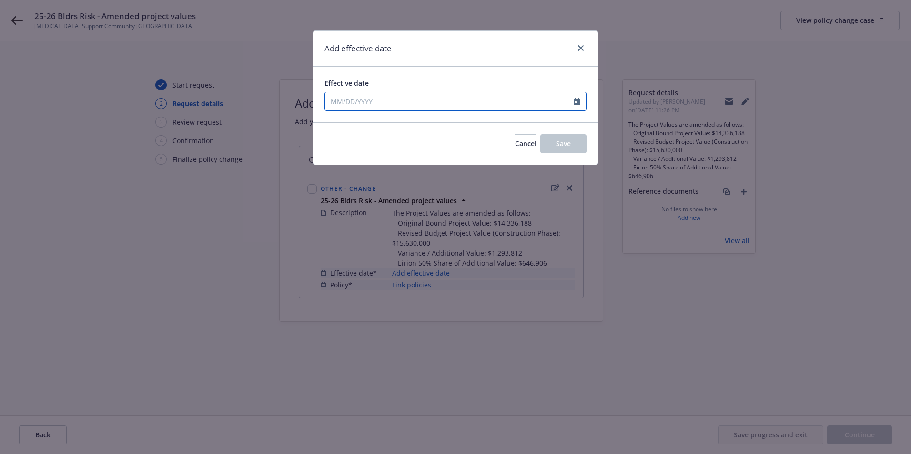
click at [367, 104] on input "Effective date" at bounding box center [449, 101] width 249 height 18
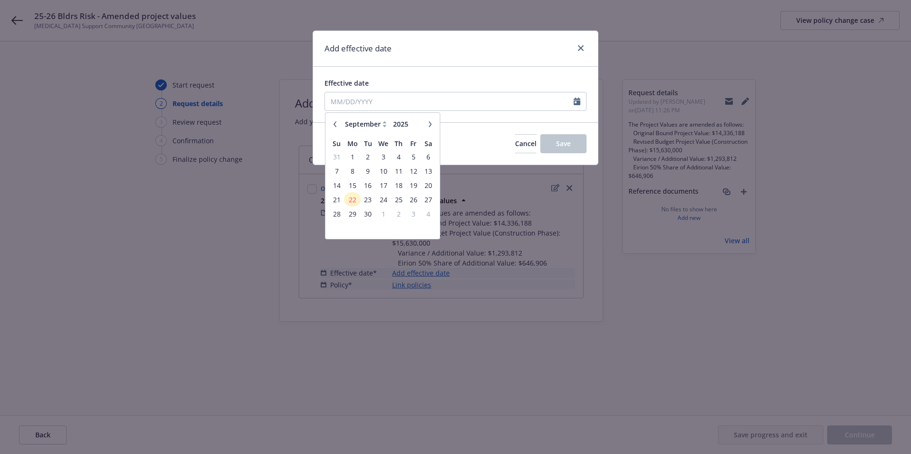
click at [331, 120] on div "January February March April May June July August September October November De…" at bounding box center [382, 124] width 107 height 15
click at [333, 123] on icon "button" at bounding box center [335, 124] width 6 height 6
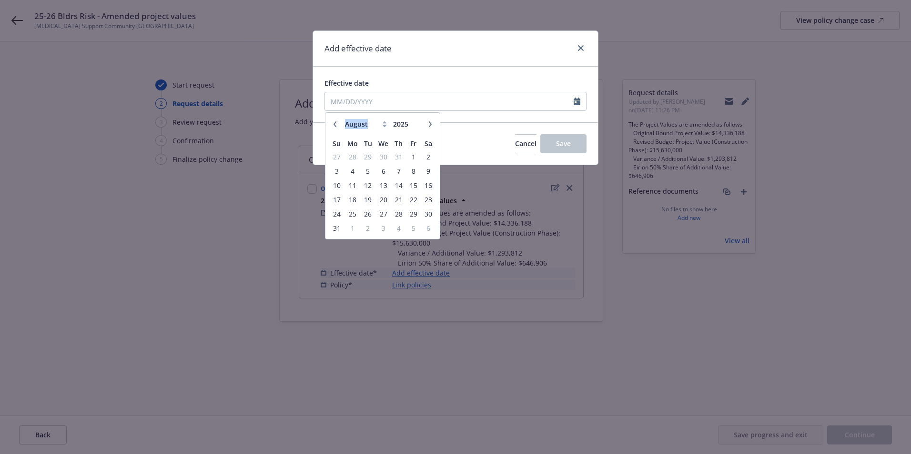
select select "7"
click at [398, 202] on span "24" at bounding box center [398, 200] width 13 height 12
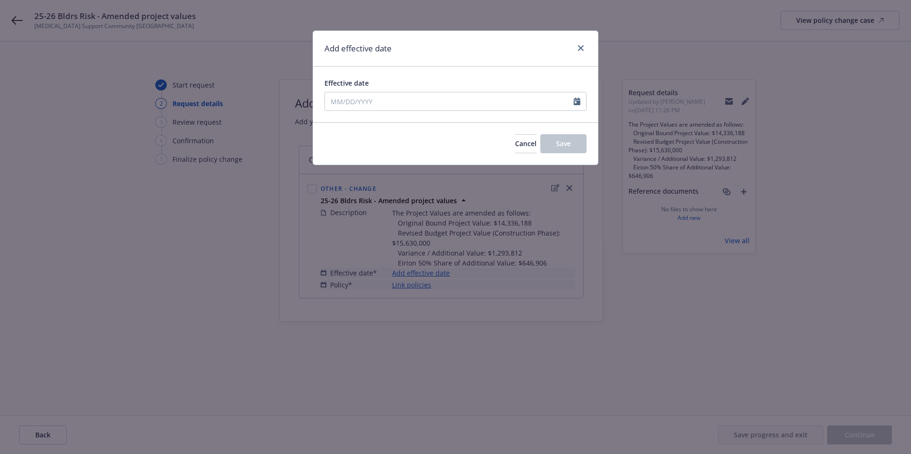
type input "[DATE]"
click at [563, 141] on span "Save" at bounding box center [563, 143] width 15 height 9
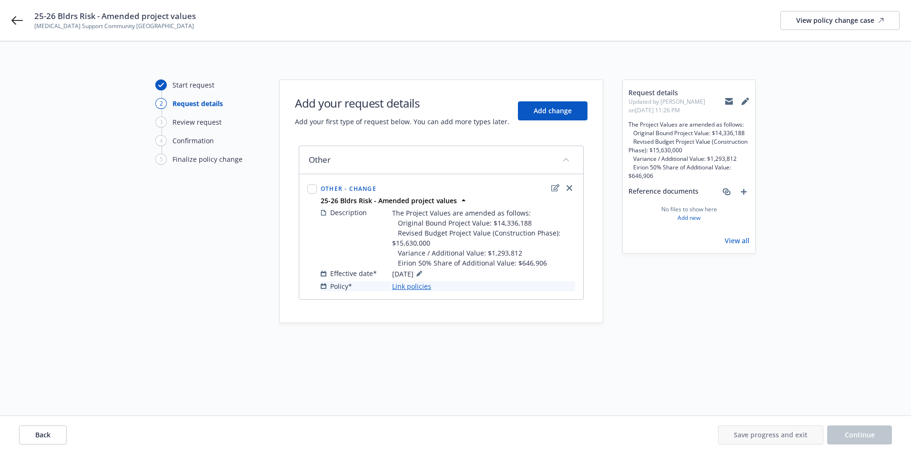
click at [414, 285] on link "Link policies" at bounding box center [411, 287] width 39 height 10
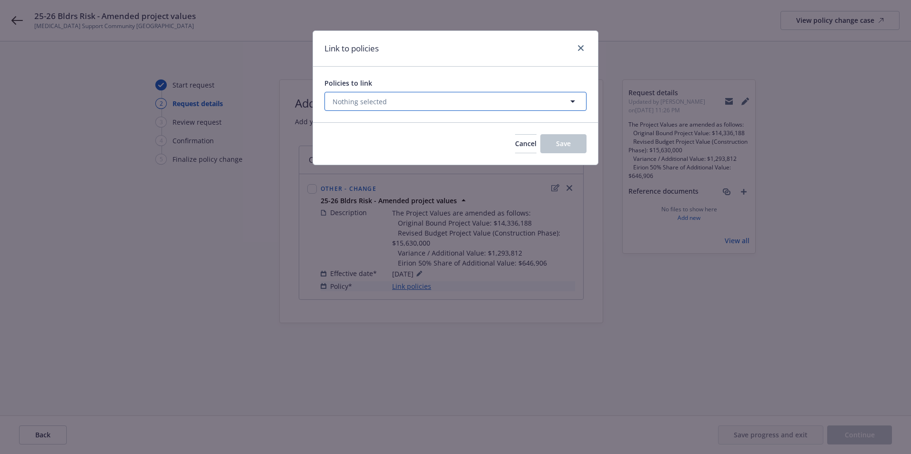
click at [388, 101] on button "Nothing selected" at bounding box center [455, 101] width 262 height 19
select select "ACTIVE"
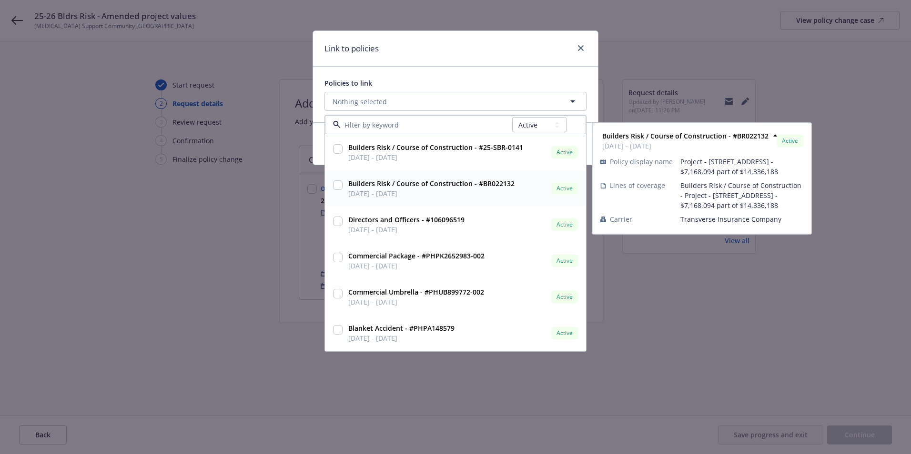
click at [341, 185] on input "checkbox" at bounding box center [338, 186] width 10 height 10
checkbox input "true"
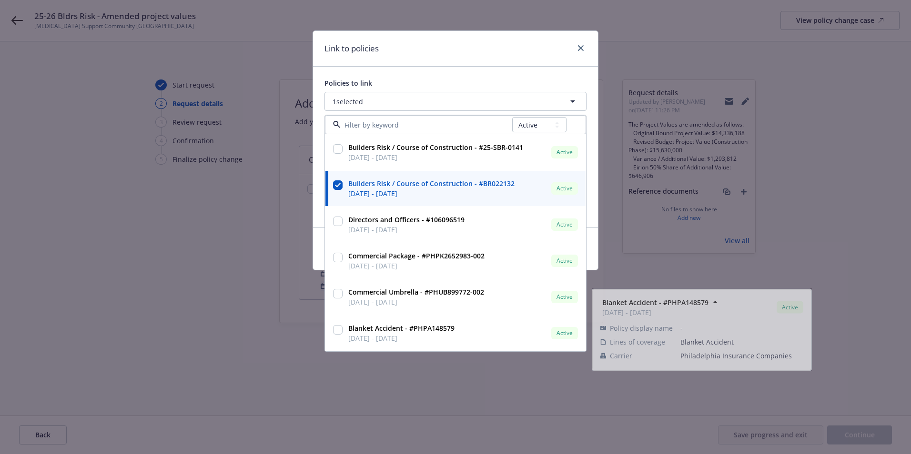
click at [259, 322] on div "Link to policies Policies to link 1 selected All Active Upcoming Expired Cancel…" at bounding box center [455, 227] width 911 height 454
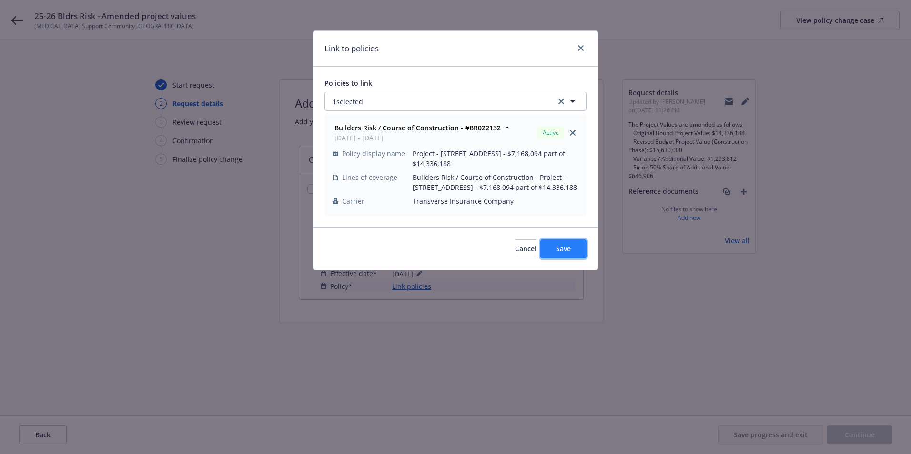
click at [554, 253] on button "Save" at bounding box center [563, 249] width 46 height 19
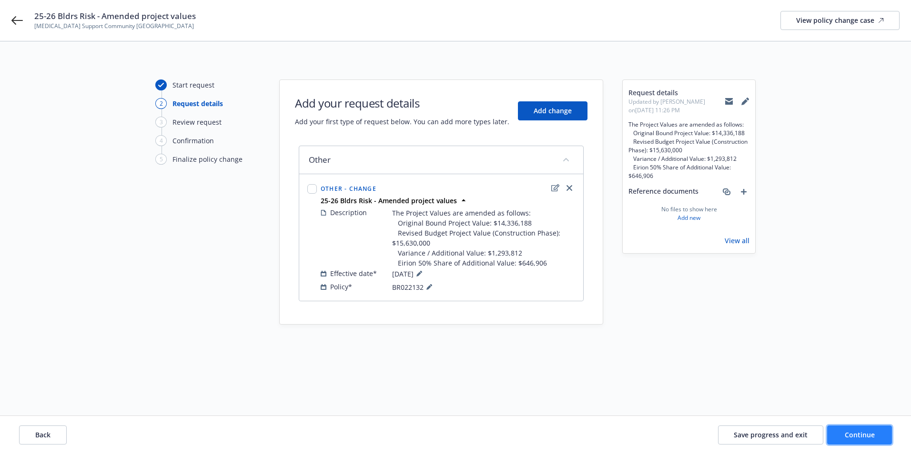
click at [871, 433] on span "Continue" at bounding box center [860, 435] width 30 height 9
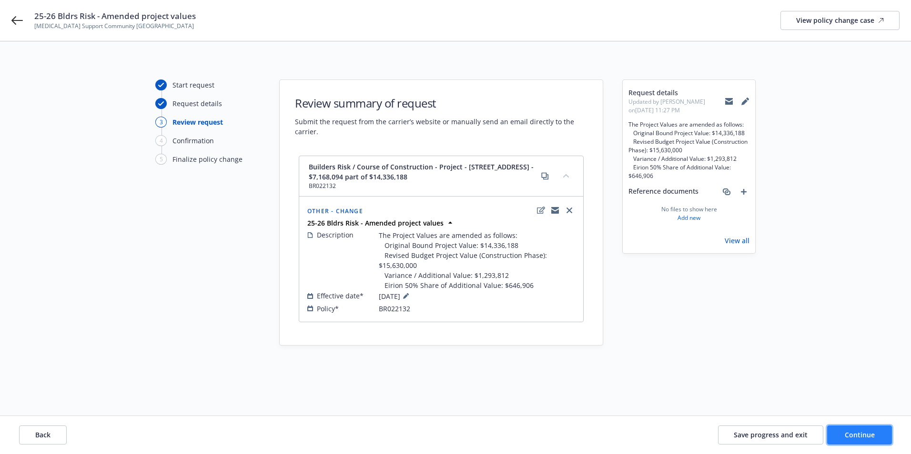
click at [848, 434] on span "Continue" at bounding box center [860, 435] width 30 height 9
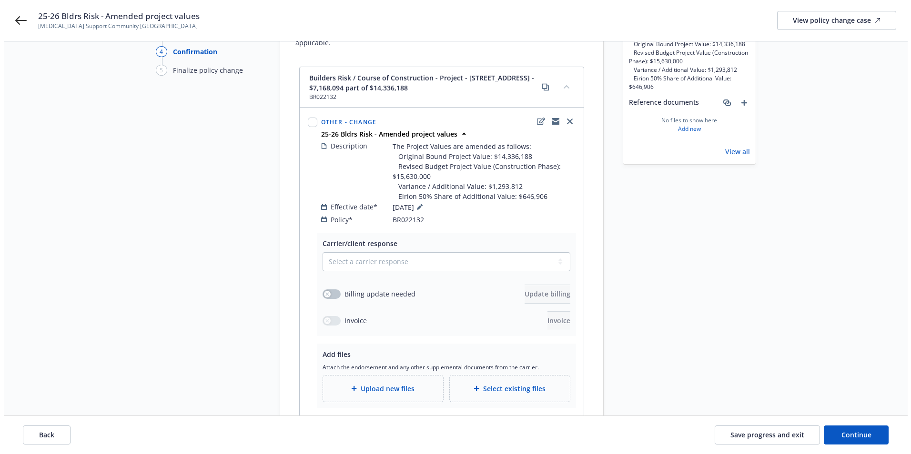
scroll to position [143, 0]
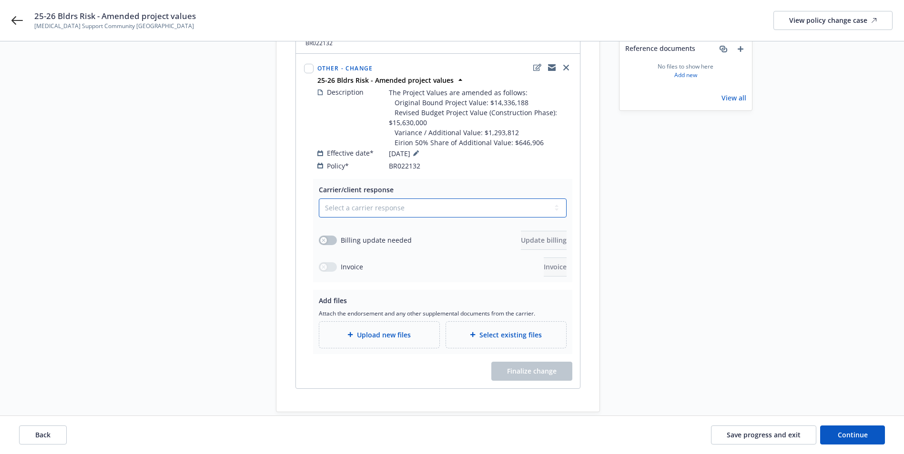
drag, startPoint x: 372, startPoint y: 202, endPoint x: 364, endPoint y: 208, distance: 9.5
click at [372, 202] on select "Select a carrier response Accepted Accepted with revision No endorsement needed…" at bounding box center [443, 208] width 248 height 19
select select "ACCEPTED"
click at [319, 199] on select "Select a carrier response Accepted Accepted with revision No endorsement needed…" at bounding box center [443, 208] width 248 height 19
click at [323, 236] on button "button" at bounding box center [328, 241] width 18 height 10
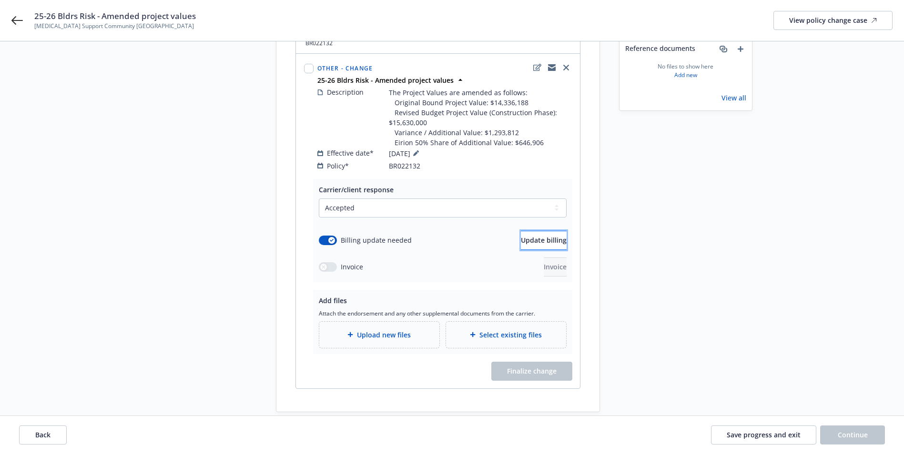
click at [528, 236] on span "Update billing" at bounding box center [544, 240] width 46 height 9
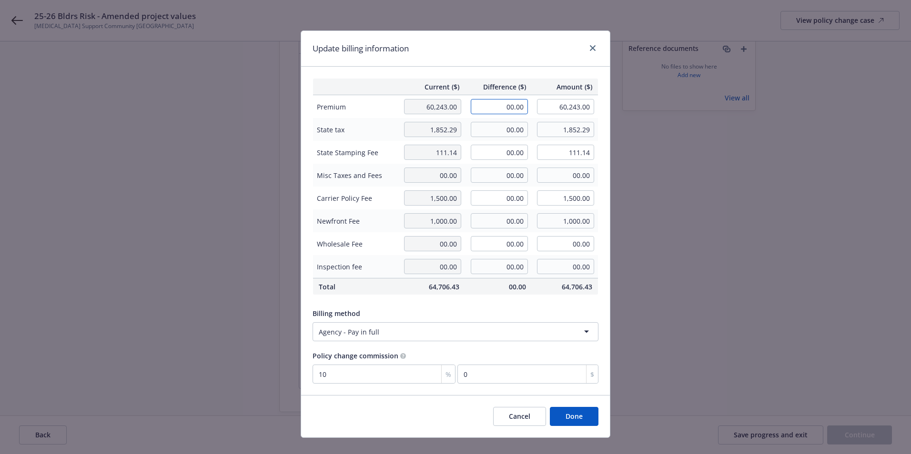
click at [508, 103] on input "00.00" at bounding box center [499, 106] width 57 height 15
type input "5,437.00"
type input "65,680.00"
type input "543.7"
click at [493, 119] on td "00.00" at bounding box center [498, 129] width 67 height 23
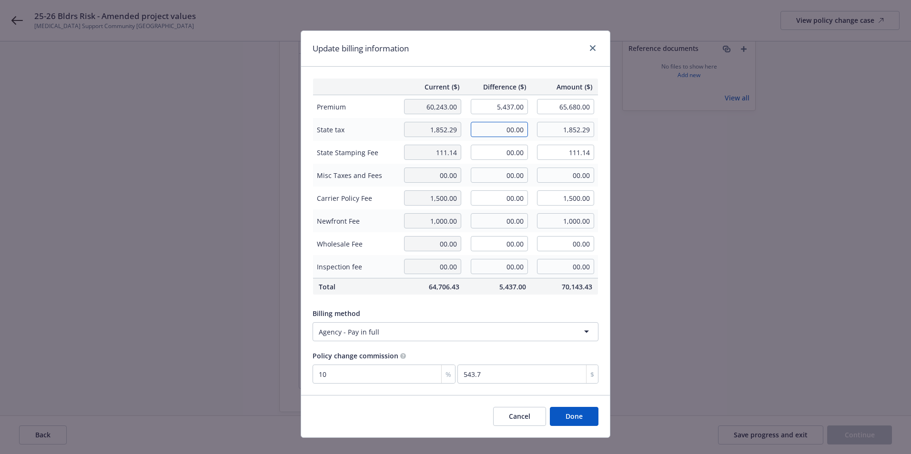
click at [494, 126] on input "00.00" at bounding box center [499, 129] width 57 height 15
type input "163.11"
type input "2,015.40"
click at [499, 153] on input "00.00" at bounding box center [499, 152] width 57 height 15
type input "9.79"
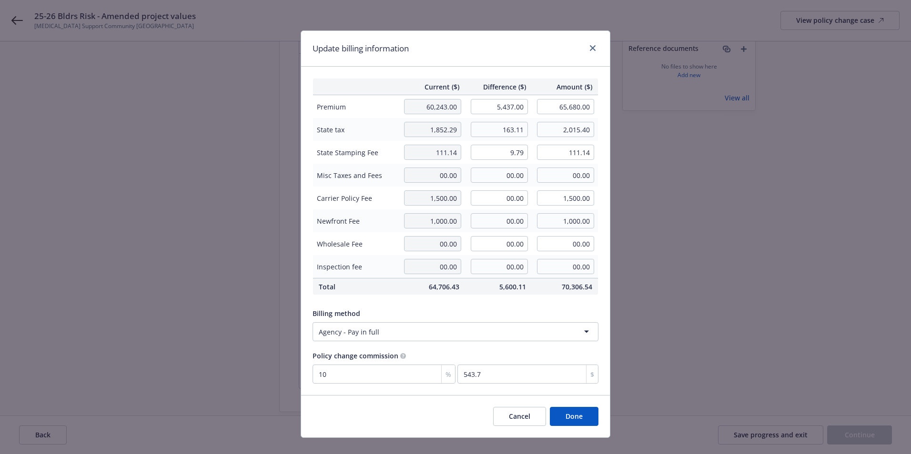
type input "120.93"
click at [532, 310] on div "Billing method" at bounding box center [456, 314] width 286 height 10
click at [571, 420] on button "Done" at bounding box center [574, 416] width 49 height 19
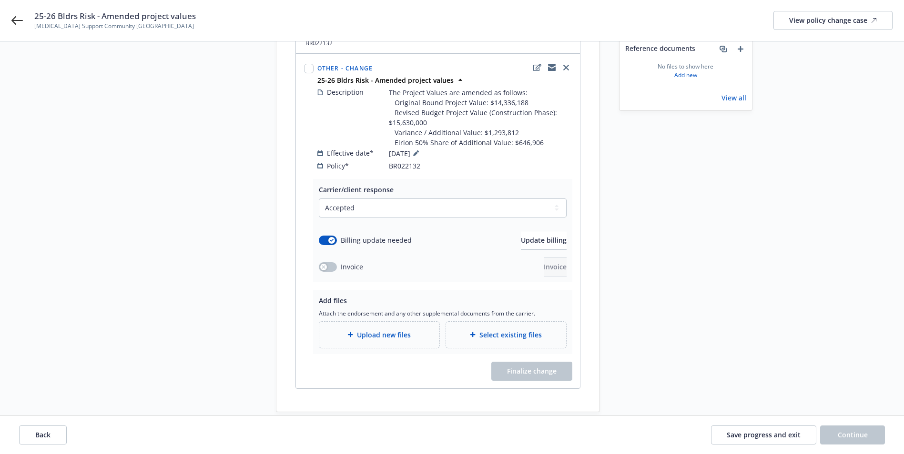
click at [375, 330] on span "Upload new files" at bounding box center [384, 335] width 54 height 10
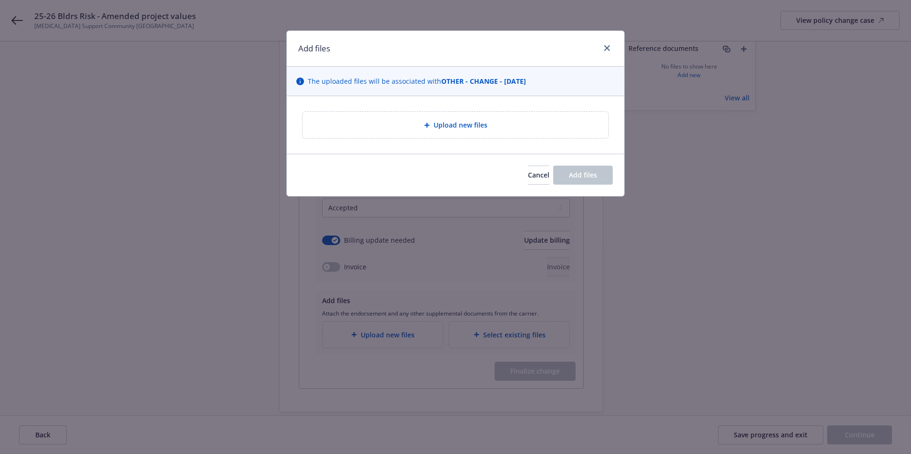
click at [395, 114] on div "Upload new files" at bounding box center [456, 125] width 306 height 26
type textarea "x"
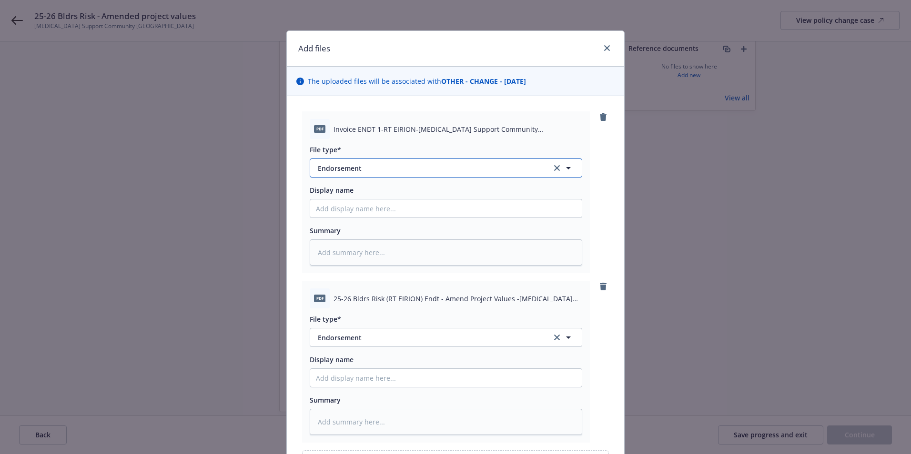
click at [340, 166] on span "Endorsement" at bounding box center [428, 168] width 221 height 10
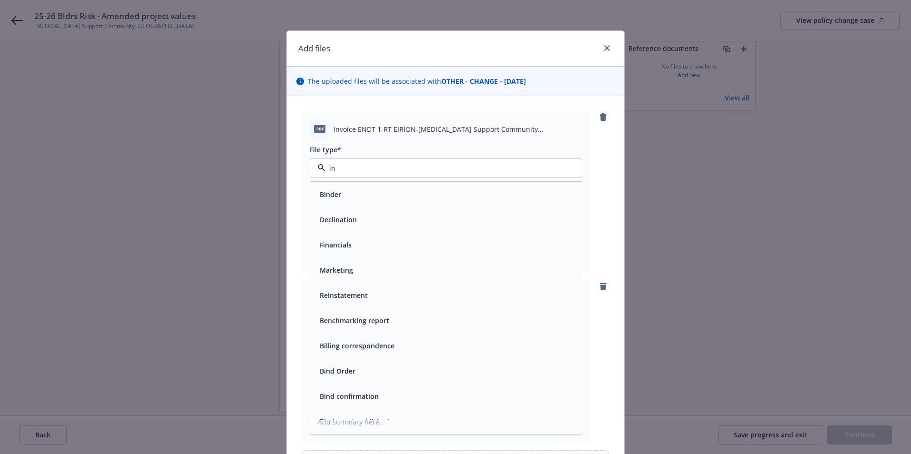
type input "inv"
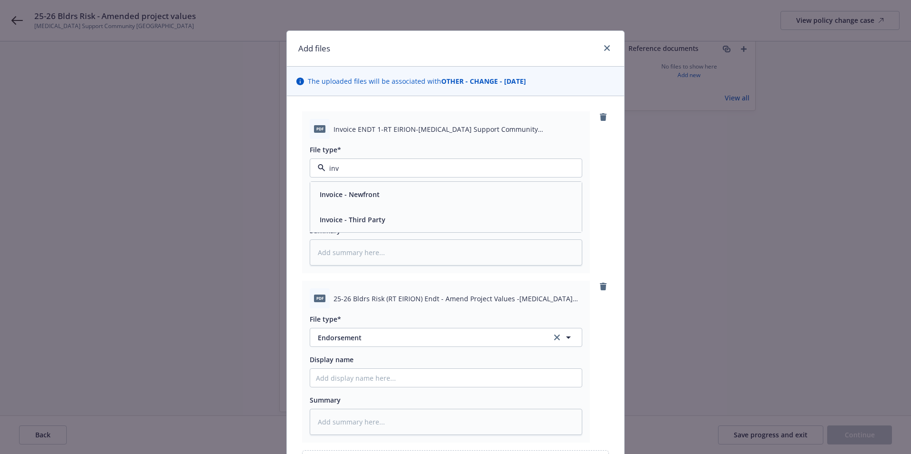
click at [361, 220] on span "Invoice - Third Party" at bounding box center [353, 220] width 66 height 10
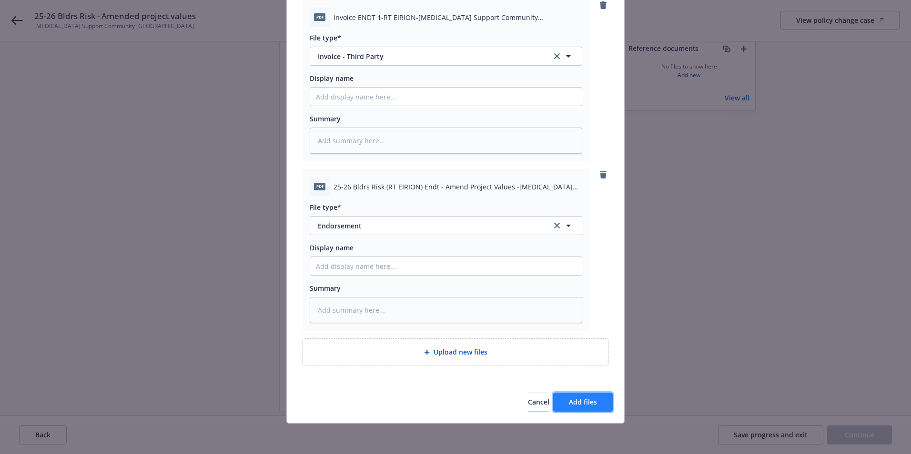
click at [601, 402] on button "Add files" at bounding box center [583, 402] width 60 height 19
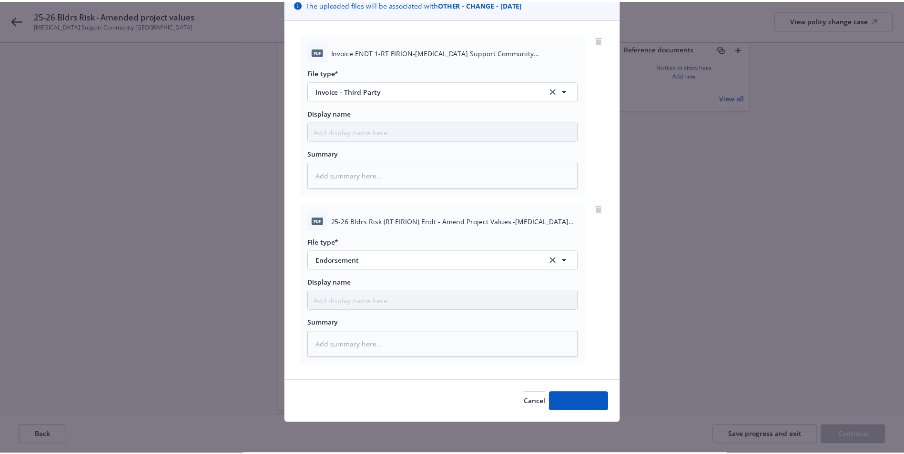
scroll to position [77, 0]
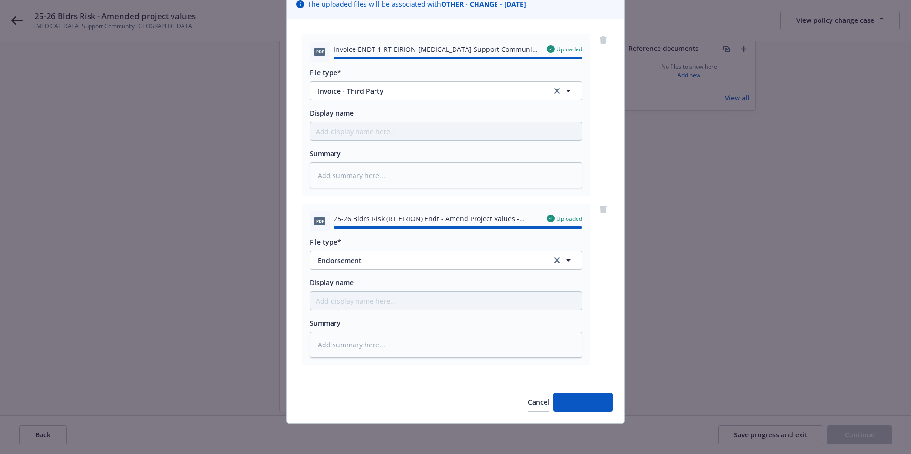
type textarea "x"
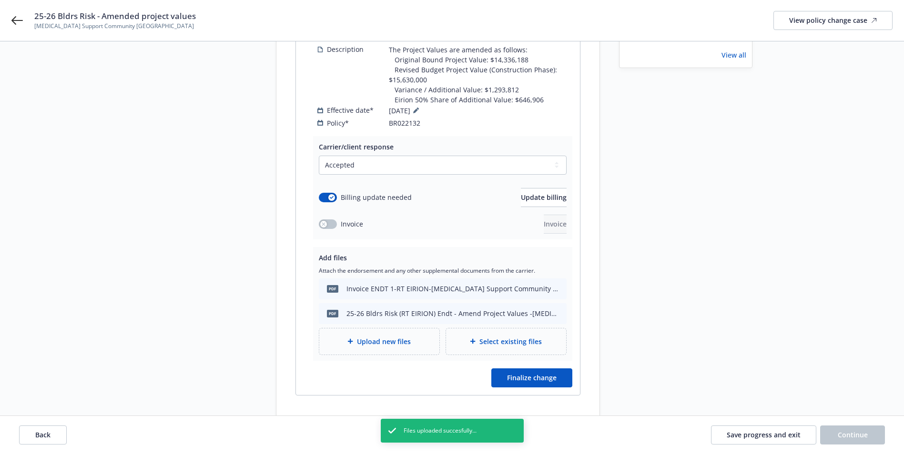
scroll to position [217, 0]
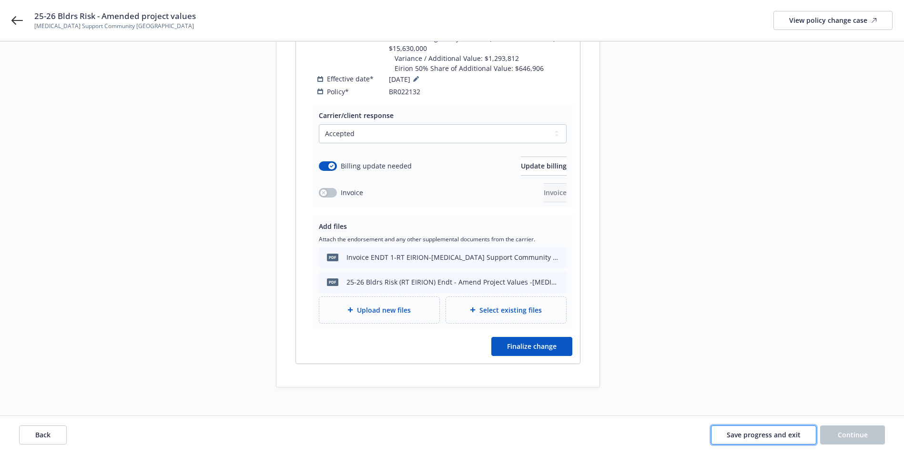
click at [754, 439] on span "Save progress and exit" at bounding box center [763, 435] width 74 height 9
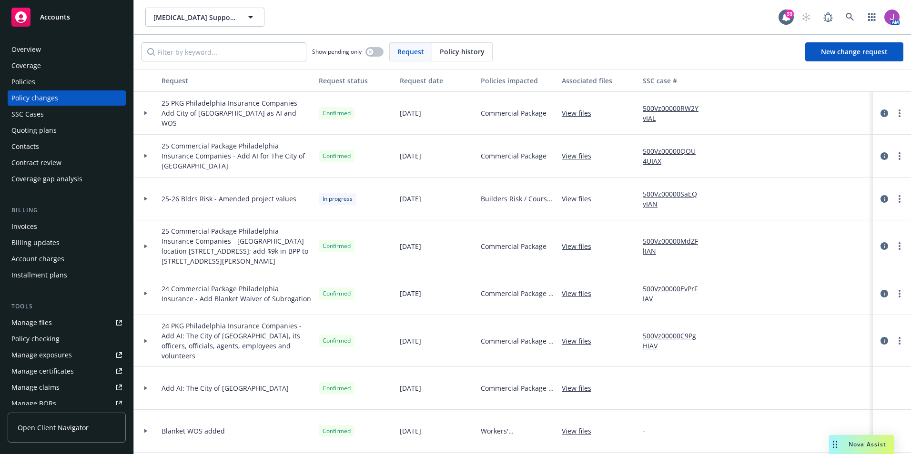
click at [647, 194] on link "500Vz00000SaEQyIAN" at bounding box center [675, 199] width 64 height 20
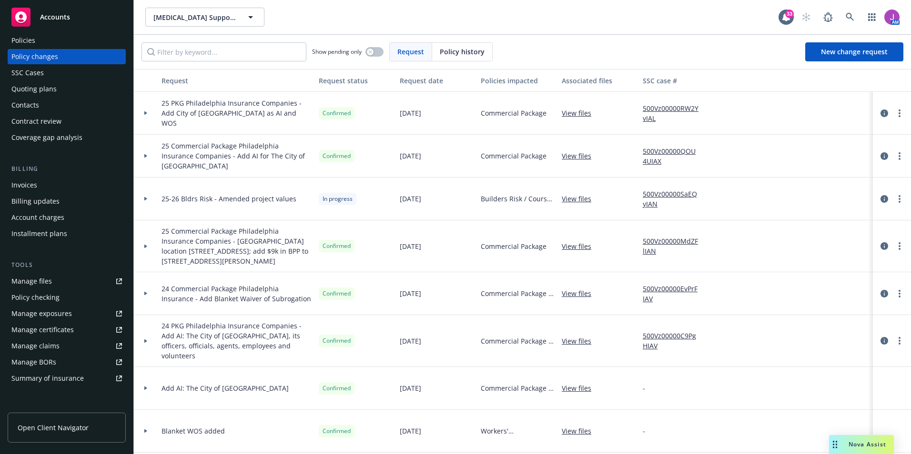
scroll to position [95, 0]
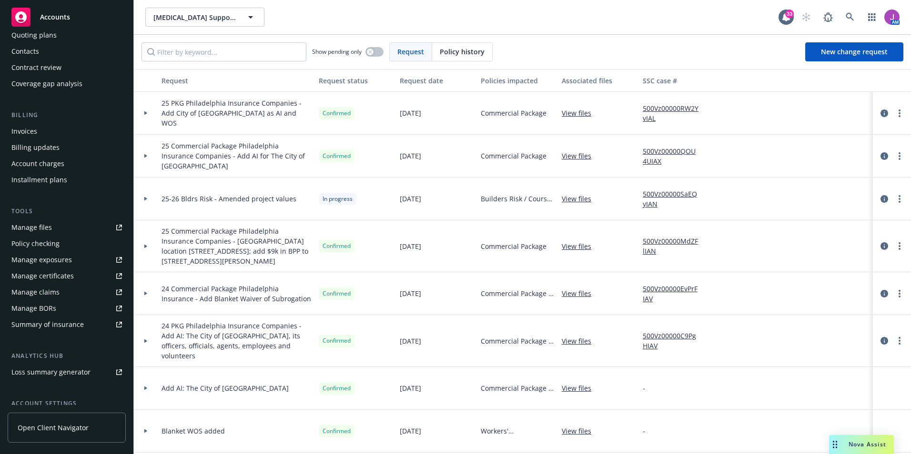
click at [38, 247] on div "Policy checking" at bounding box center [35, 243] width 48 height 15
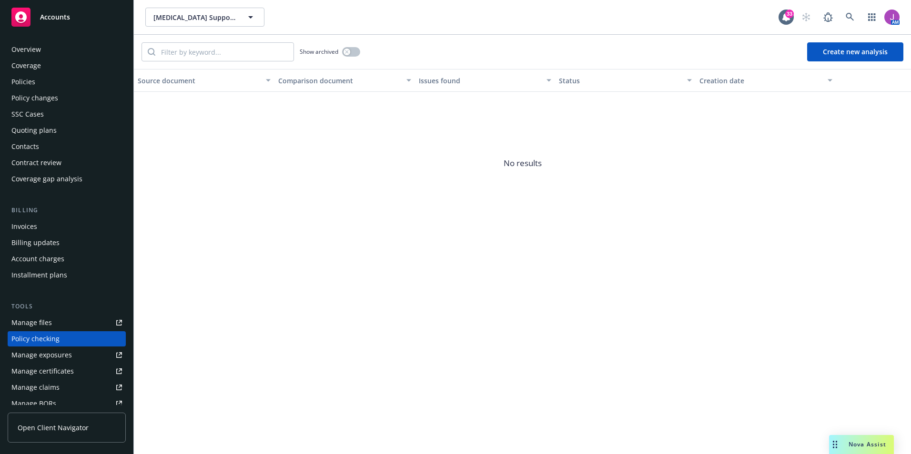
click at [21, 85] on div "Policies" at bounding box center [23, 81] width 24 height 15
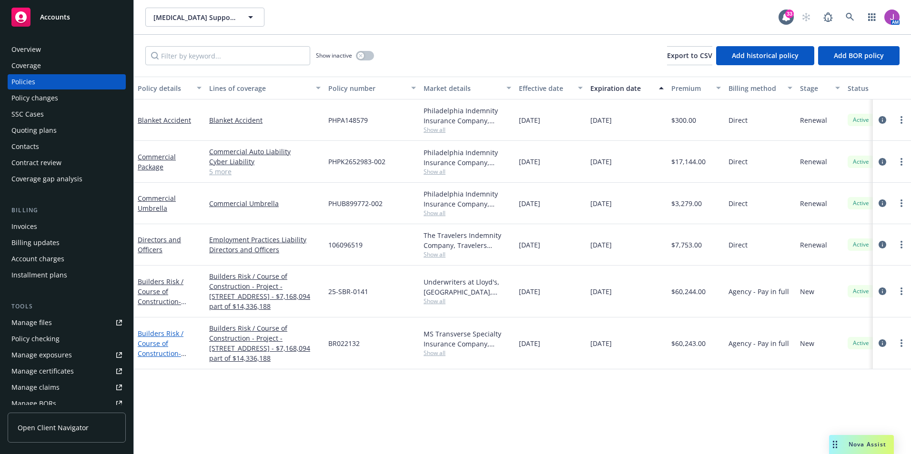
click at [155, 342] on link "Builders Risk / Course of Construction - Project - 3939 Mt Diablo Boulevard, La…" at bounding box center [169, 363] width 62 height 69
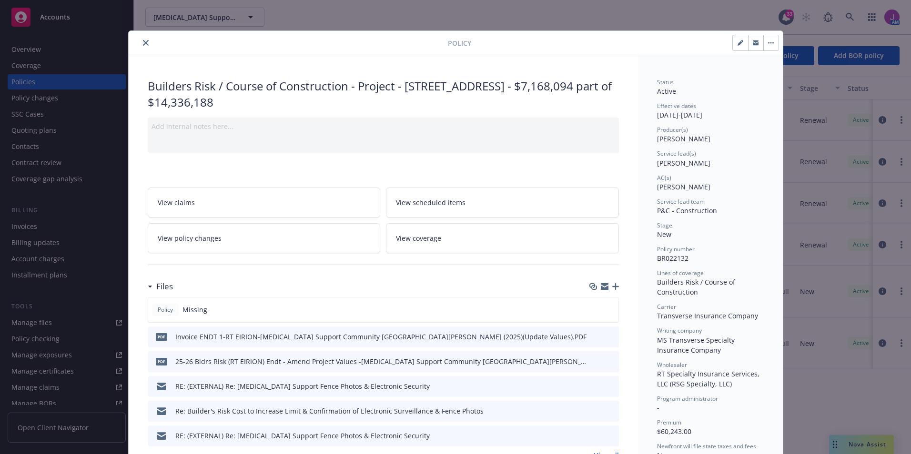
scroll to position [29, 0]
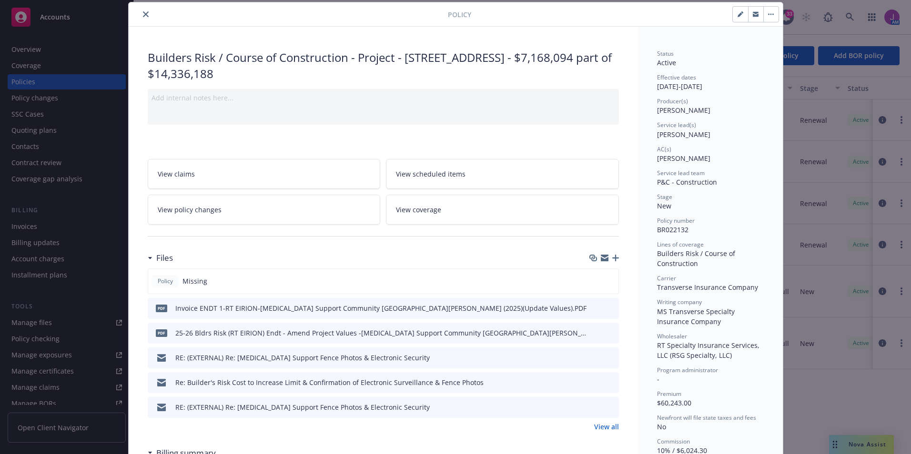
click at [598, 430] on link "View all" at bounding box center [606, 427] width 25 height 10
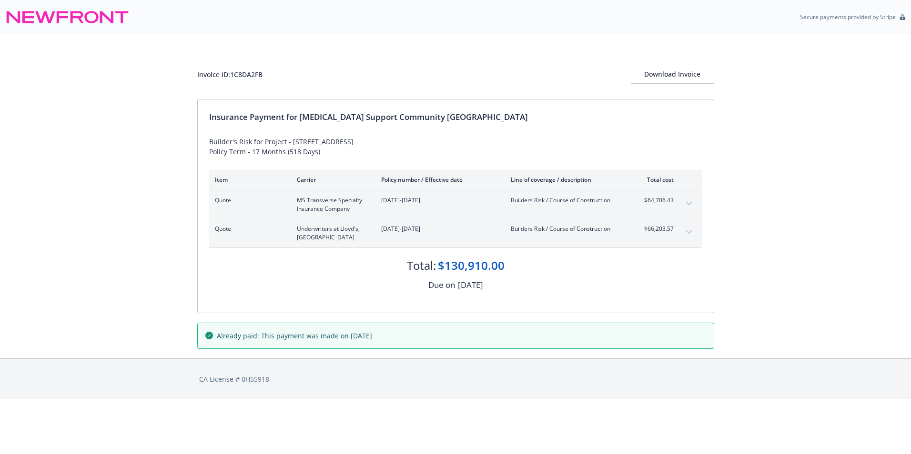
click at [687, 202] on button "expand content" at bounding box center [688, 203] width 15 height 15
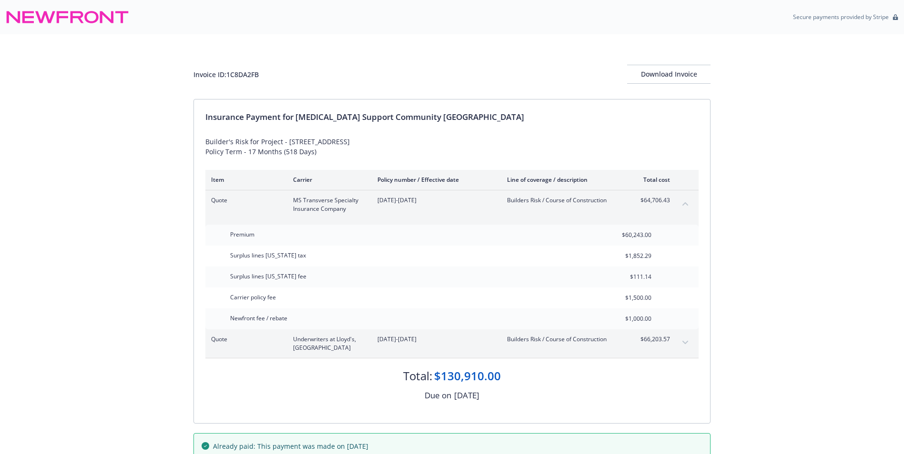
click at [679, 201] on button "collapse content" at bounding box center [684, 203] width 15 height 15
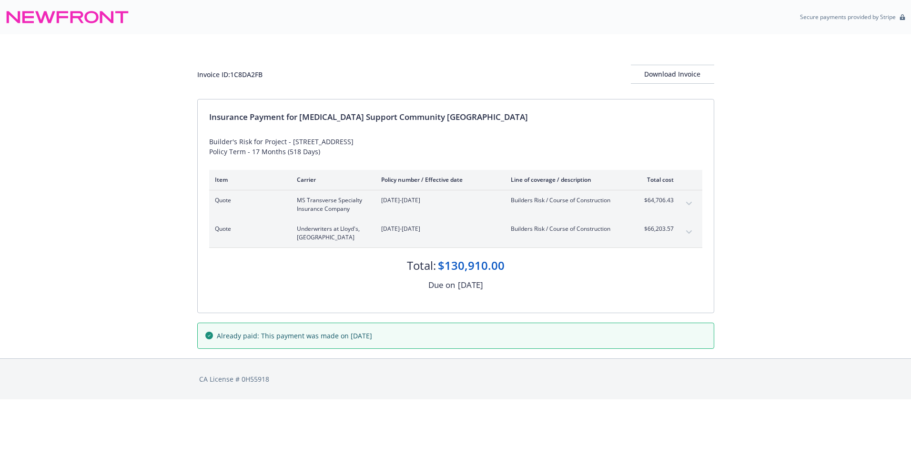
click at [683, 228] on button "expand content" at bounding box center [688, 232] width 15 height 15
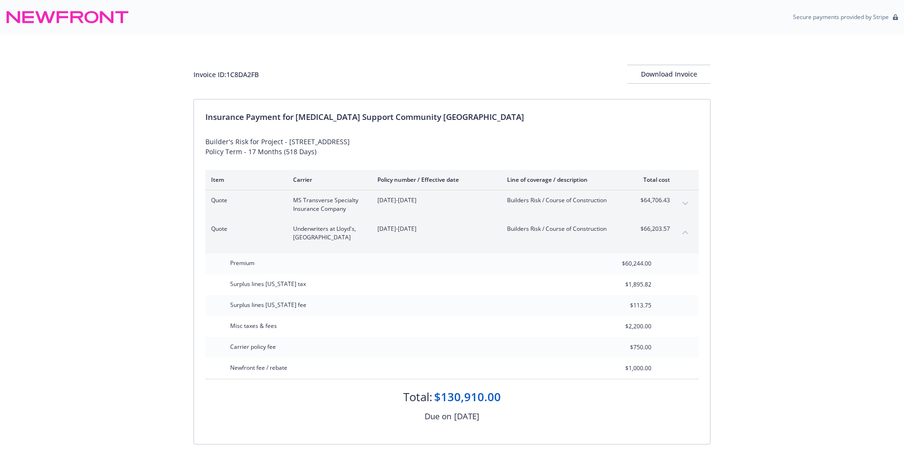
click at [684, 231] on icon "collapse content" at bounding box center [685, 233] width 6 height 4
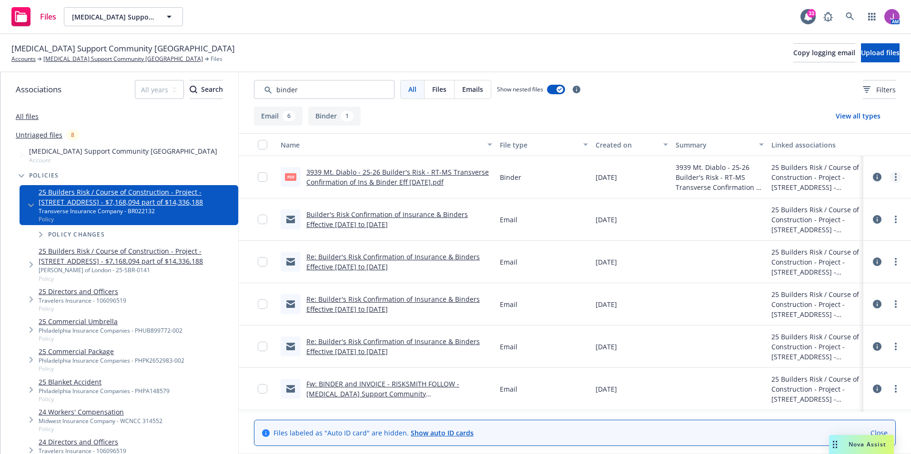
type input "binder"
click at [890, 179] on link "more" at bounding box center [895, 177] width 11 height 11
click at [825, 220] on link "Download" at bounding box center [846, 215] width 95 height 19
click at [108, 59] on link "[MEDICAL_DATA] Support Community [GEOGRAPHIC_DATA]" at bounding box center [123, 59] width 160 height 9
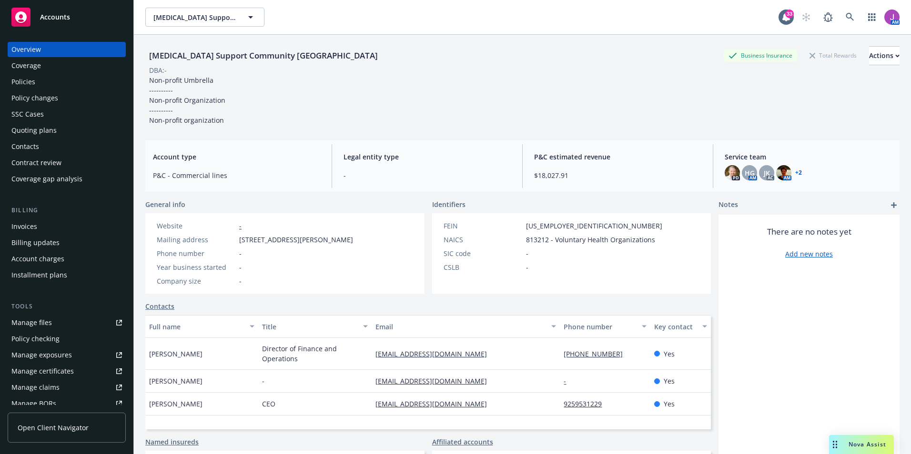
scroll to position [143, 0]
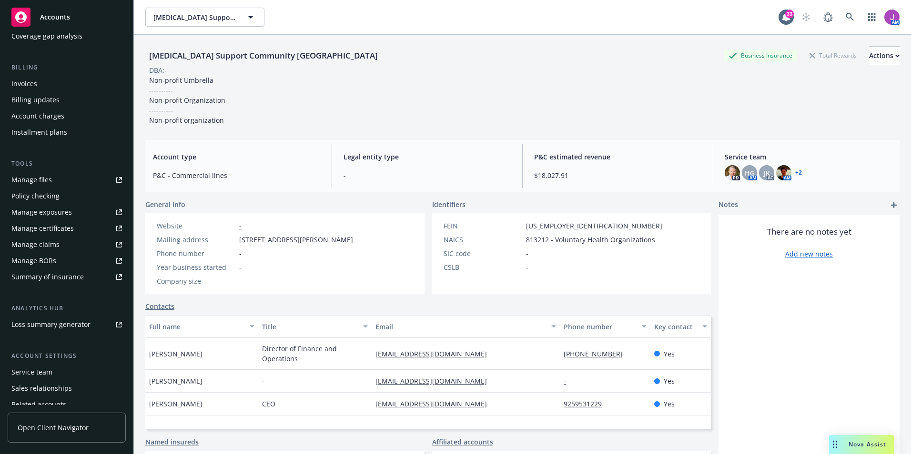
click at [37, 190] on div "Policy checking" at bounding box center [35, 196] width 48 height 15
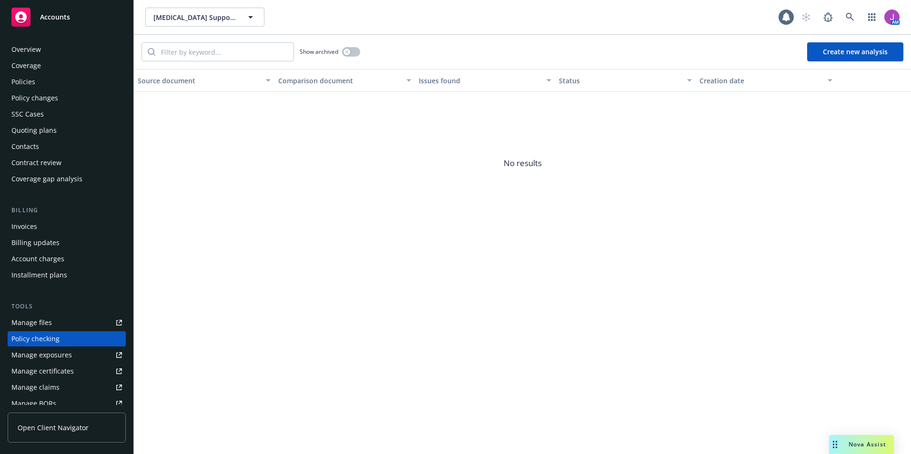
scroll to position [97, 0]
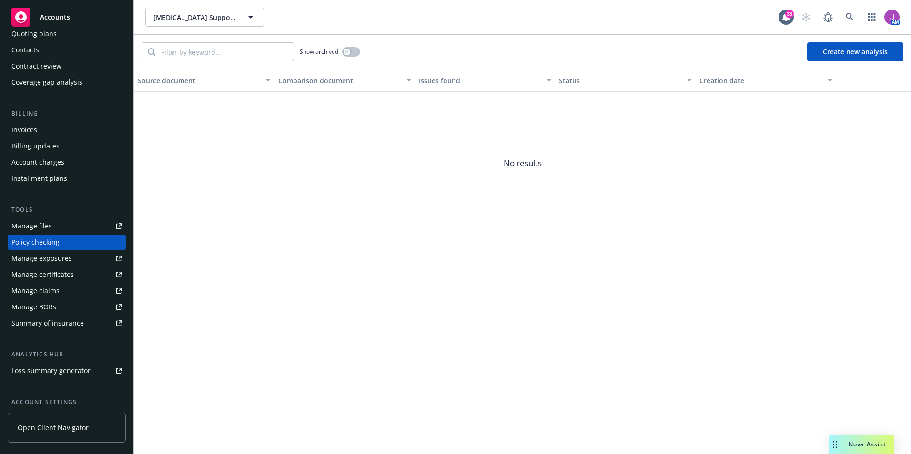
click at [844, 54] on button "Create new analysis" at bounding box center [855, 51] width 96 height 19
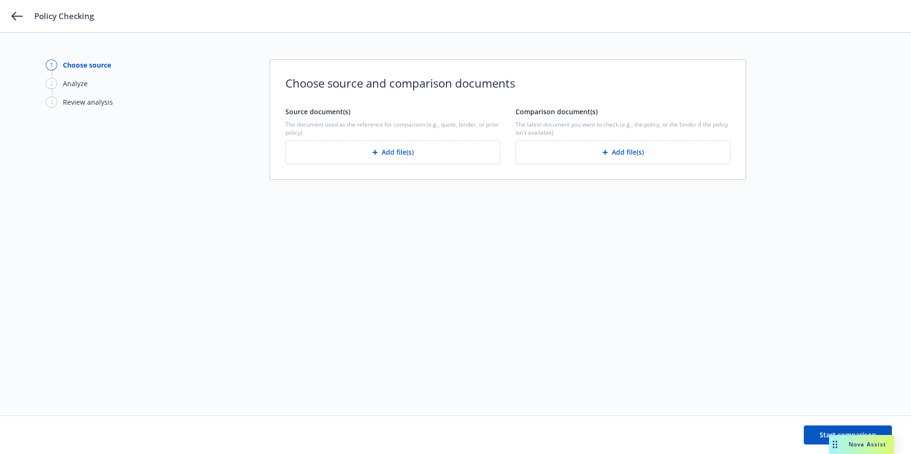
click at [388, 156] on button "Add file(s)" at bounding box center [392, 153] width 215 height 24
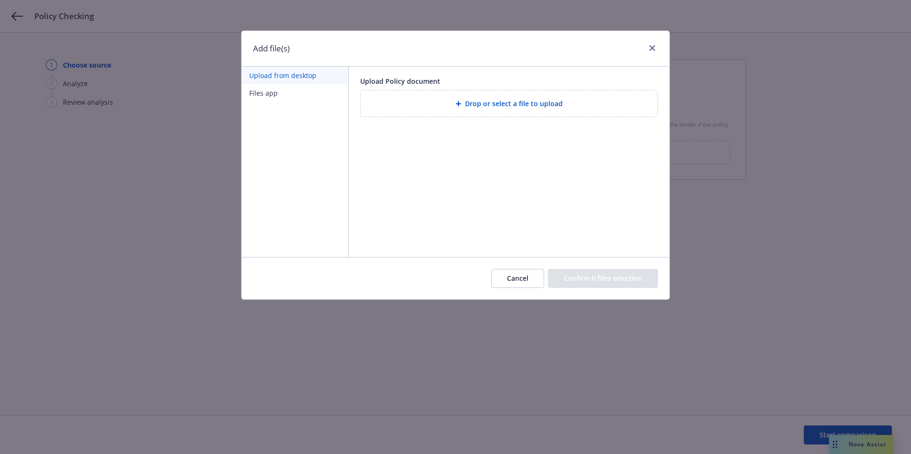
click at [519, 109] on div "Drop or select a file to upload" at bounding box center [509, 103] width 282 height 11
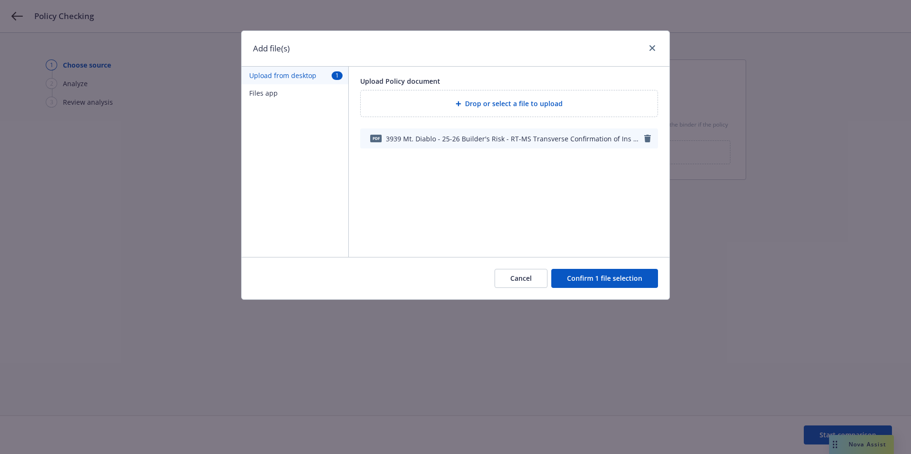
click at [498, 103] on span "Drop or select a file to upload" at bounding box center [514, 104] width 98 height 10
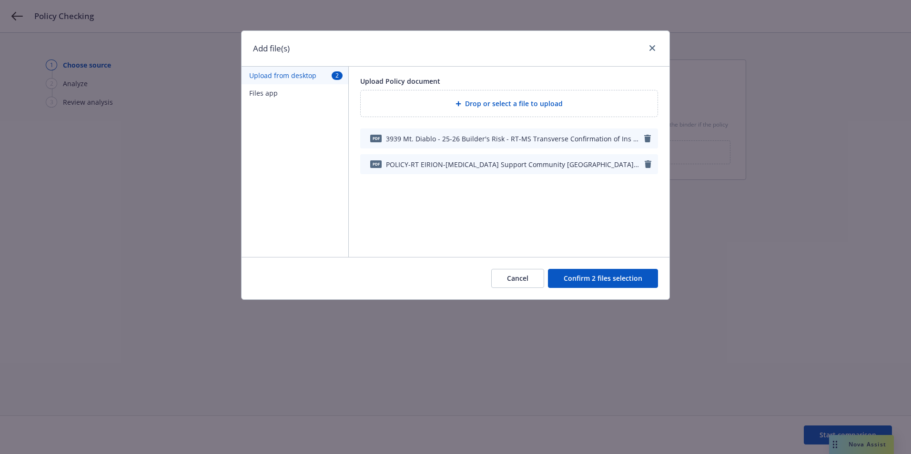
click at [606, 279] on button "Confirm 2 files selection" at bounding box center [603, 278] width 110 height 19
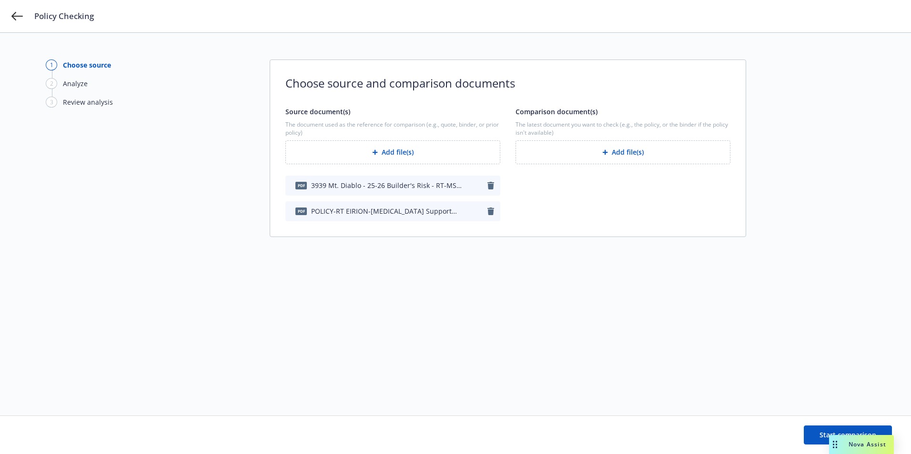
click at [491, 211] on icon "button" at bounding box center [490, 212] width 7 height 8
click at [617, 161] on button "Add file(s)" at bounding box center [622, 153] width 215 height 24
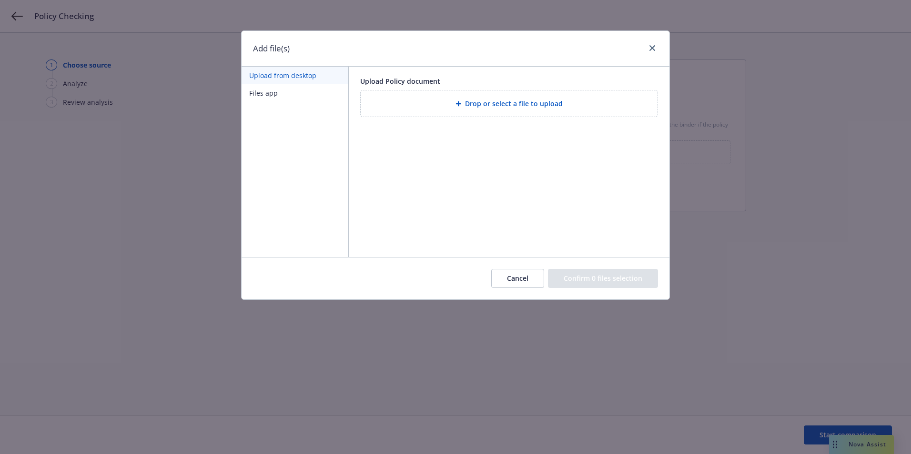
click at [494, 107] on span "Drop or select a file to upload" at bounding box center [514, 104] width 98 height 10
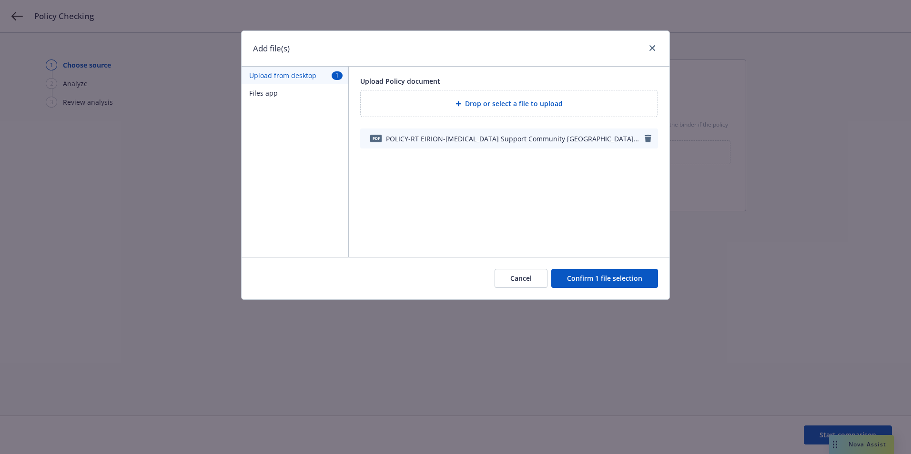
click at [618, 278] on button "Confirm 1 file selection" at bounding box center [604, 278] width 107 height 19
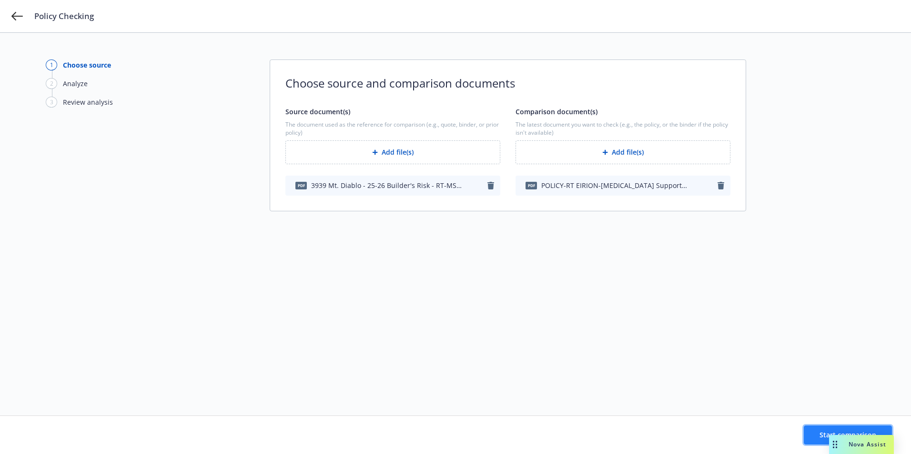
click at [807, 433] on button "Start comparison" at bounding box center [848, 435] width 88 height 19
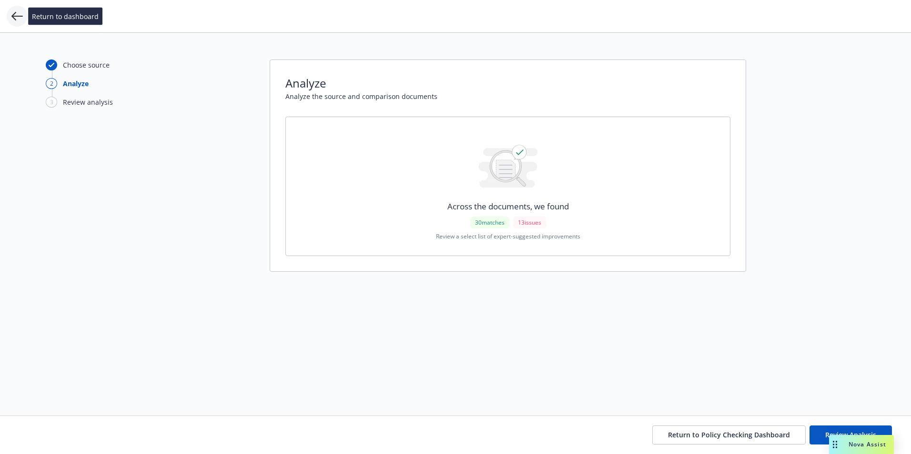
click at [18, 15] on icon at bounding box center [16, 15] width 11 height 11
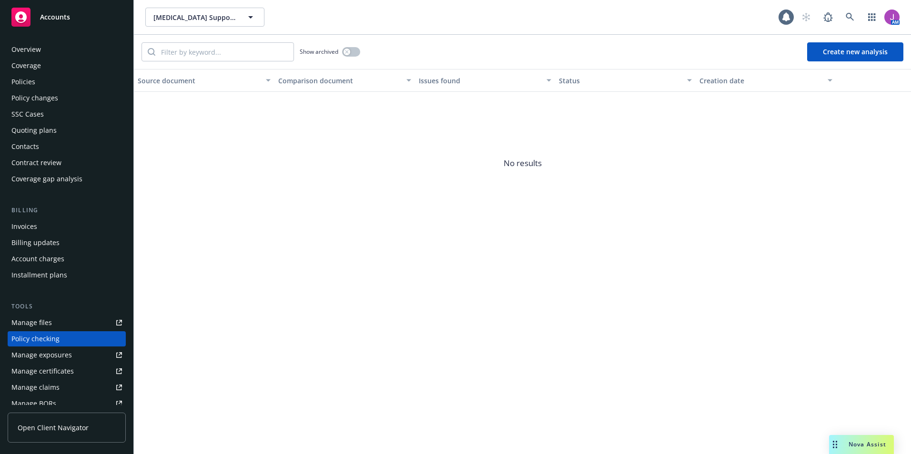
scroll to position [97, 0]
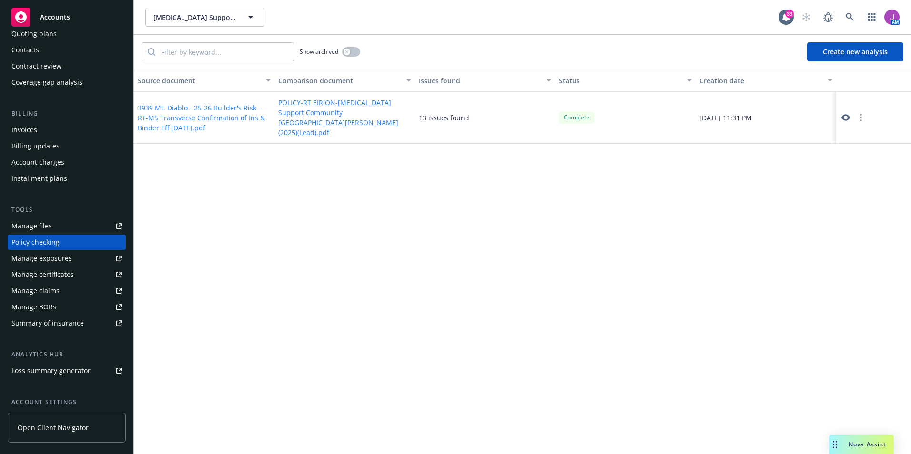
click at [221, 104] on button "3939 Mt. Diablo - 25-26 Builder's Risk - RT-MS Transverse Confirmation of Ins &…" at bounding box center [204, 118] width 133 height 30
click at [847, 113] on icon at bounding box center [845, 117] width 9 height 9
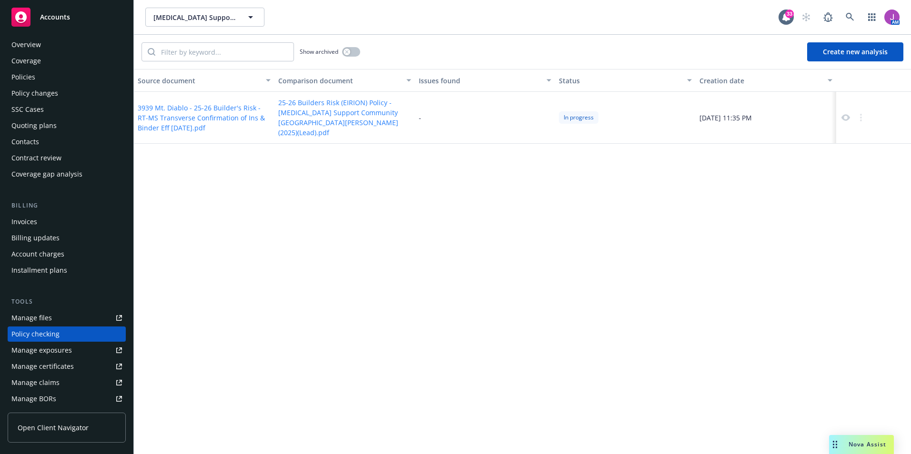
scroll to position [0, 0]
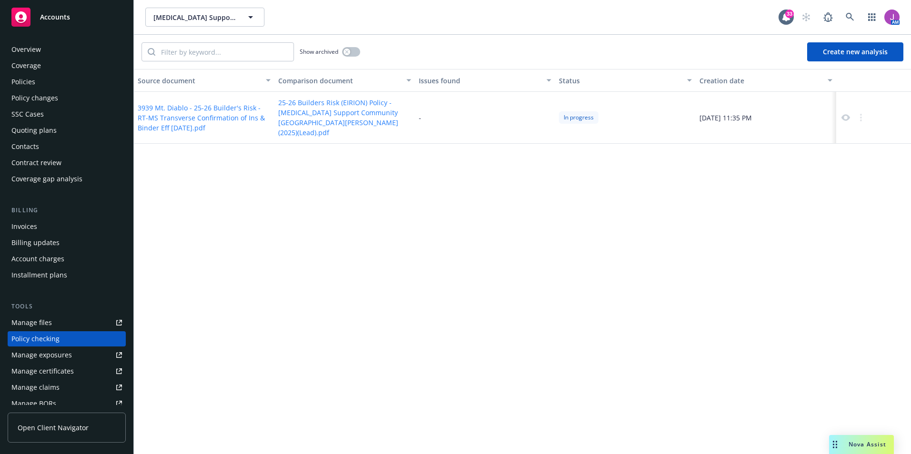
click at [40, 79] on div "Policies" at bounding box center [66, 81] width 111 height 15
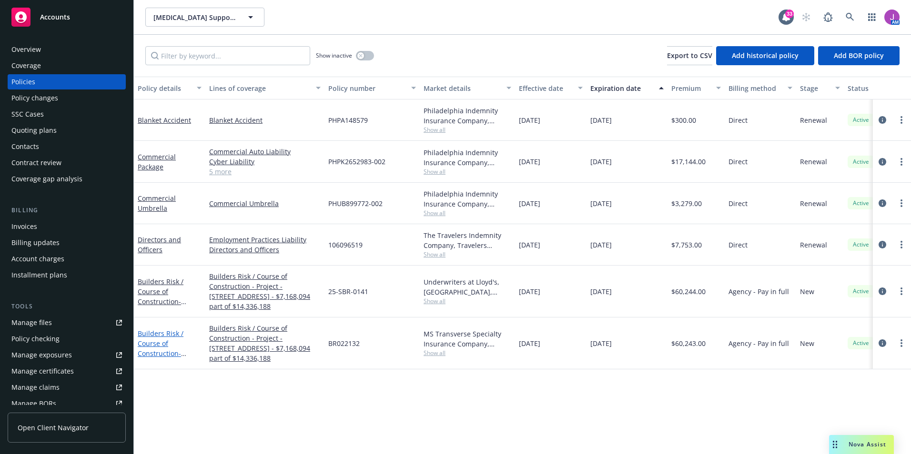
click at [162, 346] on link "Builders Risk / Course of Construction - Project - 3939 Mt Diablo Boulevard, La…" at bounding box center [169, 363] width 62 height 69
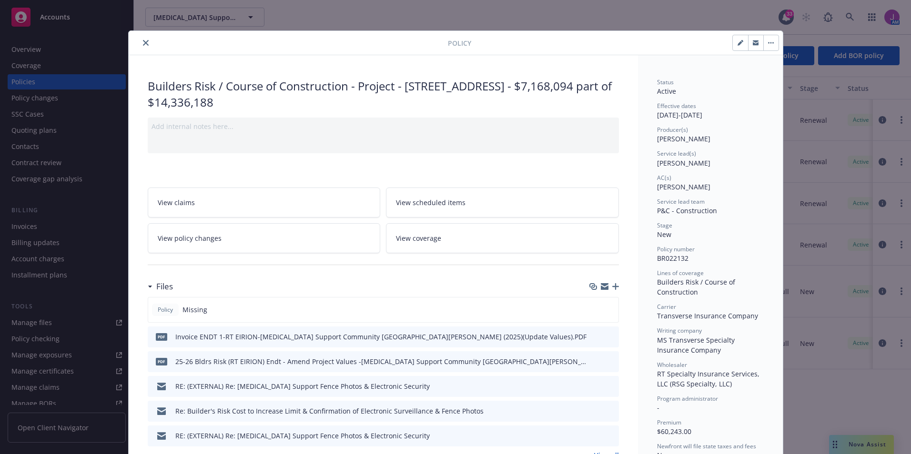
click at [612, 288] on icon "button" at bounding box center [615, 286] width 7 height 7
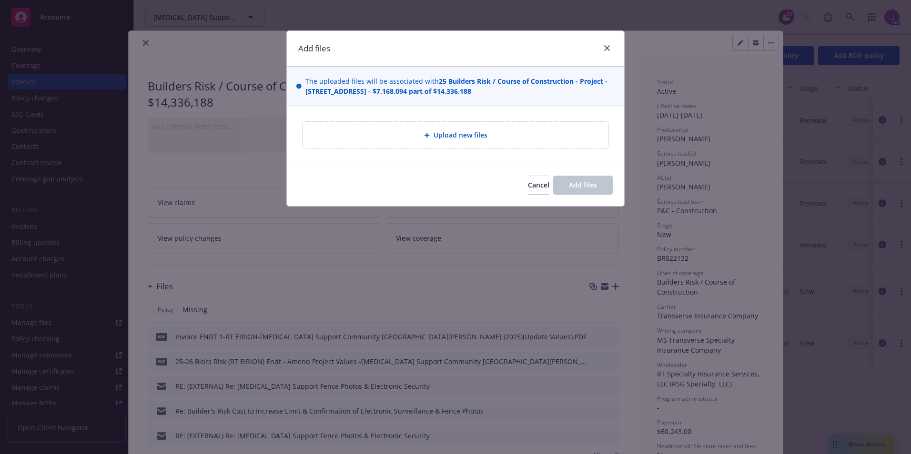
click at [447, 133] on span "Upload new files" at bounding box center [461, 135] width 54 height 10
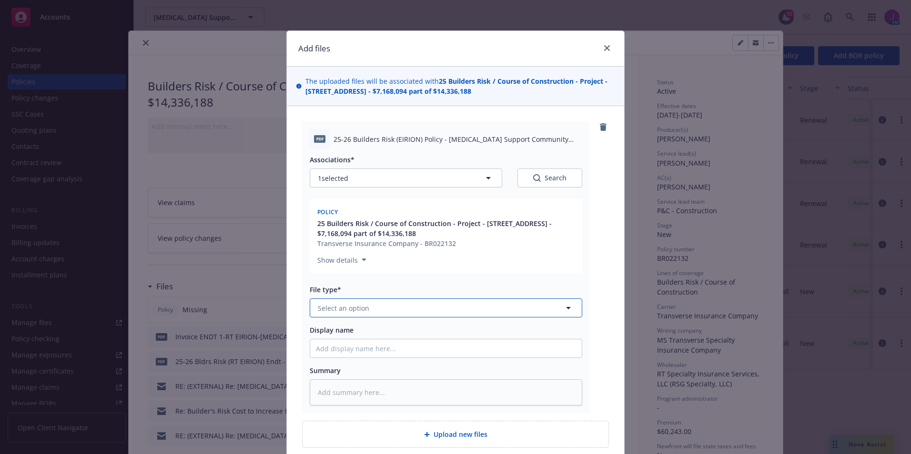
click at [385, 310] on button "Select an option" at bounding box center [446, 308] width 272 height 19
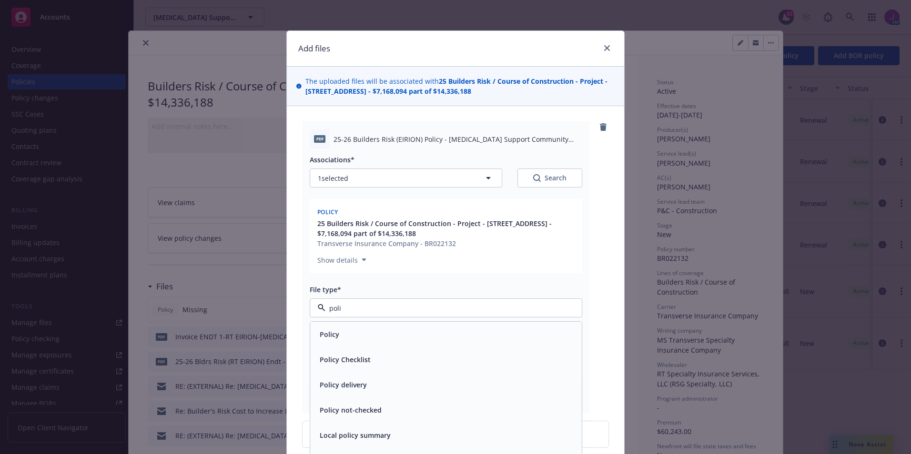
type input "polic"
click at [356, 334] on div "Policy" at bounding box center [446, 335] width 260 height 14
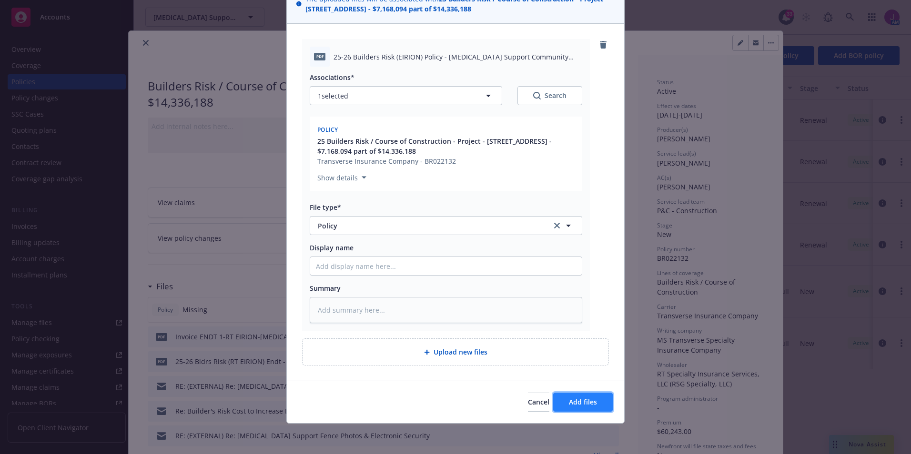
click at [574, 399] on span "Add files" at bounding box center [583, 402] width 28 height 9
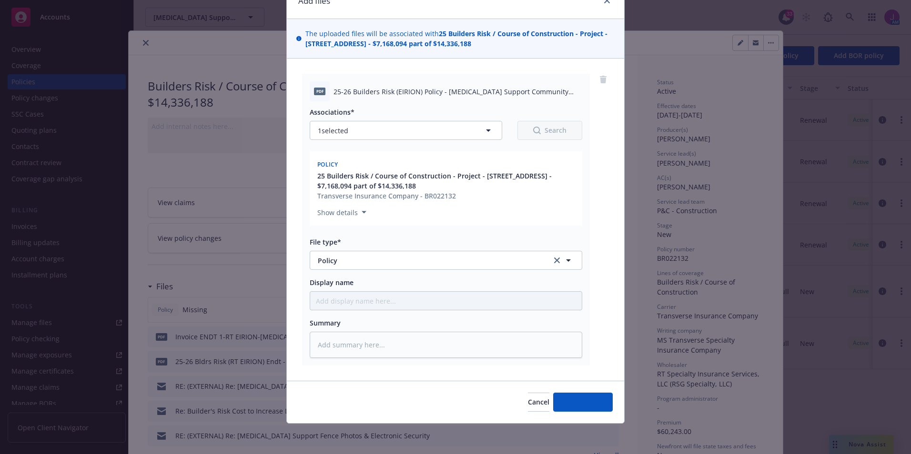
scroll to position [48, 0]
type textarea "x"
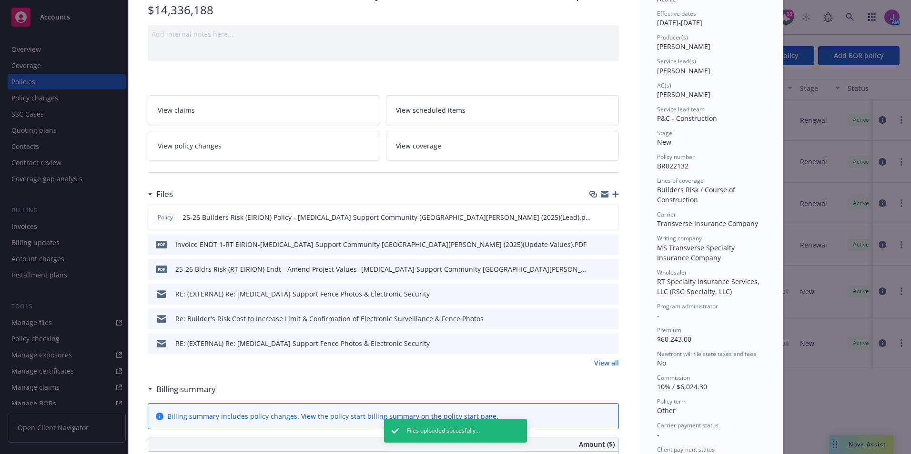
scroll to position [143, 0]
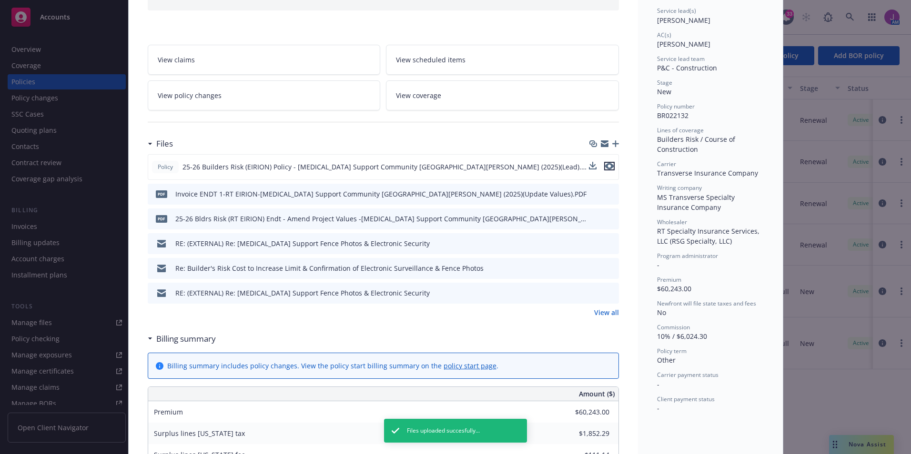
click at [608, 165] on icon "preview file" at bounding box center [609, 166] width 9 height 7
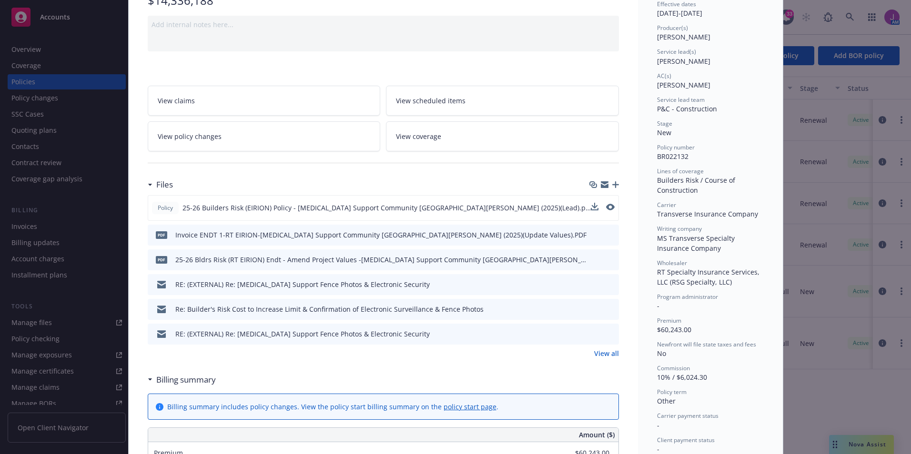
scroll to position [0, 0]
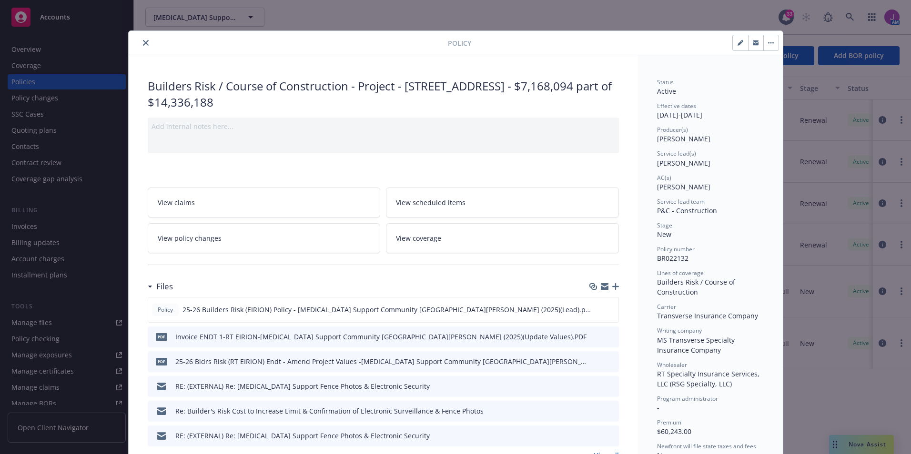
click at [140, 40] on button "close" at bounding box center [145, 42] width 11 height 11
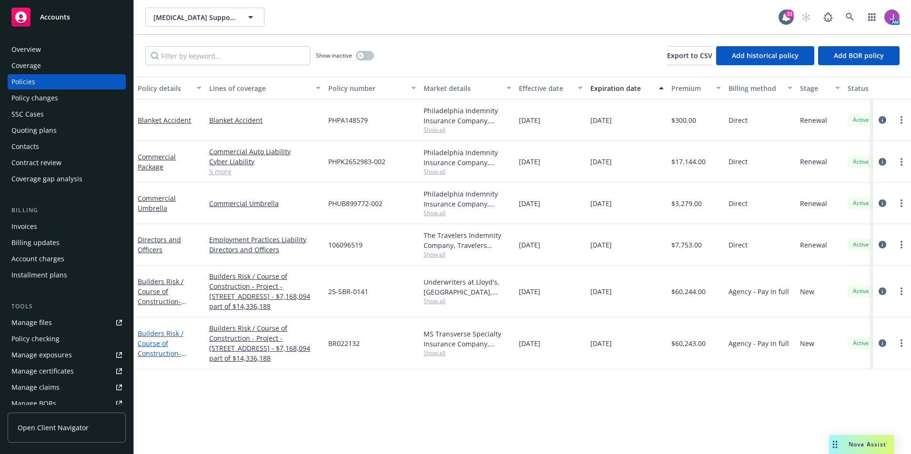
click at [160, 343] on link "Builders Risk / Course of Construction - Project - 3939 Mt Diablo Boulevard, La…" at bounding box center [169, 363] width 62 height 69
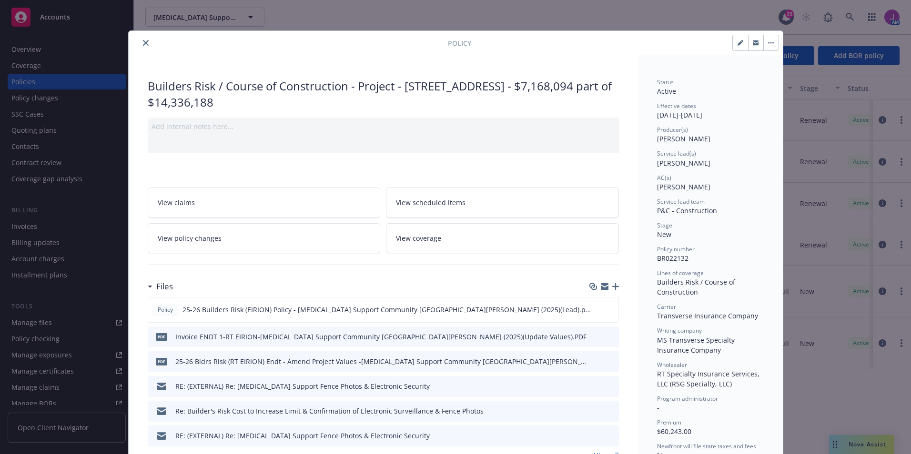
click at [140, 41] on button "close" at bounding box center [145, 42] width 11 height 11
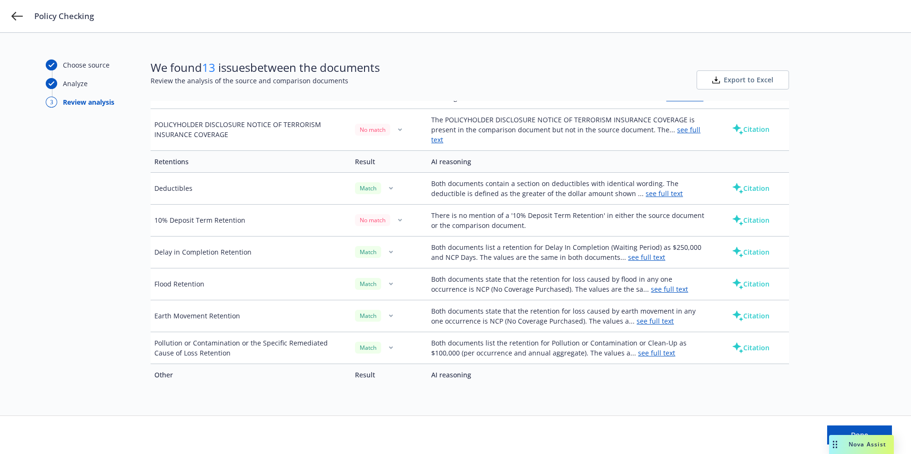
scroll to position [1279, 0]
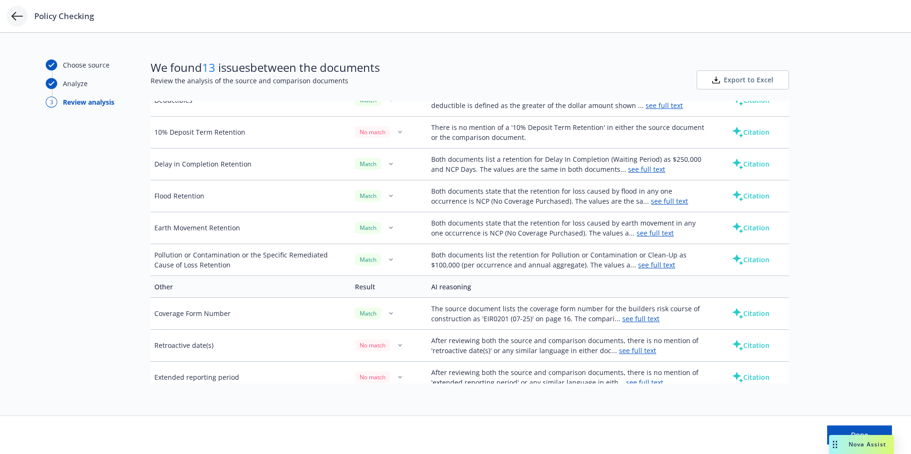
click at [19, 12] on icon at bounding box center [16, 15] width 11 height 11
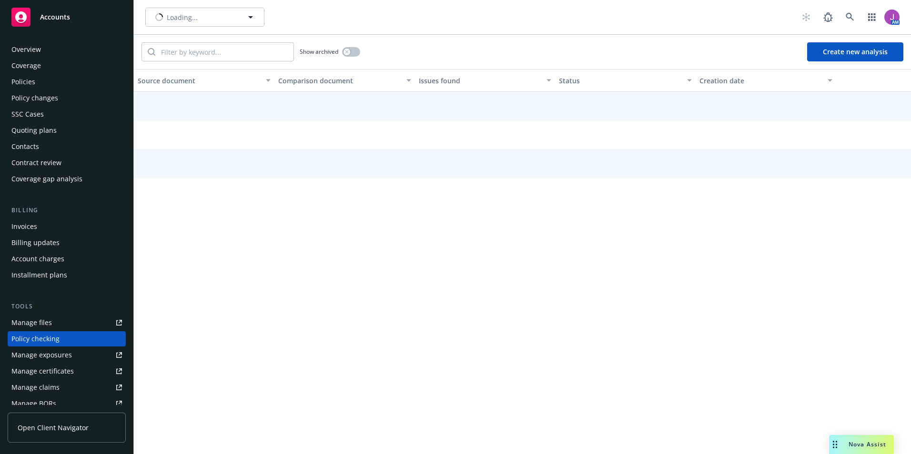
scroll to position [97, 0]
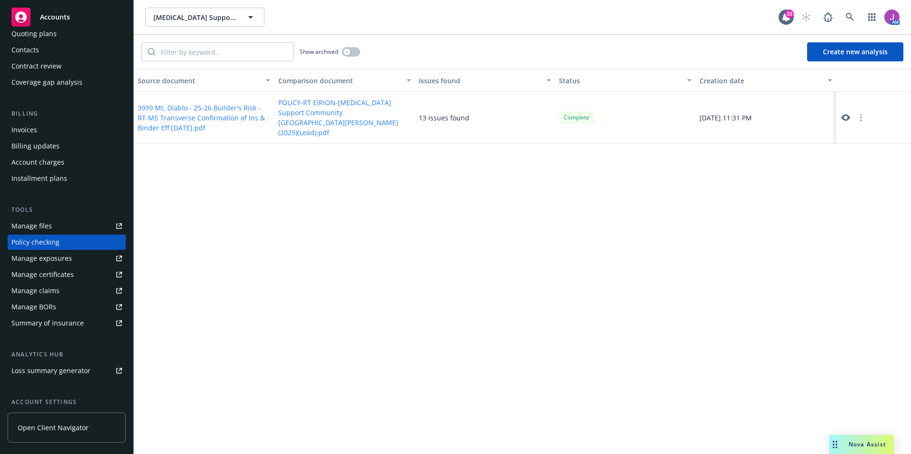
click at [859, 115] on button "button" at bounding box center [860, 117] width 11 height 11
click at [858, 131] on link "Archive" at bounding box center [861, 131] width 54 height 19
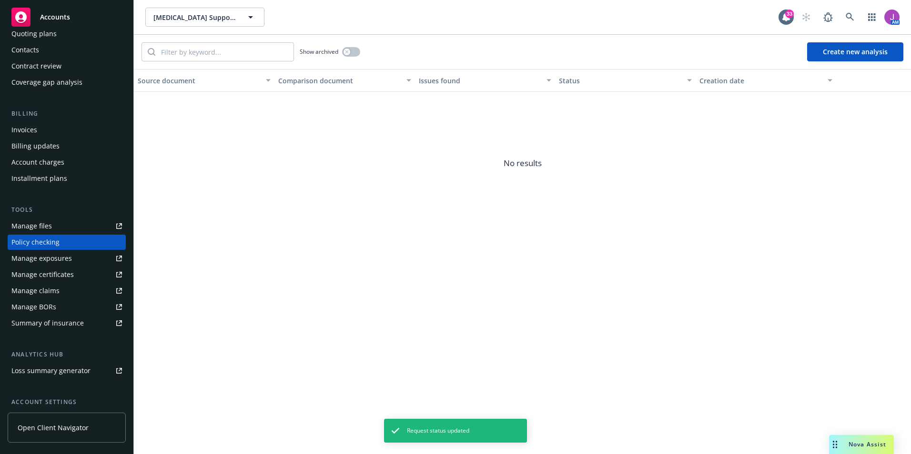
click at [837, 56] on button "Create new analysis" at bounding box center [855, 51] width 96 height 19
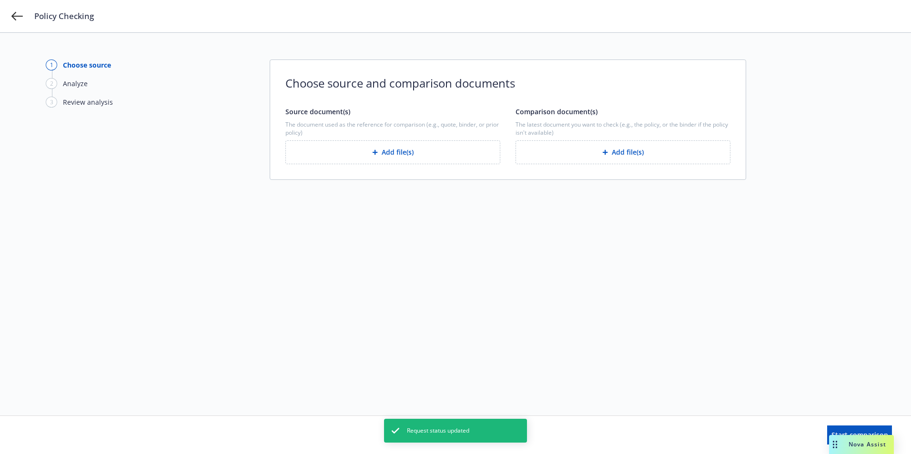
click at [367, 152] on button "Add file(s)" at bounding box center [392, 153] width 215 height 24
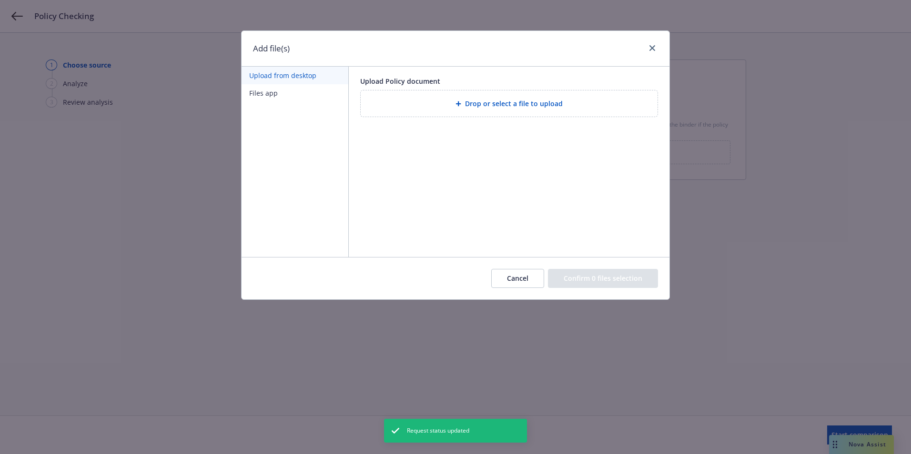
click at [478, 103] on span "Drop or select a file to upload" at bounding box center [514, 104] width 98 height 10
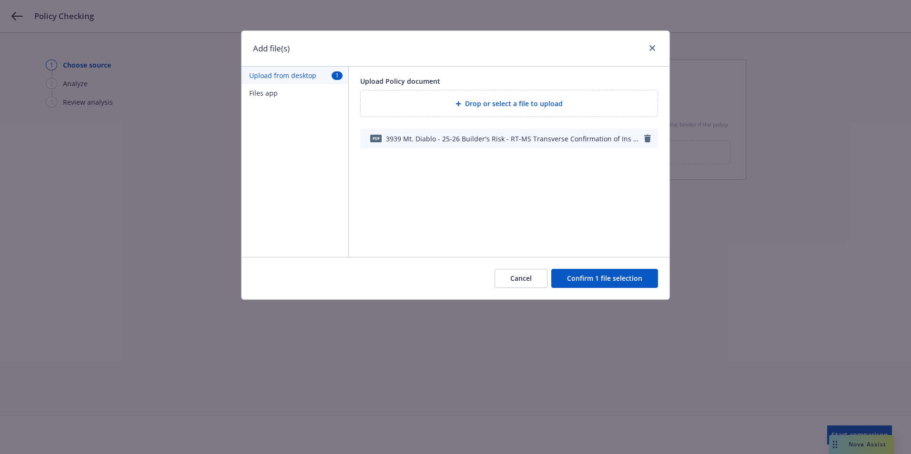
click at [603, 281] on button "Confirm 1 file selection" at bounding box center [604, 278] width 107 height 19
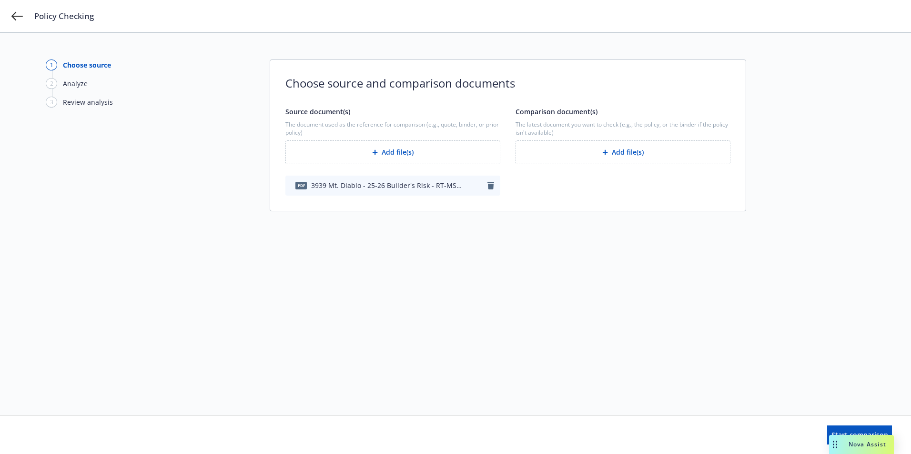
click at [595, 150] on button "Add file(s)" at bounding box center [622, 153] width 215 height 24
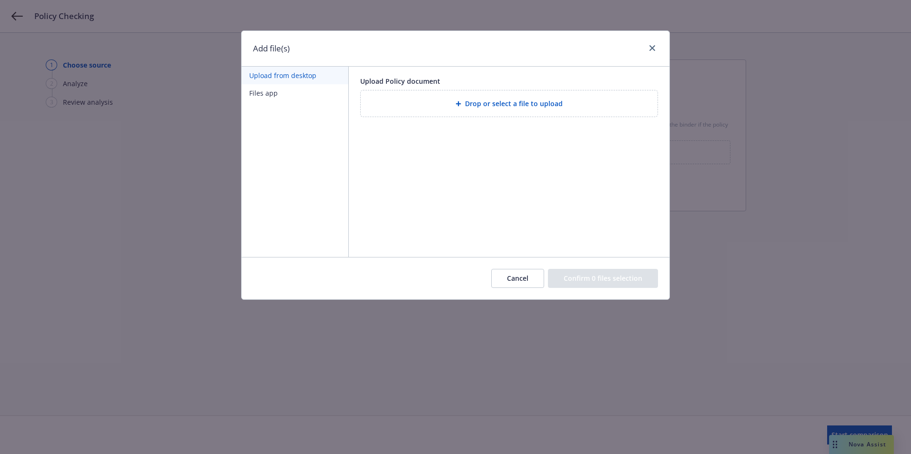
click at [484, 100] on span "Drop or select a file to upload" at bounding box center [514, 104] width 98 height 10
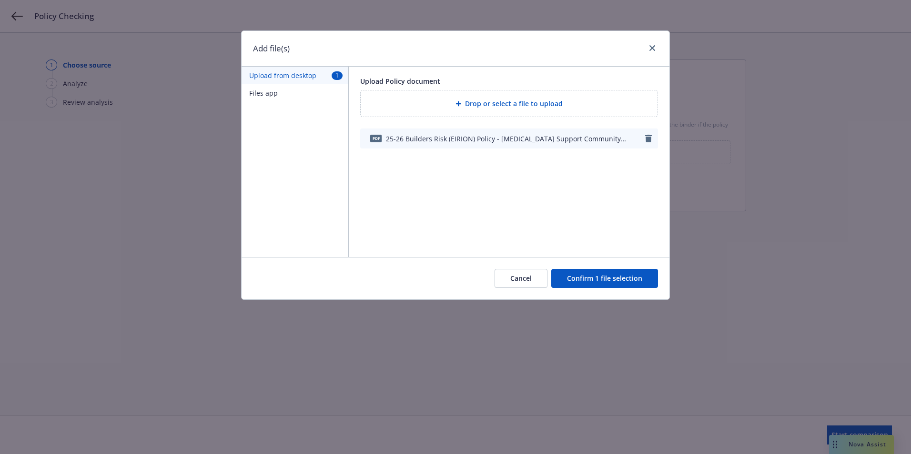
click at [594, 279] on button "Confirm 1 file selection" at bounding box center [604, 278] width 107 height 19
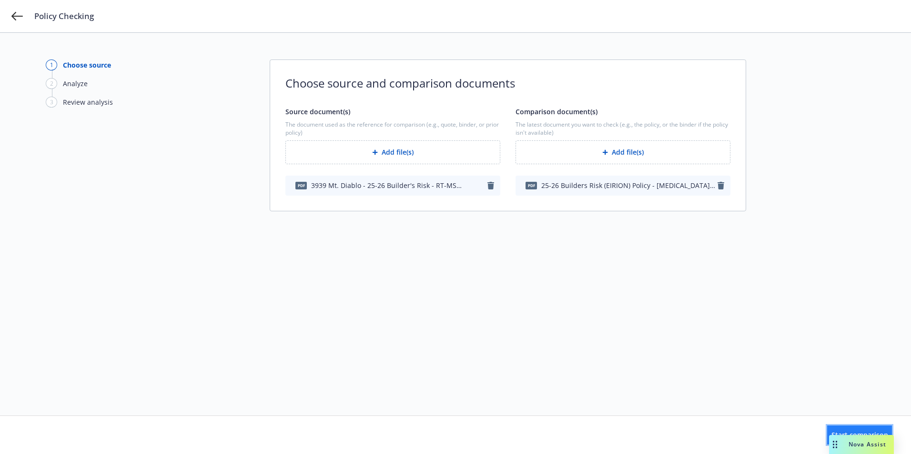
click at [831, 439] on span "Start comparison" at bounding box center [859, 435] width 57 height 9
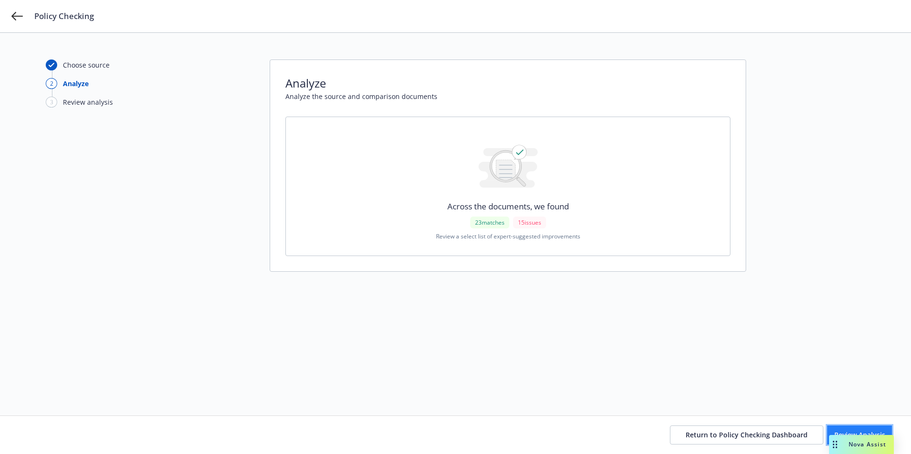
click at [834, 431] on span "Review Analysis" at bounding box center [859, 435] width 51 height 9
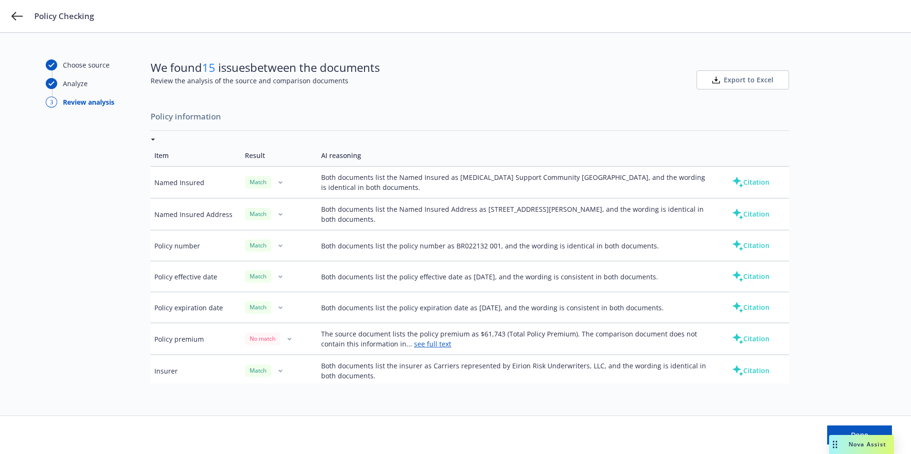
click at [428, 344] on link "see full text" at bounding box center [432, 344] width 37 height 9
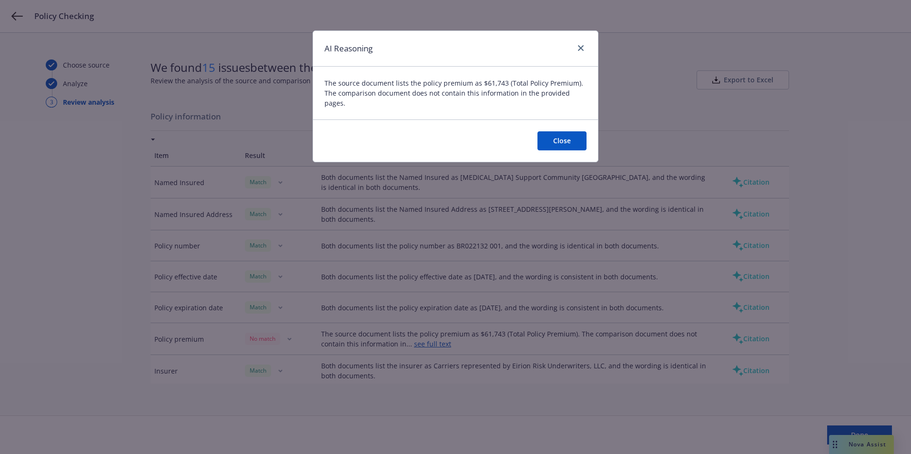
click at [555, 134] on button "Close" at bounding box center [561, 140] width 49 height 19
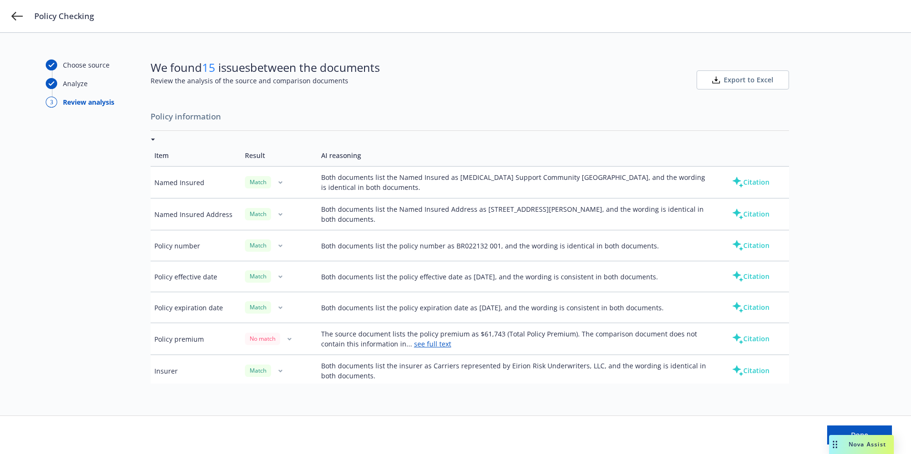
click at [741, 336] on button "Citation" at bounding box center [750, 339] width 68 height 19
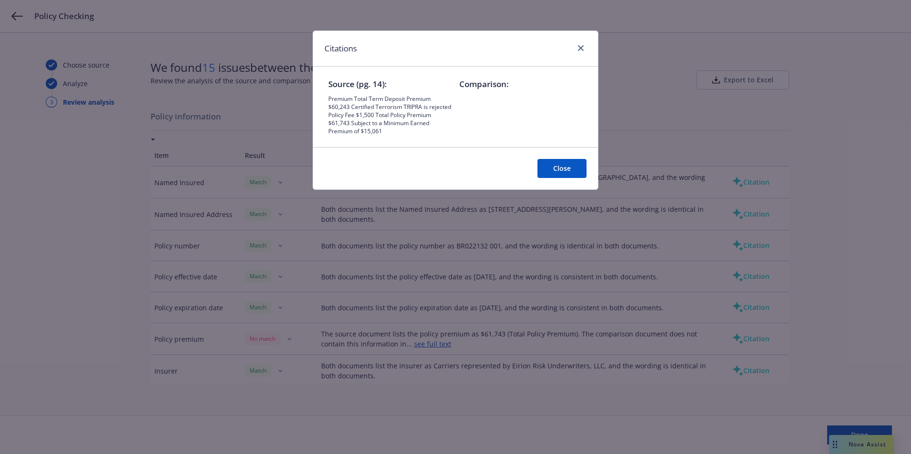
click at [567, 178] on div "Close" at bounding box center [455, 168] width 285 height 42
click at [565, 170] on button "Close" at bounding box center [561, 168] width 49 height 19
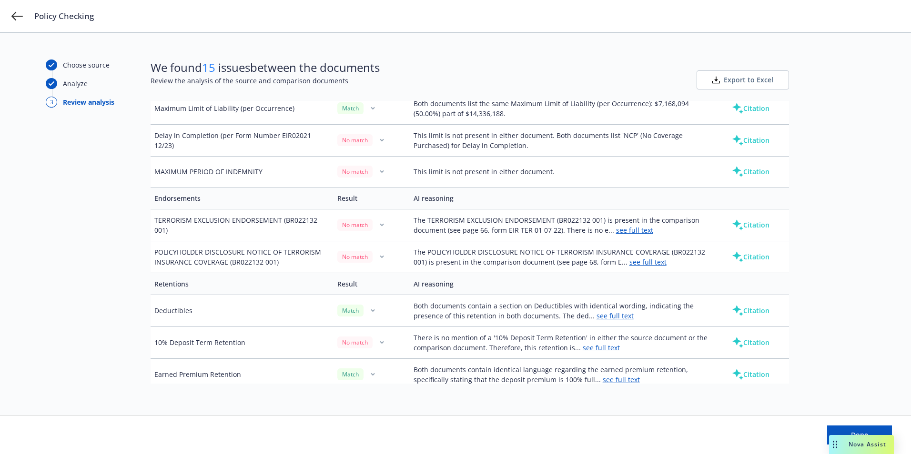
scroll to position [1000, 0]
click at [617, 231] on link "see full text" at bounding box center [634, 229] width 37 height 9
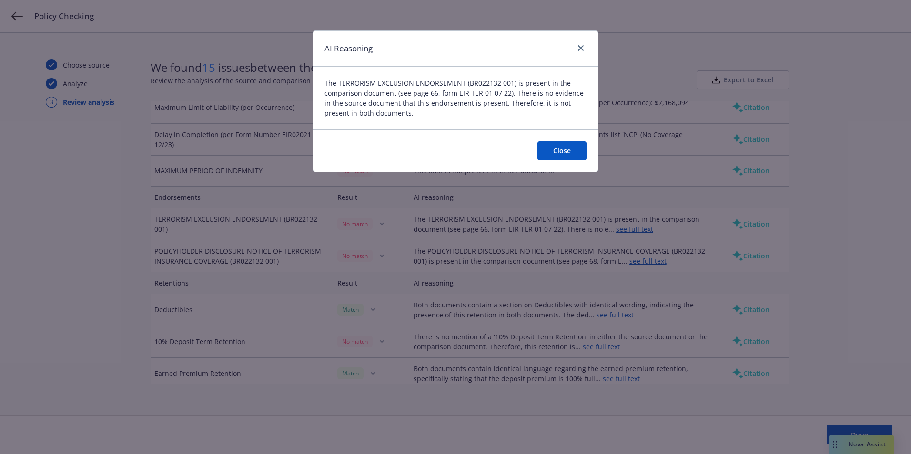
click at [562, 156] on button "Close" at bounding box center [561, 150] width 49 height 19
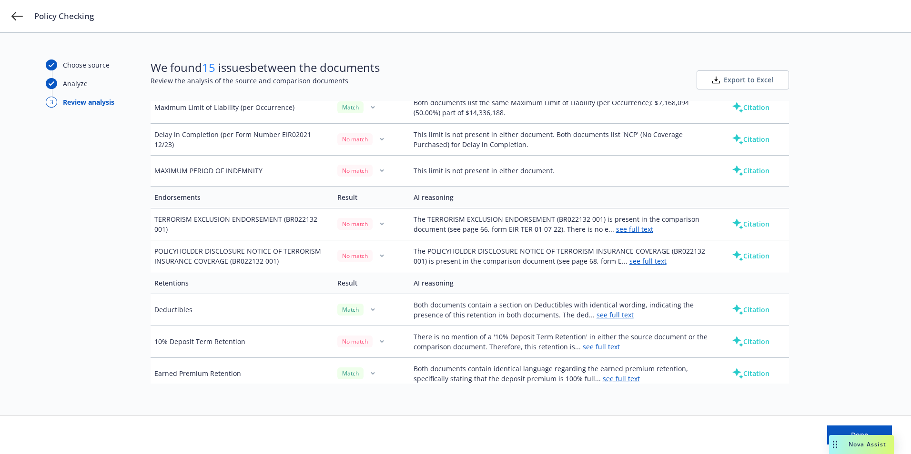
click at [645, 267] on td "The POLICYHOLDER DISCLOSURE NOTICE OF TERRORISM INSURANCE COVERAGE (BR022132 00…" at bounding box center [561, 256] width 303 height 32
click at [642, 260] on link "see full text" at bounding box center [647, 261] width 37 height 9
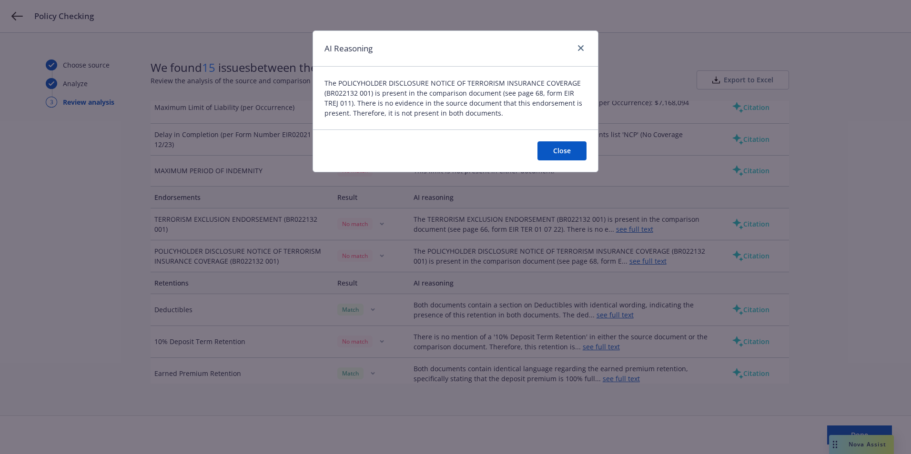
click at [563, 154] on button "Close" at bounding box center [561, 150] width 49 height 19
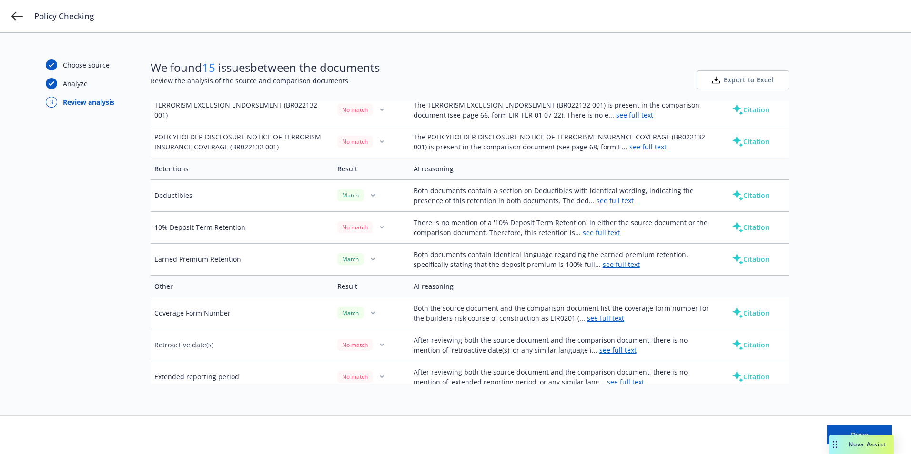
scroll to position [1124, 0]
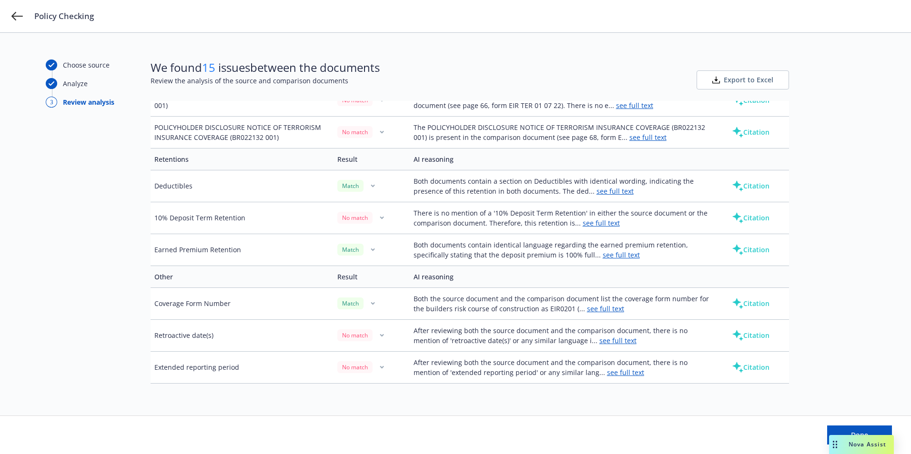
click at [598, 222] on link "see full text" at bounding box center [601, 223] width 37 height 9
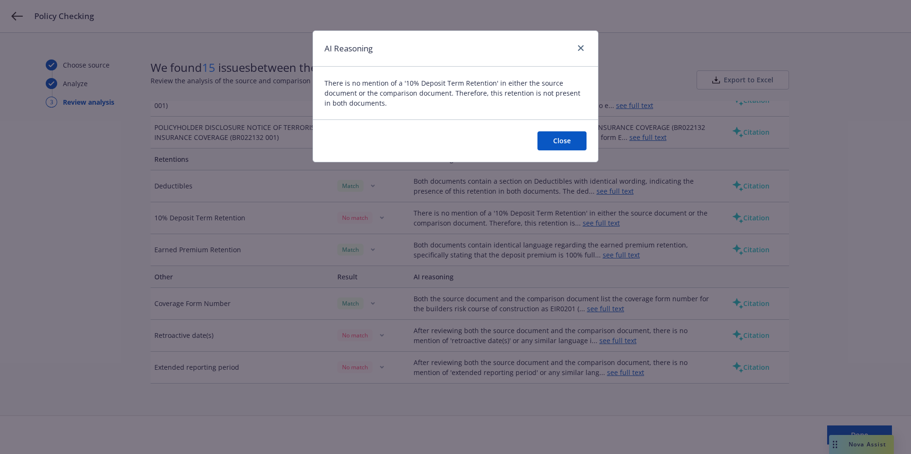
click at [553, 141] on button "Close" at bounding box center [561, 140] width 49 height 19
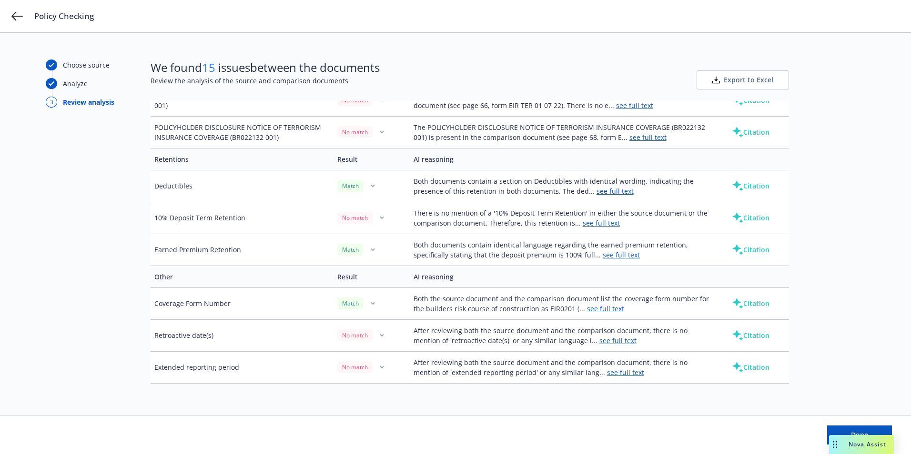
click at [599, 341] on link "see full text" at bounding box center [617, 340] width 37 height 9
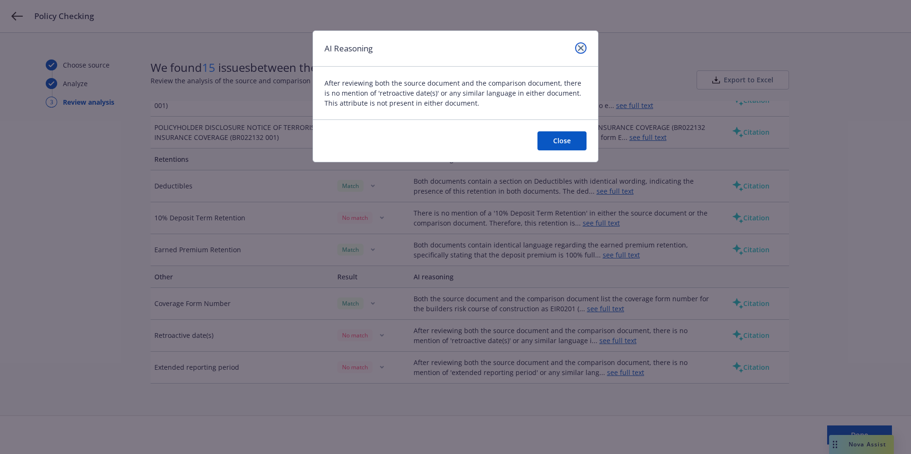
click at [580, 45] on icon "close" at bounding box center [581, 48] width 6 height 6
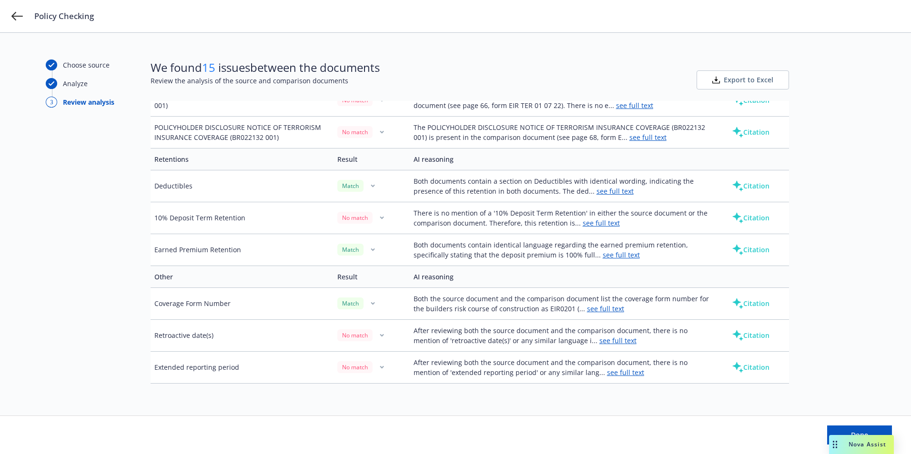
click at [615, 371] on link "see full text" at bounding box center [625, 372] width 37 height 9
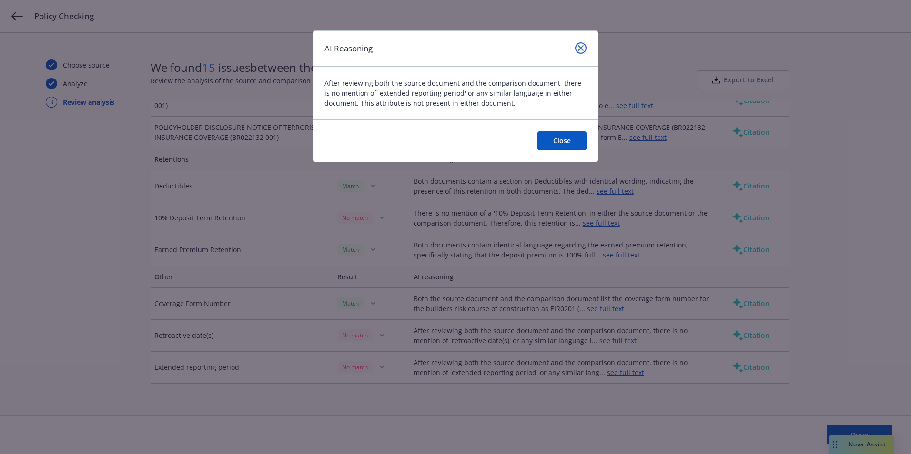
click at [584, 47] on link "close" at bounding box center [580, 47] width 11 height 11
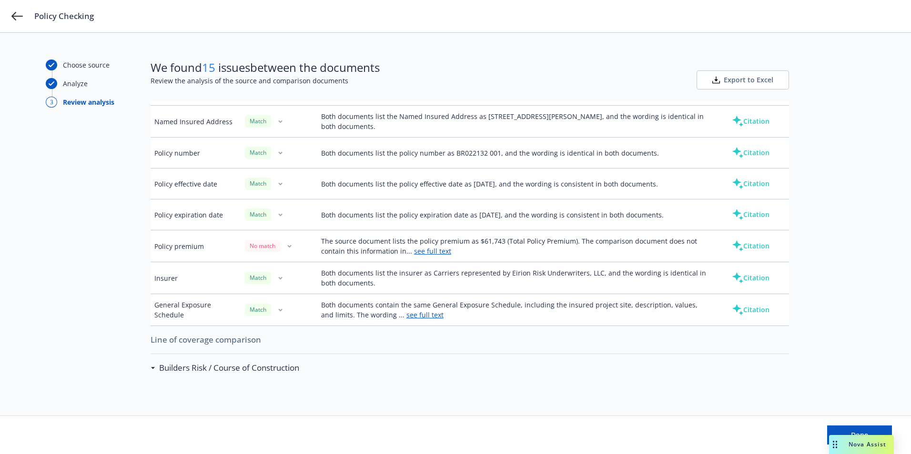
scroll to position [143, 0]
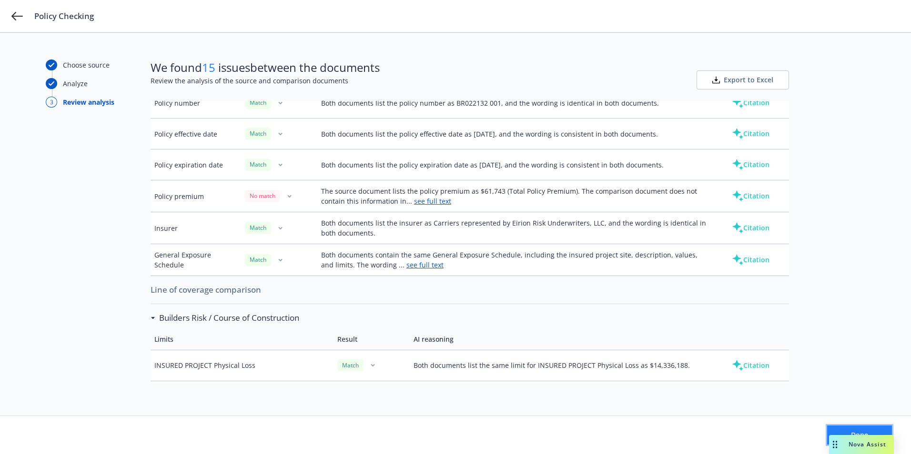
click at [851, 427] on button "Done" at bounding box center [859, 435] width 65 height 19
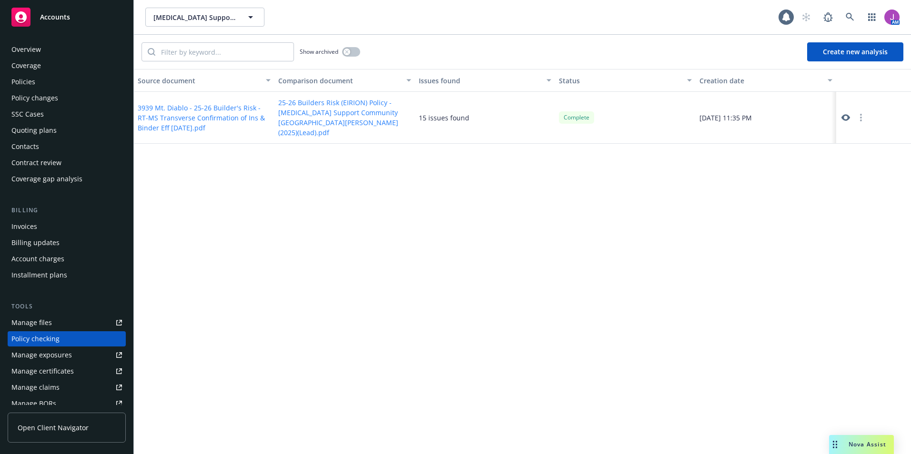
scroll to position [97, 0]
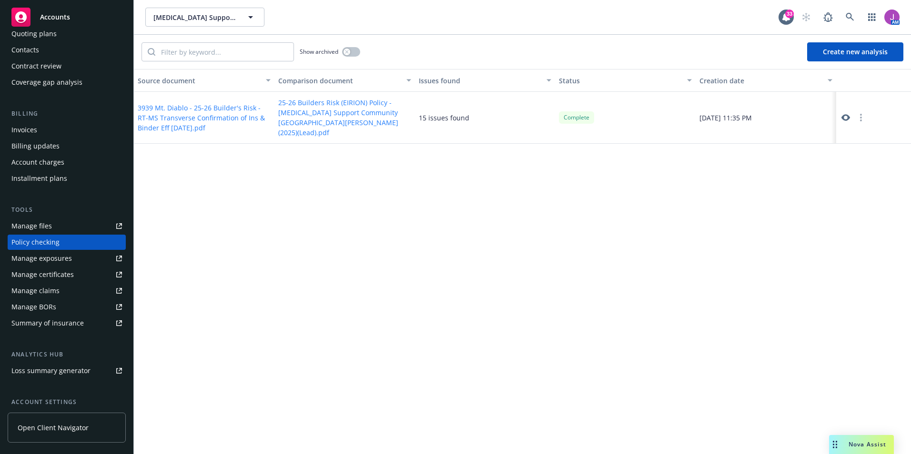
click at [863, 114] on button "button" at bounding box center [860, 117] width 11 height 11
click at [853, 135] on link "Archive" at bounding box center [861, 131] width 54 height 19
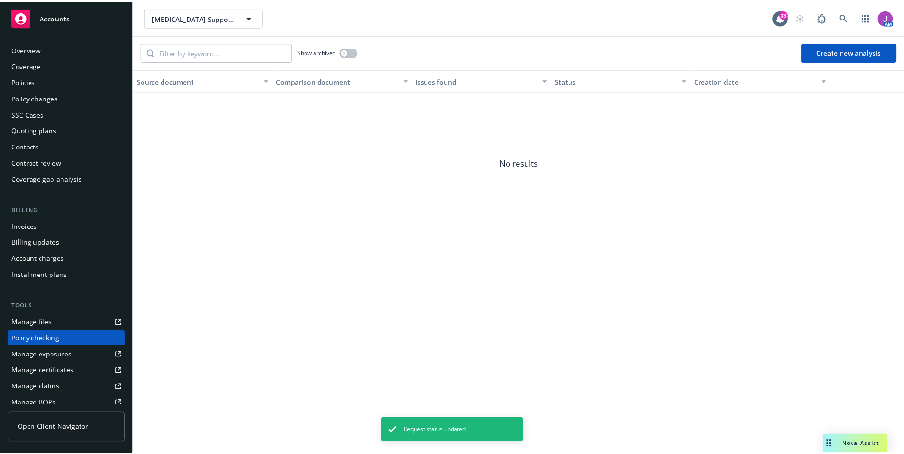
scroll to position [0, 0]
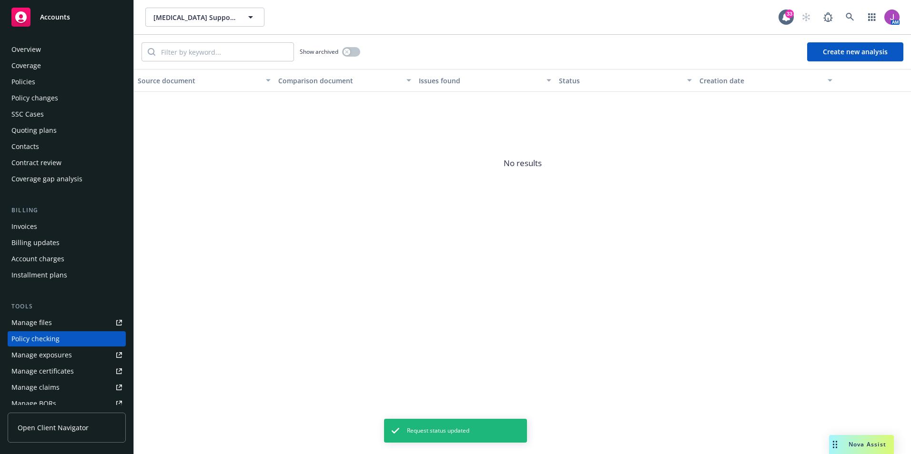
click at [36, 83] on div "Policies" at bounding box center [66, 81] width 111 height 15
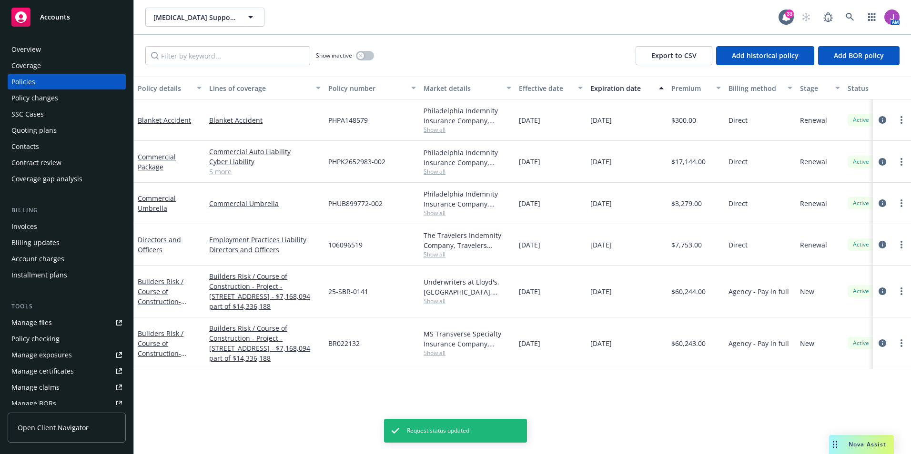
click at [35, 97] on div "Policy changes" at bounding box center [34, 98] width 47 height 15
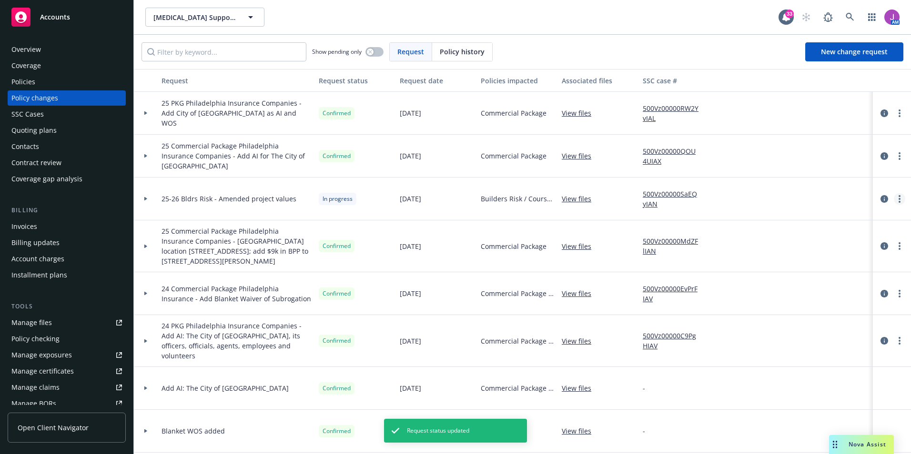
click at [898, 201] on circle "more" at bounding box center [899, 202] width 2 height 2
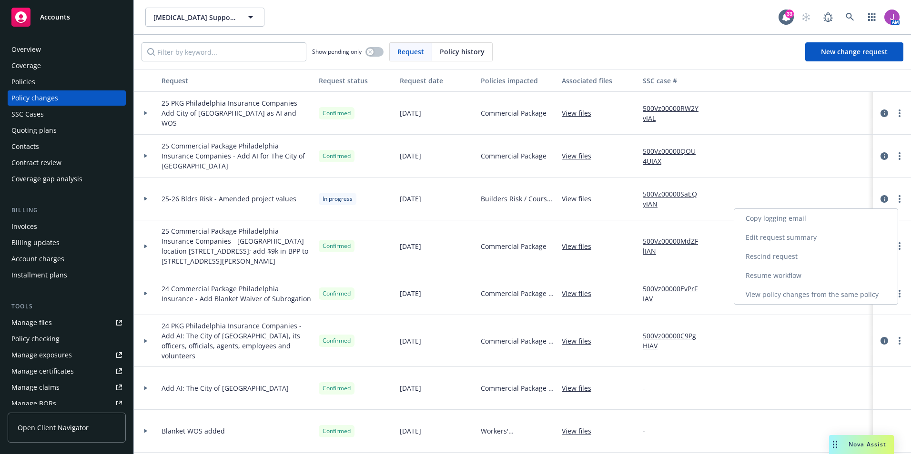
click at [780, 276] on link "Resume workflow" at bounding box center [815, 275] width 163 height 19
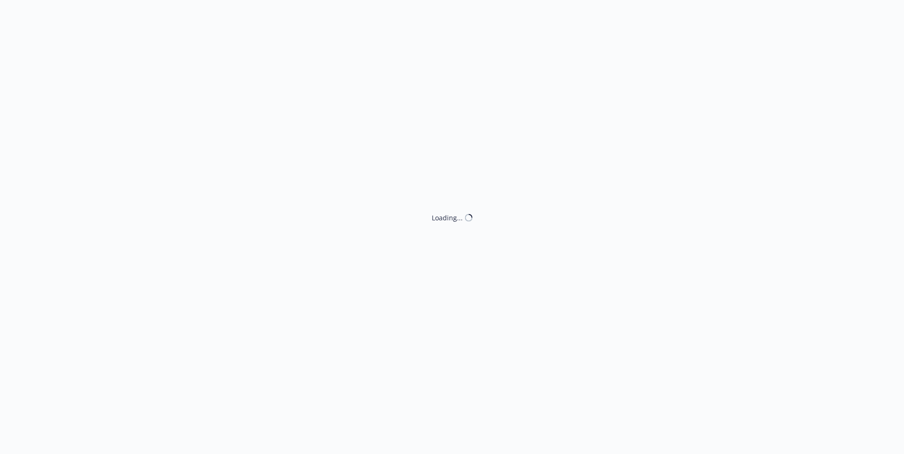
select select "ACCEPTED"
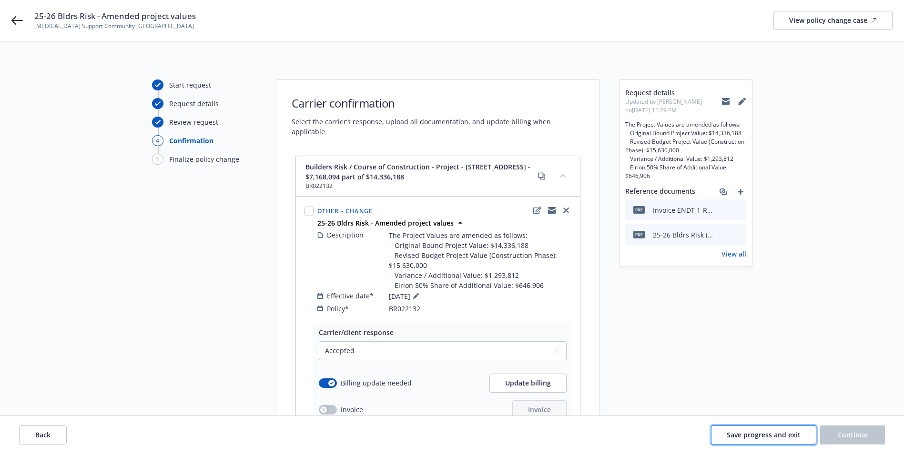
click at [742, 441] on button "Save progress and exit" at bounding box center [763, 435] width 105 height 19
